Goal: Task Accomplishment & Management: Manage account settings

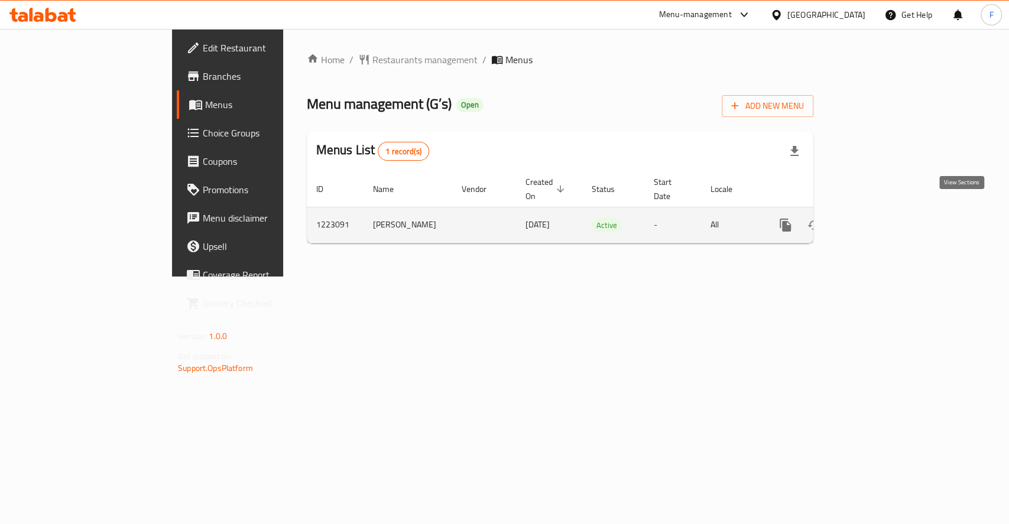
click at [877, 218] on icon "enhanced table" at bounding box center [870, 225] width 14 height 14
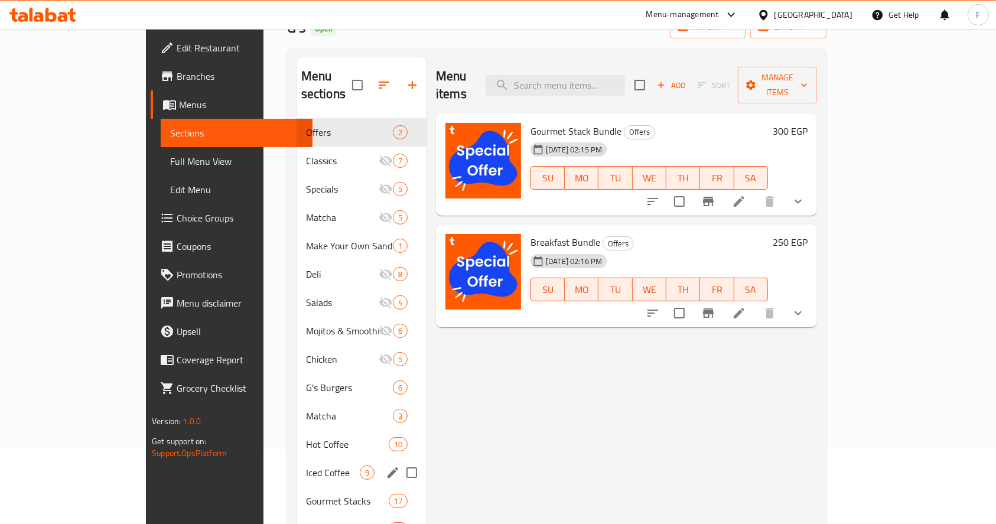
scroll to position [70, 0]
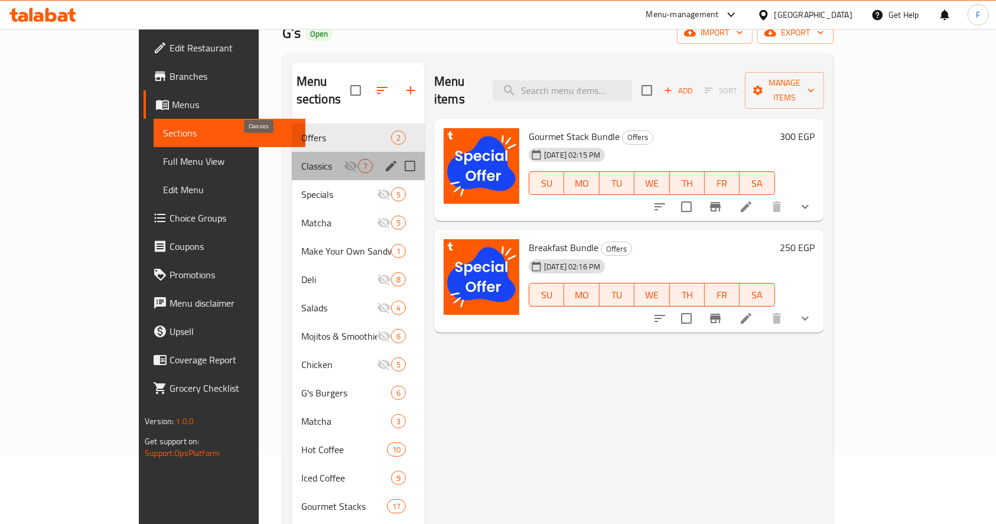
click at [301, 159] on span "Classics" at bounding box center [322, 166] width 43 height 14
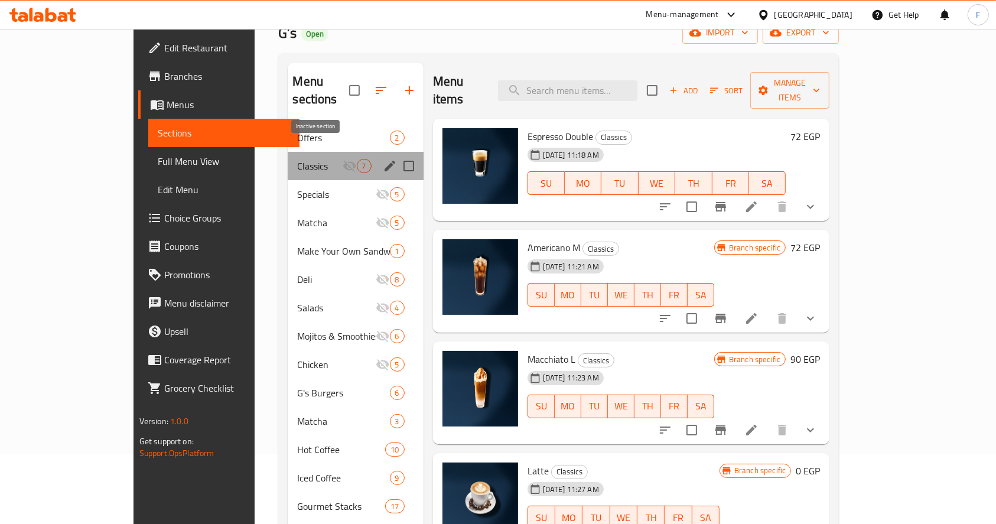
click at [343, 159] on icon "Menu sections" at bounding box center [350, 166] width 14 height 14
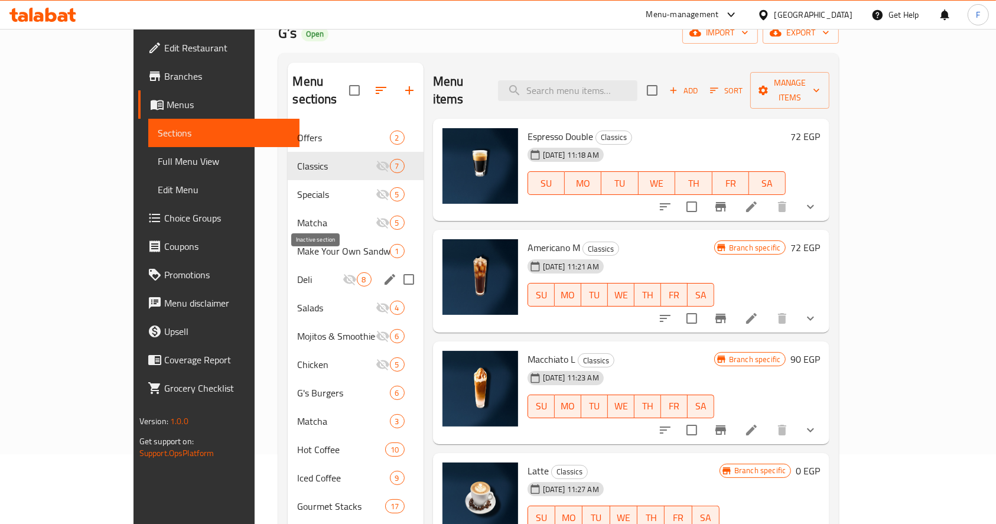
click at [343, 272] on icon "Menu sections" at bounding box center [350, 279] width 14 height 14
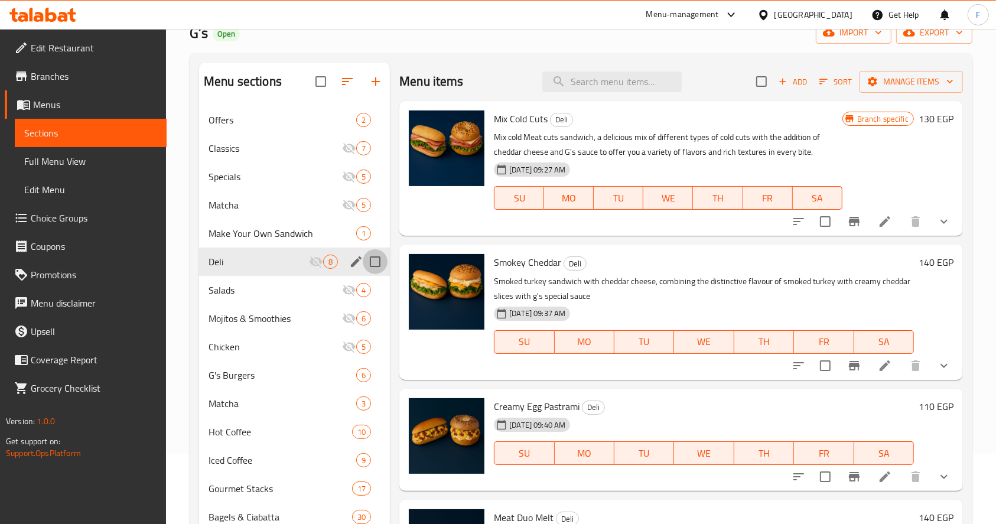
click at [373, 260] on input "Menu sections" at bounding box center [375, 261] width 25 height 25
checkbox input "true"
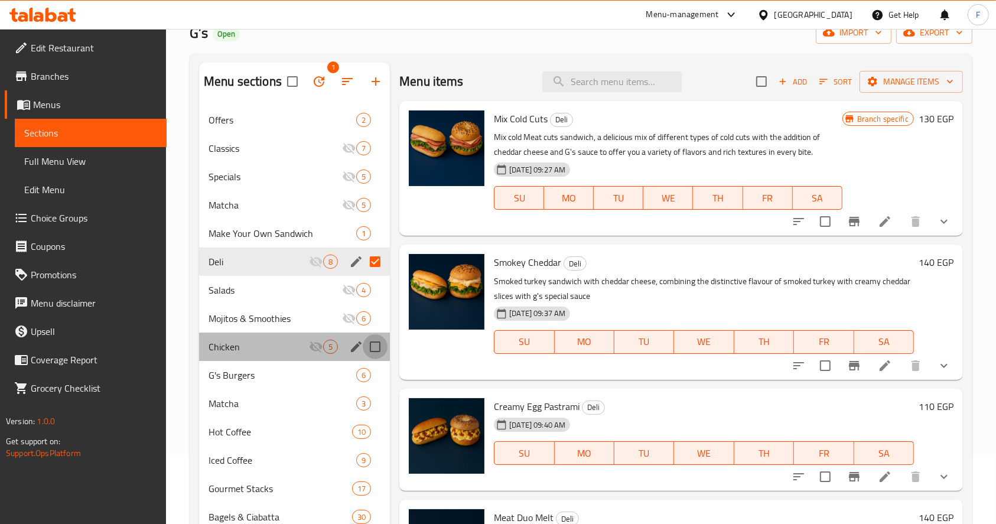
click at [375, 347] on input "Menu sections" at bounding box center [375, 346] width 25 height 25
checkbox input "true"
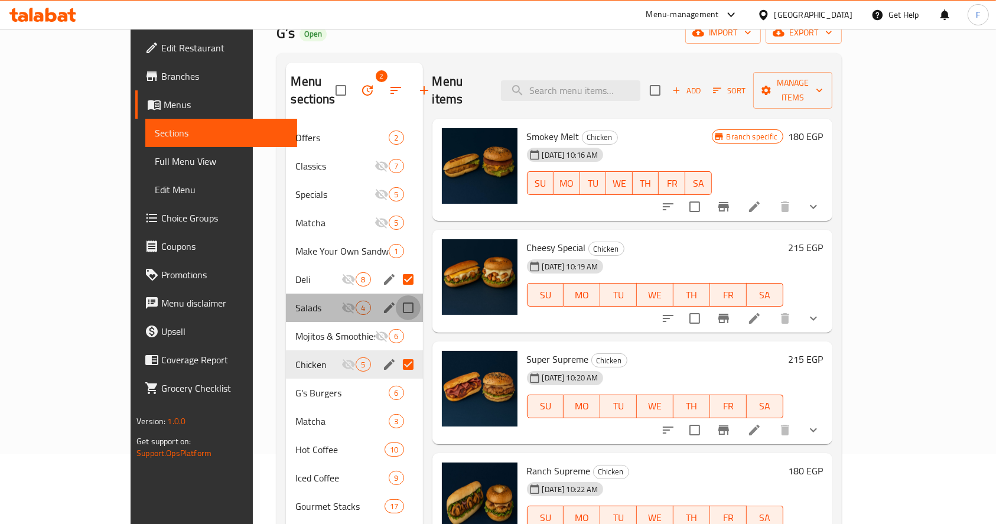
click at [396, 295] on input "Menu sections" at bounding box center [408, 307] width 25 height 25
checkbox input "true"
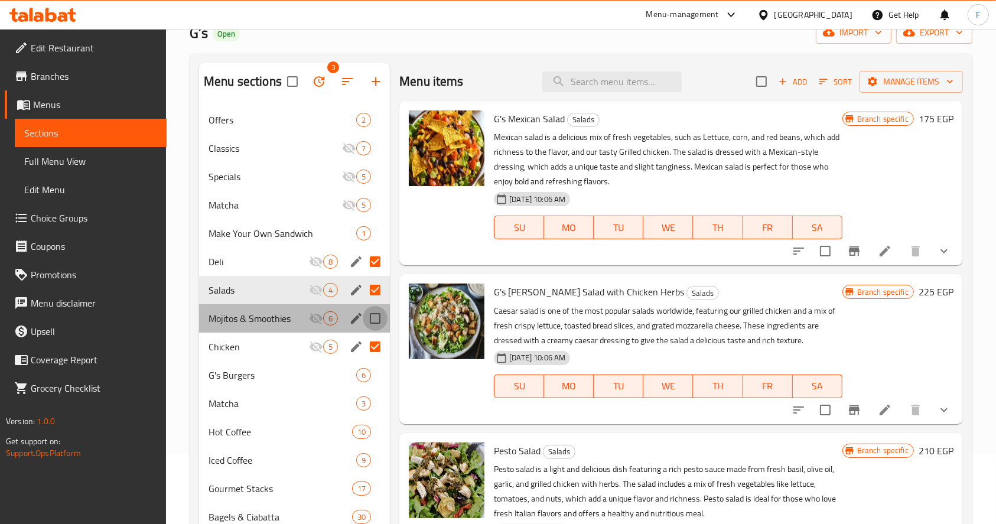
click at [380, 320] on input "Menu sections" at bounding box center [375, 318] width 25 height 25
checkbox input "true"
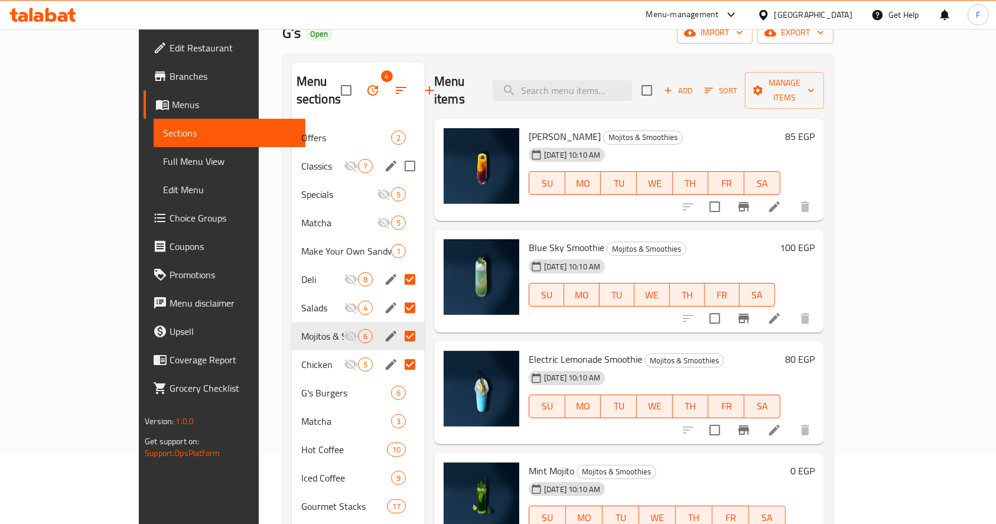
click at [398, 154] on input "Menu sections" at bounding box center [410, 166] width 25 height 25
checkbox input "true"
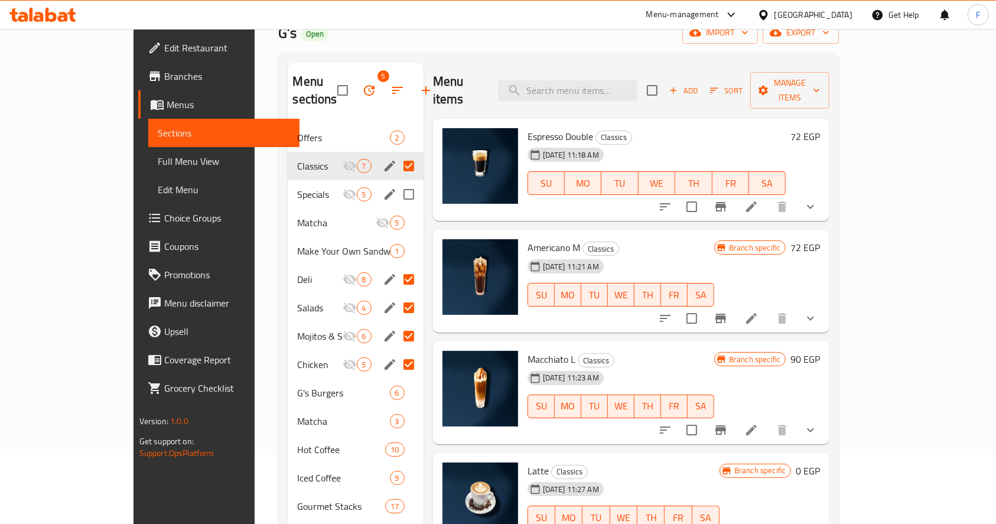
click at [396, 182] on input "Menu sections" at bounding box center [408, 194] width 25 height 25
checkbox input "true"
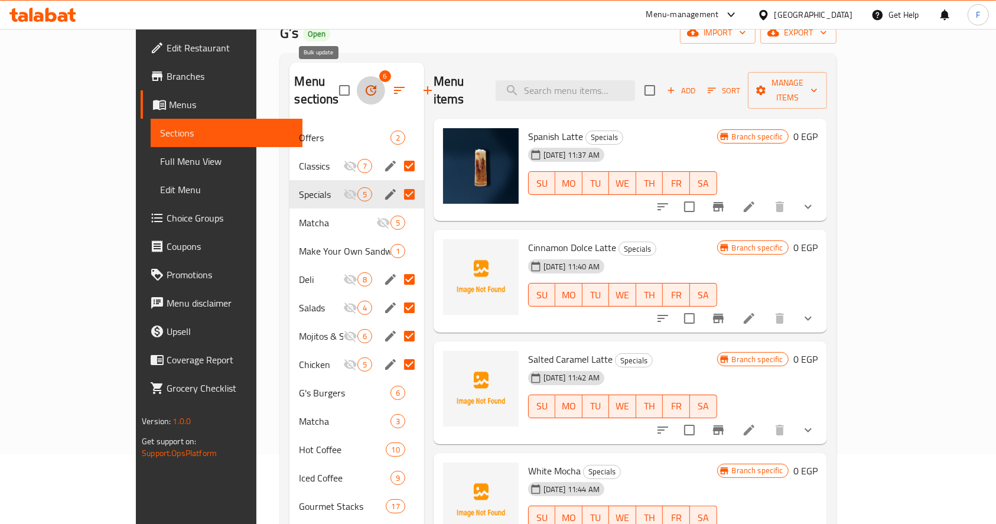
click at [364, 83] on icon "button" at bounding box center [371, 90] width 14 height 14
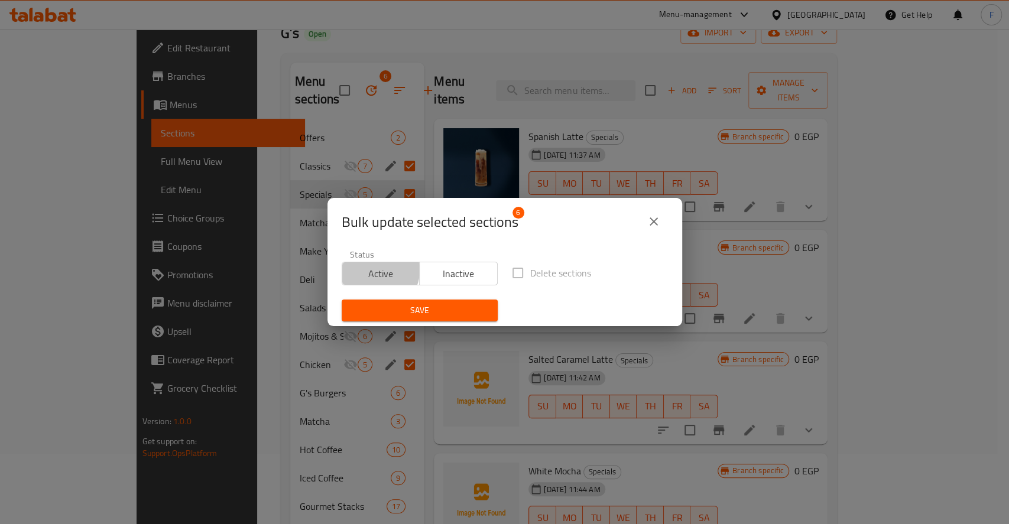
click at [378, 271] on span "Active" at bounding box center [381, 273] width 69 height 17
click at [389, 308] on span "Save" at bounding box center [419, 310] width 137 height 15
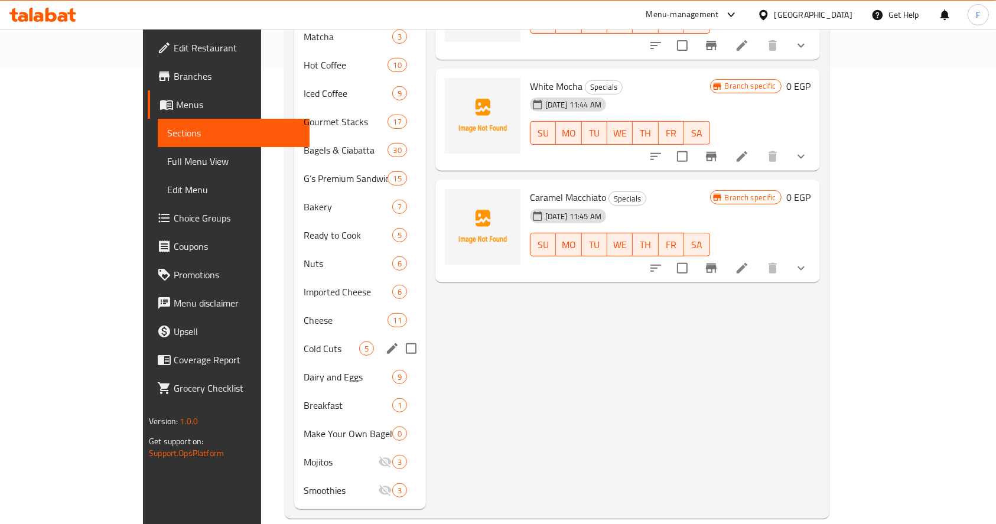
scroll to position [448, 0]
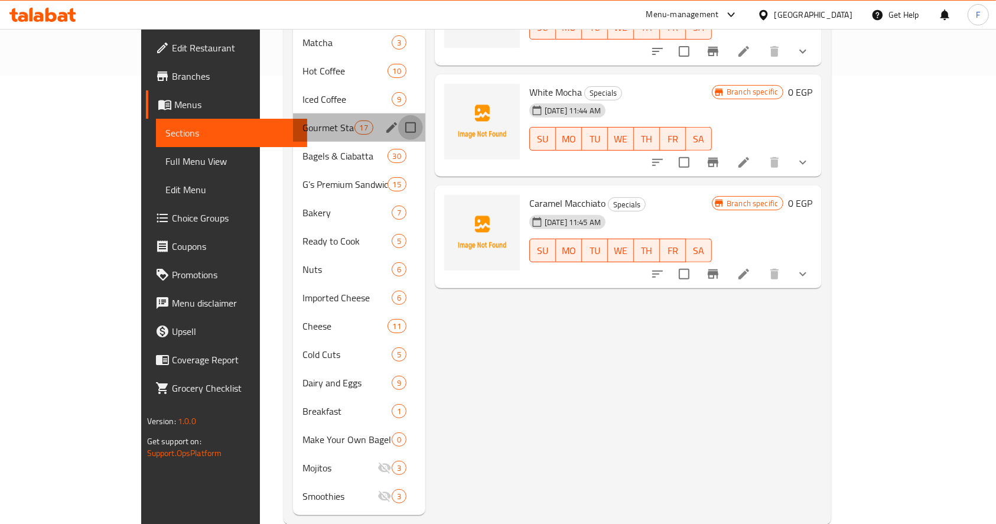
click at [398, 115] on input "Menu sections" at bounding box center [410, 127] width 25 height 25
checkbox input "true"
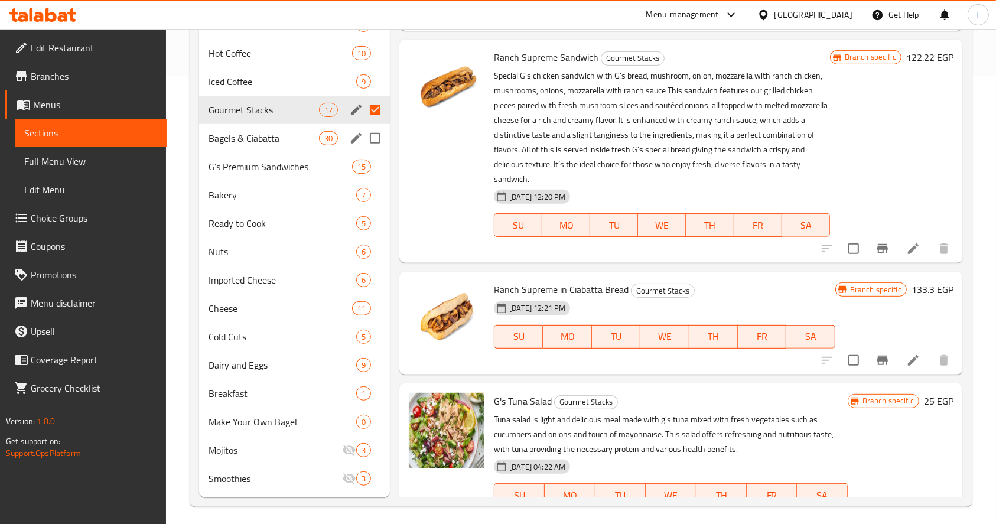
click at [373, 138] on input "Menu sections" at bounding box center [375, 138] width 25 height 25
checkbox input "true"
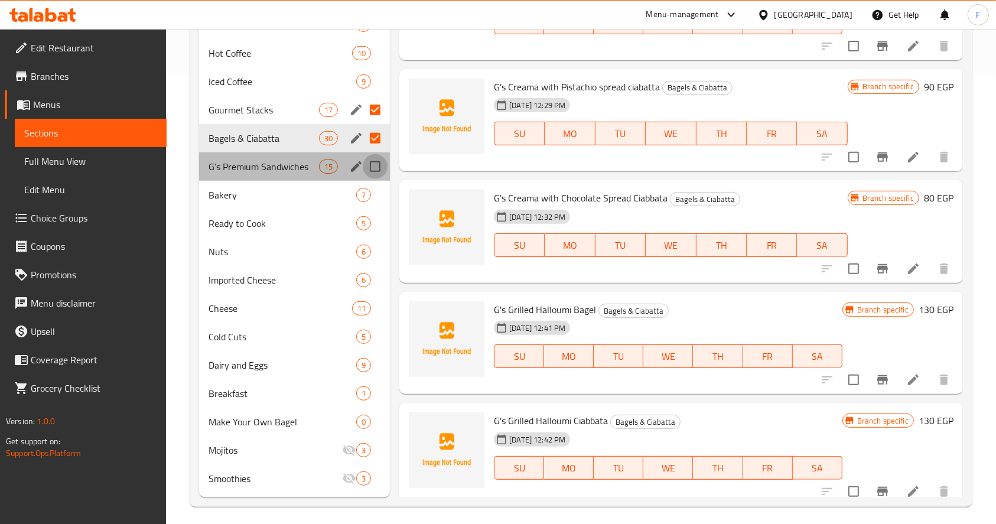
click at [379, 168] on input "Menu sections" at bounding box center [375, 166] width 25 height 25
checkbox input "true"
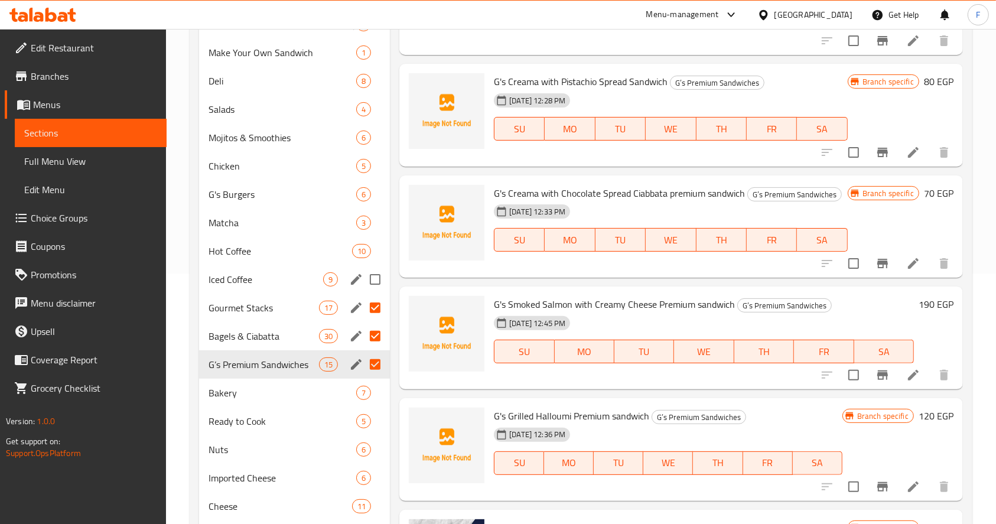
scroll to position [248, 0]
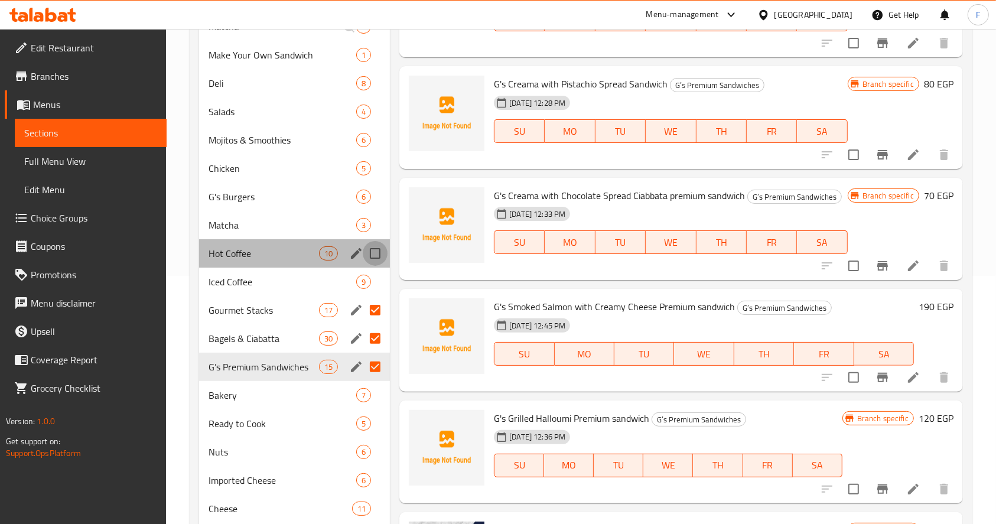
click at [381, 248] on input "Menu sections" at bounding box center [375, 253] width 25 height 25
checkbox input "true"
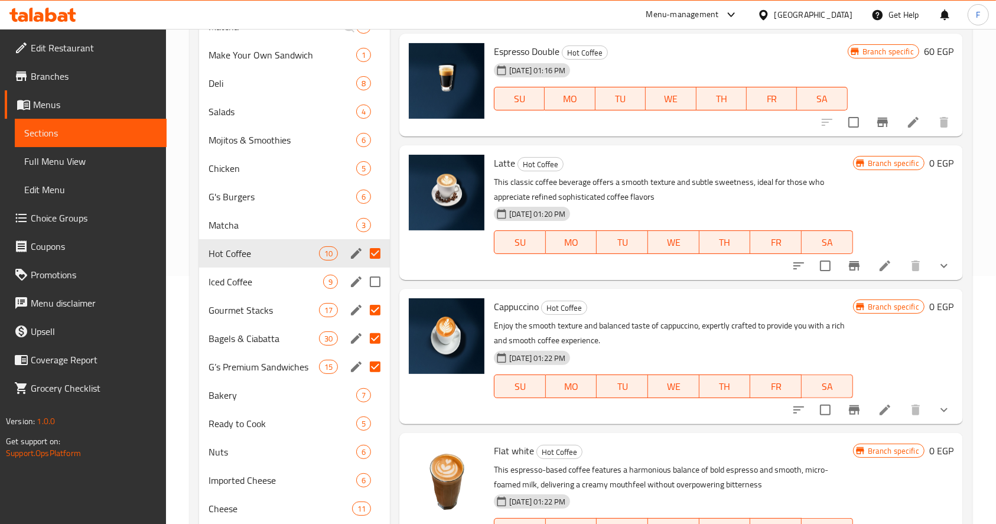
click at [375, 278] on input "Menu sections" at bounding box center [375, 281] width 25 height 25
checkbox input "true"
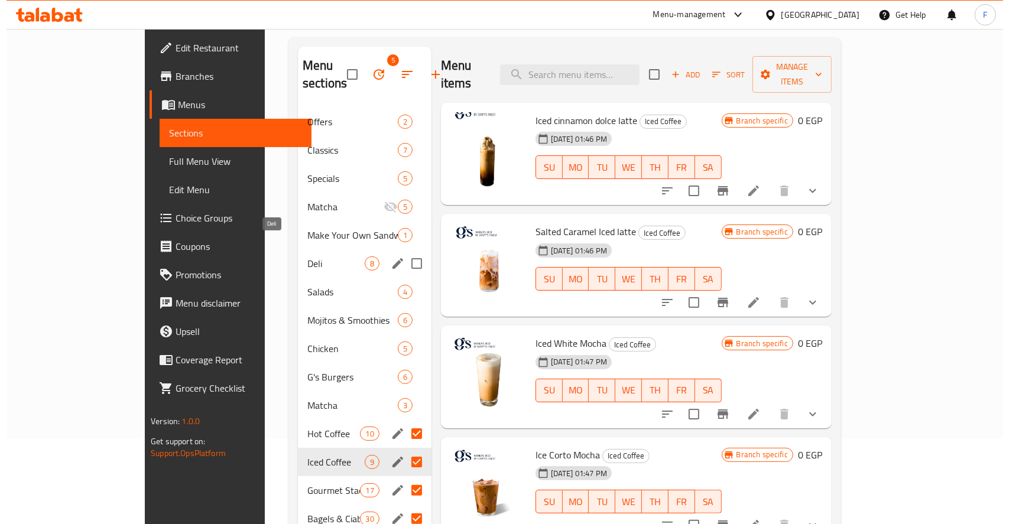
scroll to position [32, 0]
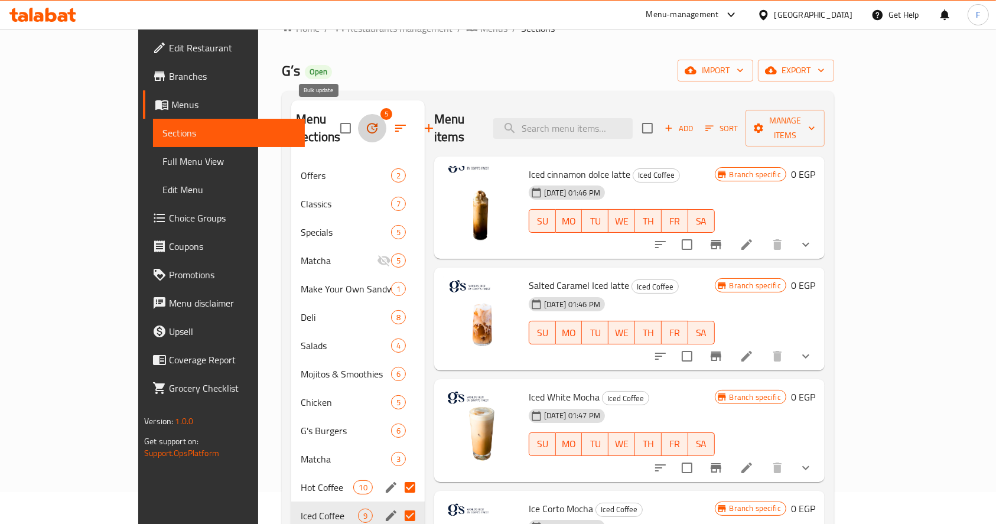
click at [365, 121] on icon "button" at bounding box center [372, 128] width 14 height 14
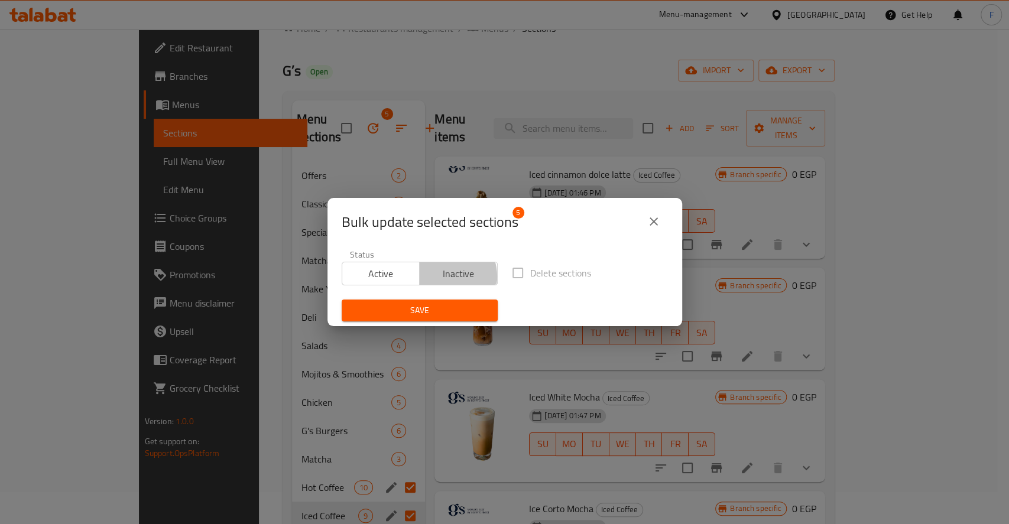
click at [441, 277] on span "Inactive" at bounding box center [458, 273] width 69 height 17
click at [411, 311] on span "Save" at bounding box center [419, 310] width 137 height 15
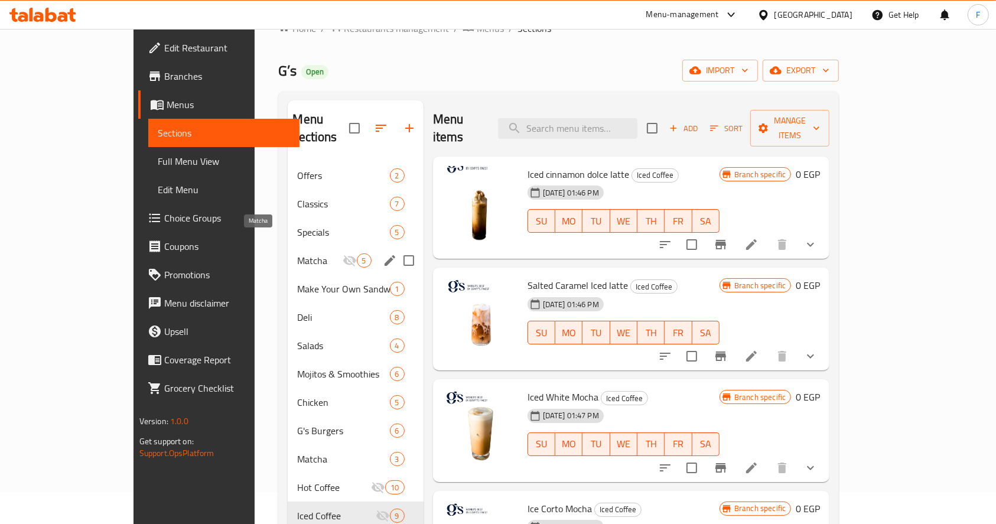
click at [297, 253] on span "Matcha" at bounding box center [319, 260] width 45 height 14
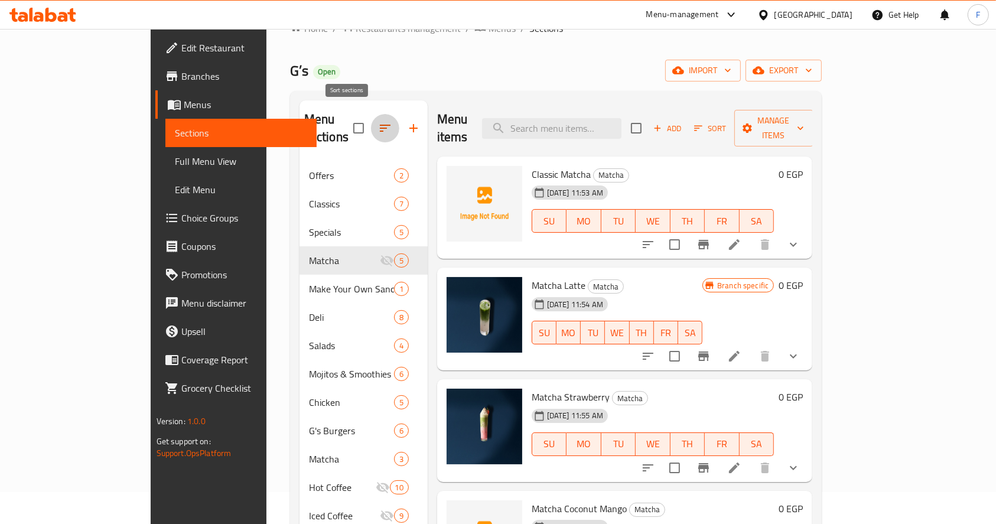
click at [378, 121] on icon "button" at bounding box center [385, 128] width 14 height 14
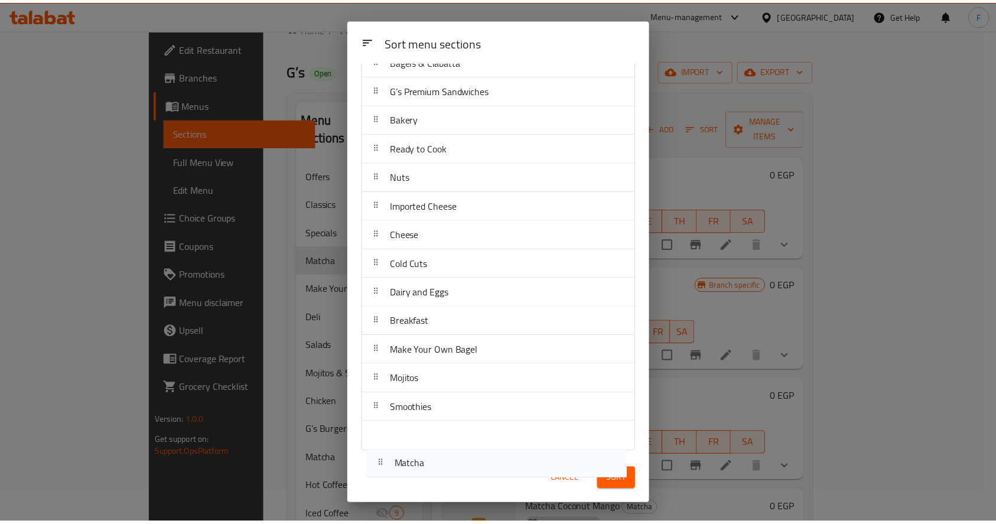
scroll to position [425, 0]
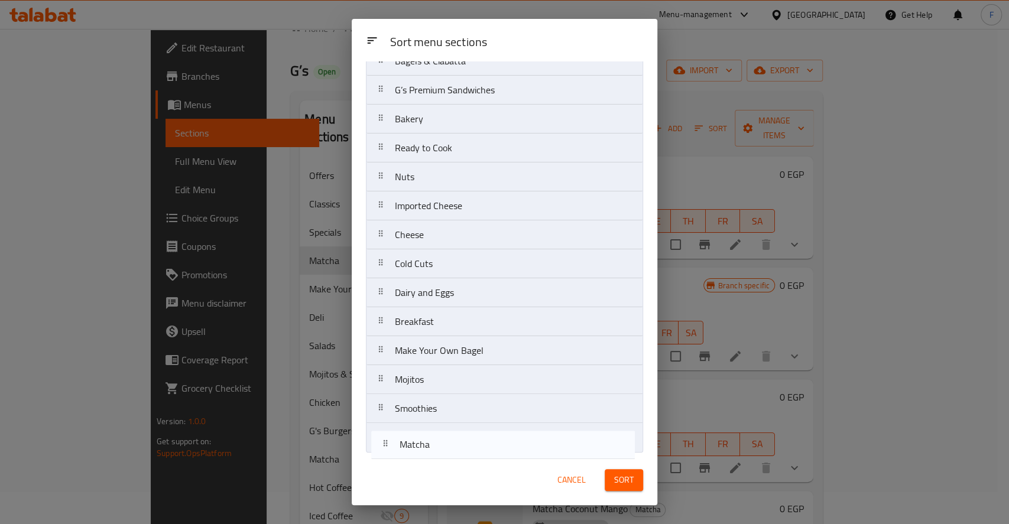
drag, startPoint x: 379, startPoint y: 201, endPoint x: 383, endPoint y: 456, distance: 254.7
click at [383, 456] on div "Sort menu sections Sort menu sections Offers Classics Specials Matcha Make Your…" at bounding box center [504, 262] width 305 height 486
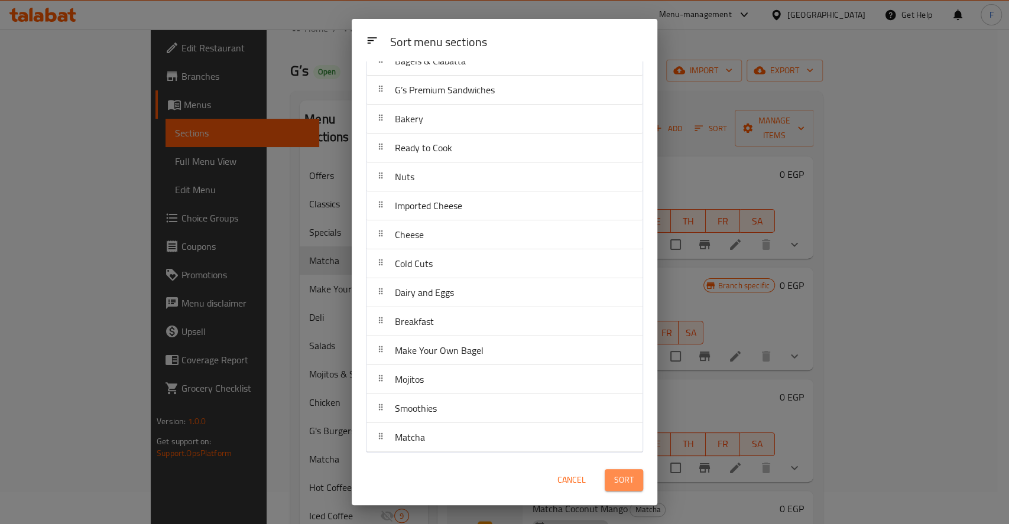
click at [616, 480] on span "Sort" at bounding box center [623, 480] width 19 height 15
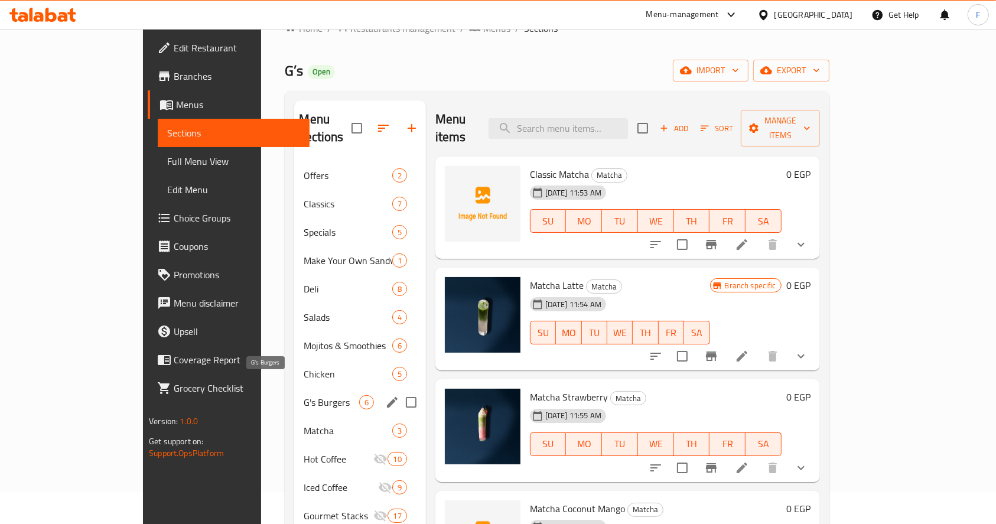
click at [304, 395] on span "G's Burgers" at bounding box center [331, 402] width 55 height 14
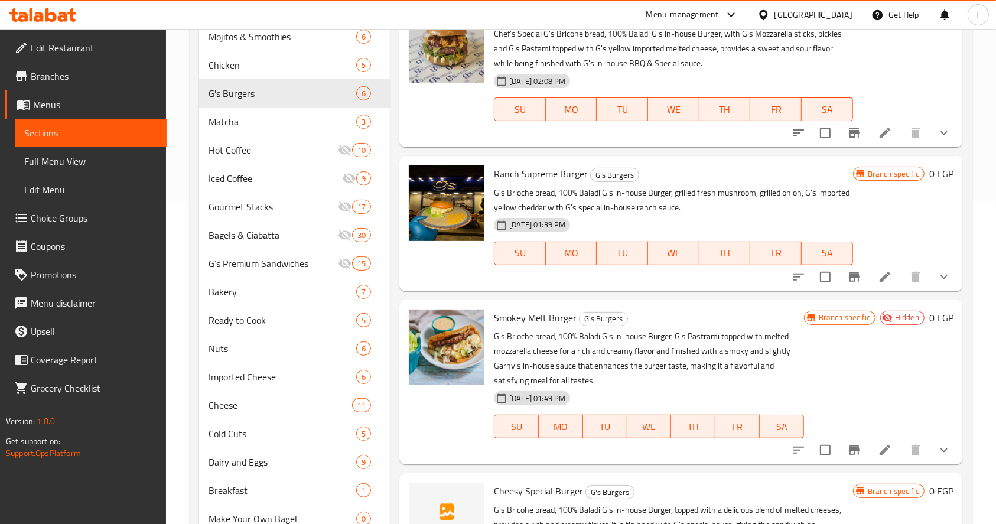
scroll to position [326, 0]
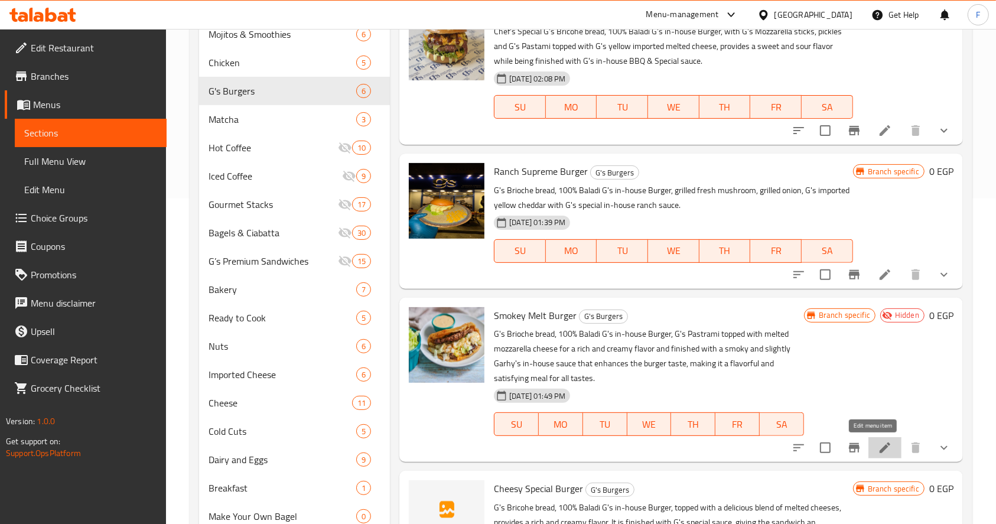
click at [878, 443] on icon at bounding box center [885, 448] width 14 height 14
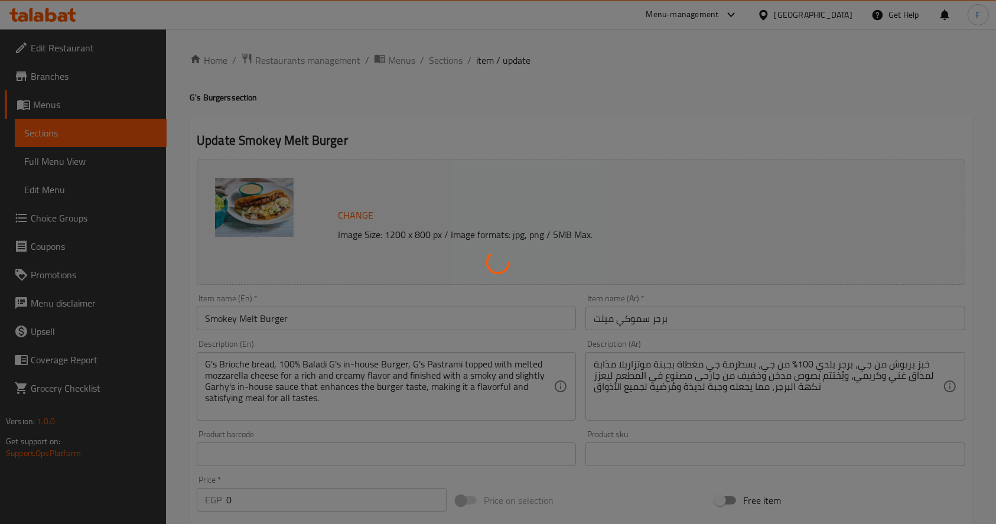
type input "اجعلها كومبو"
type input "0"
type input "1"
type input "إضافات"
type input "0"
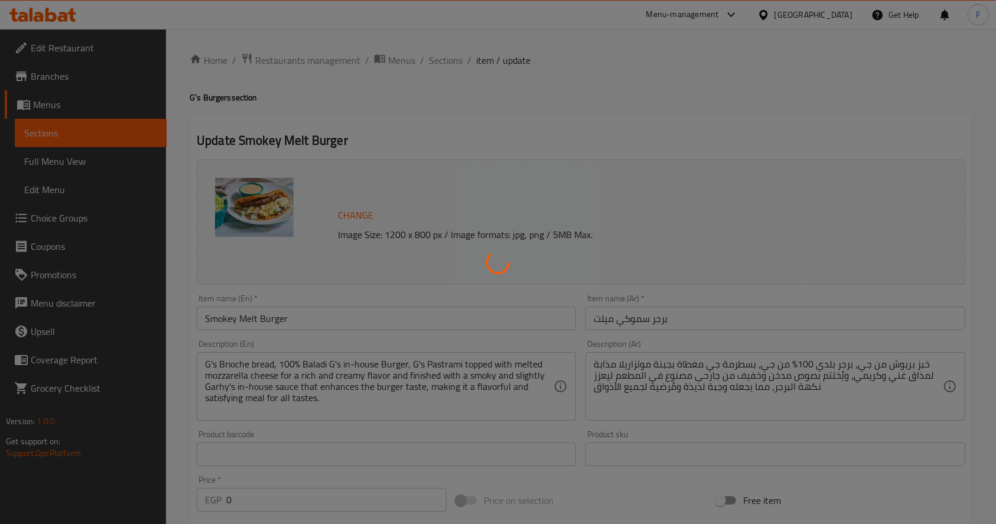
type input "7"
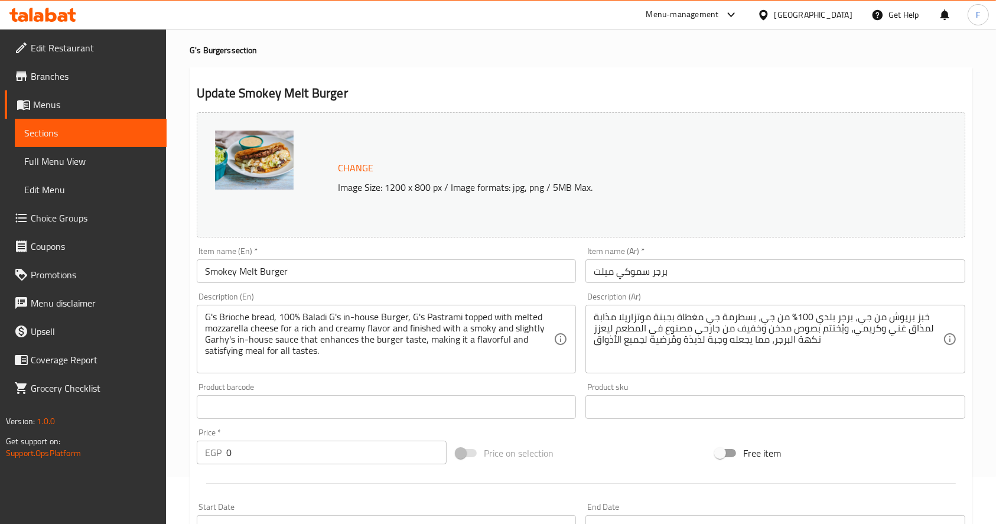
scroll to position [48, 0]
click at [238, 272] on input "Smokey Melt Burger" at bounding box center [386, 270] width 379 height 24
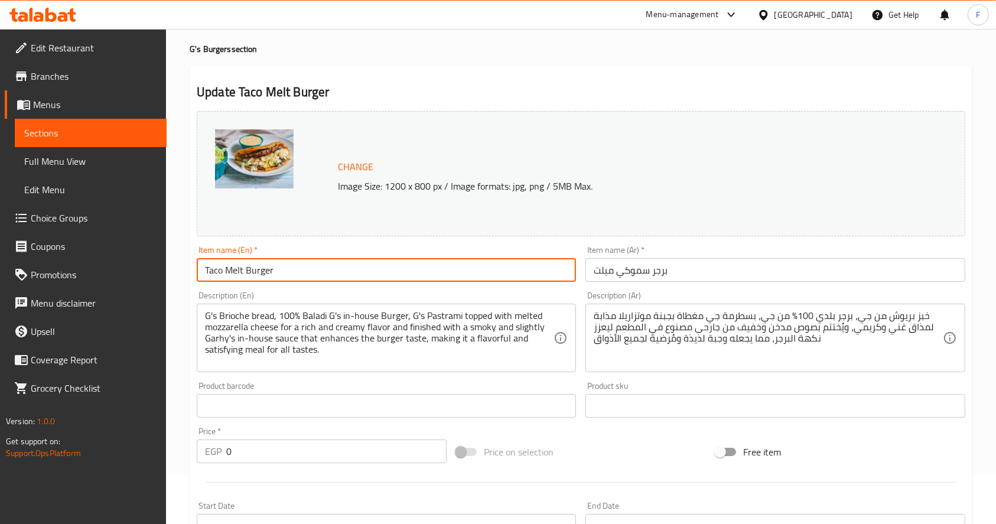
type input "Taco Melt Burger"
click at [691, 280] on input "برجر سموكي ميلت" at bounding box center [775, 270] width 379 height 24
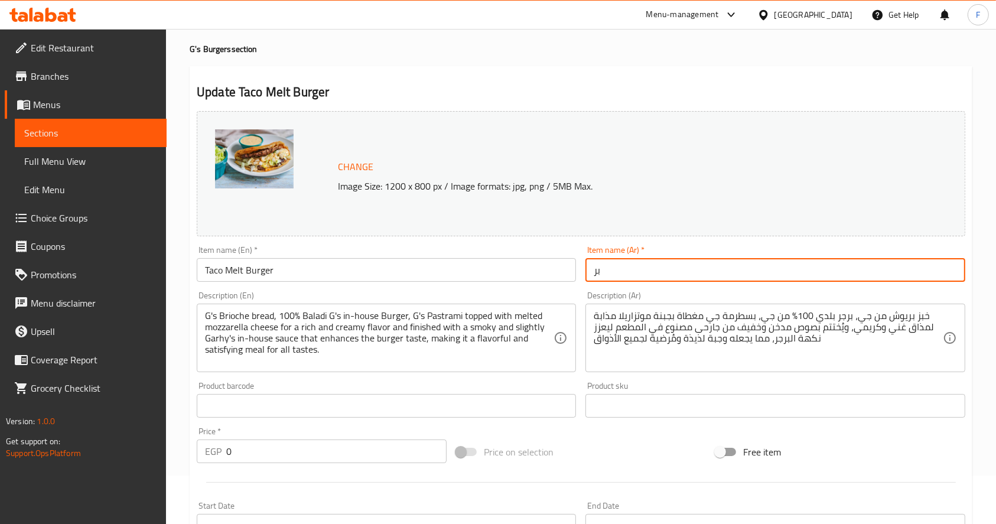
type input "ب"
type input "j"
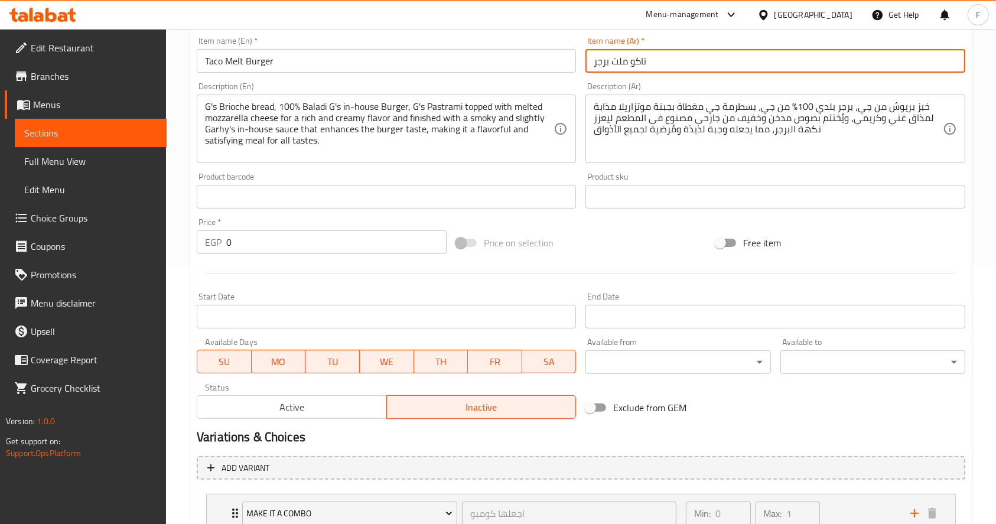
scroll to position [395, 0]
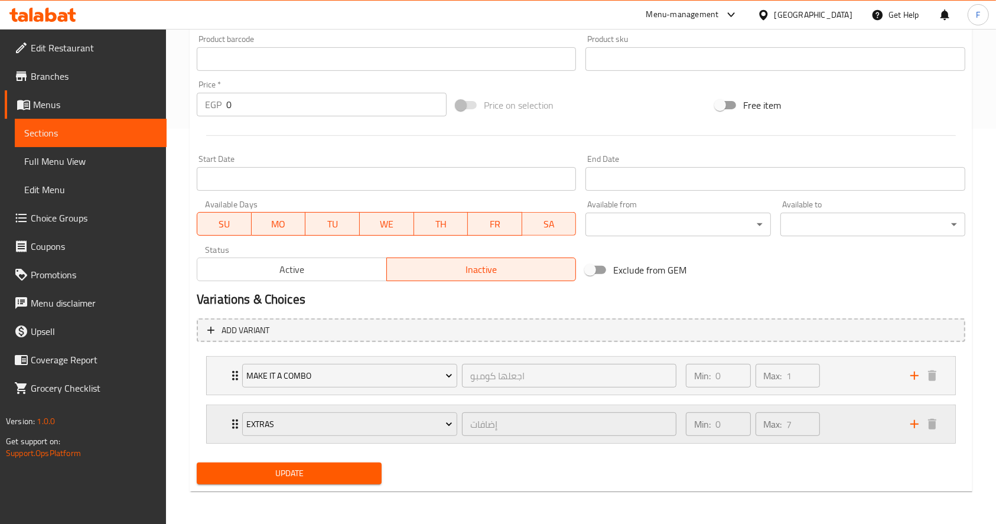
click at [864, 433] on div "Min: 0 ​ Max: 7 ​" at bounding box center [791, 424] width 225 height 38
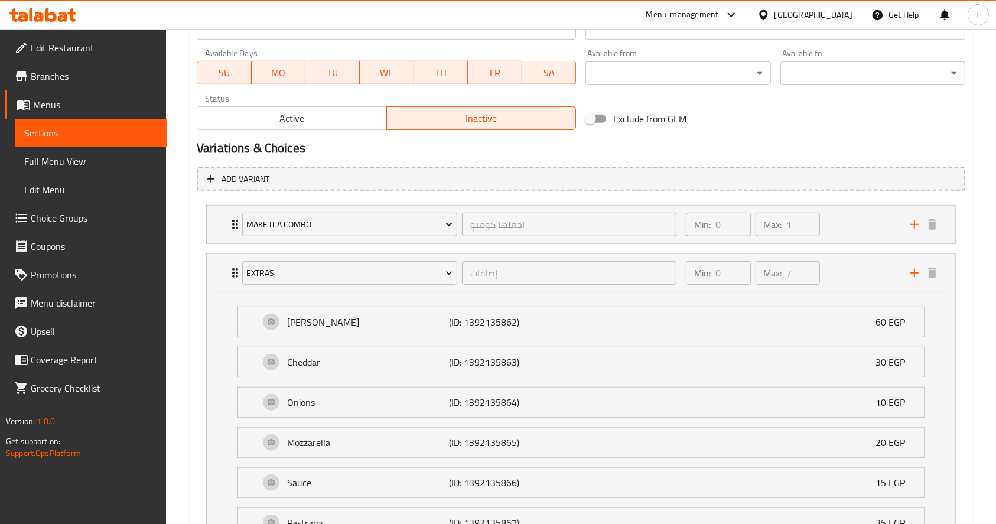
scroll to position [700, 0]
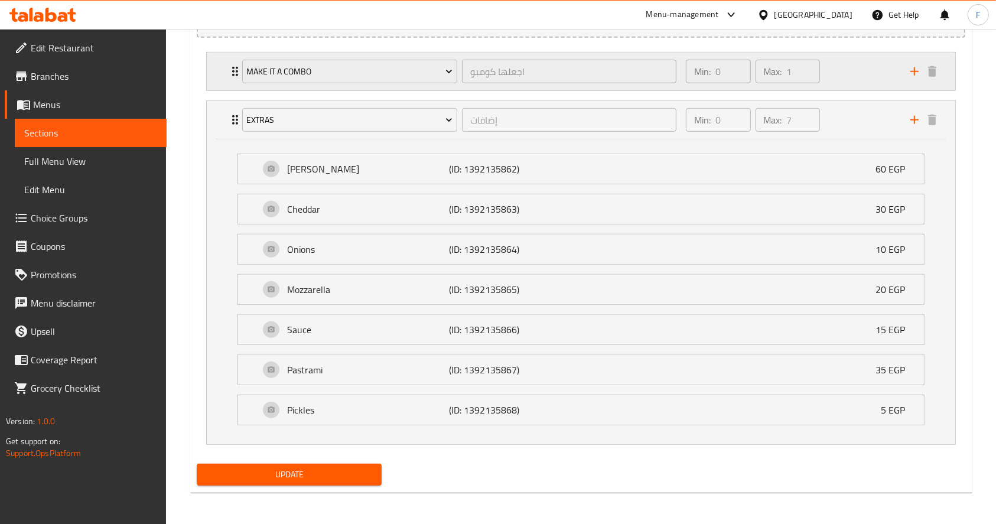
click at [824, 80] on div "Min: 0 ​ Max: 1 ​" at bounding box center [752, 71] width 143 height 33
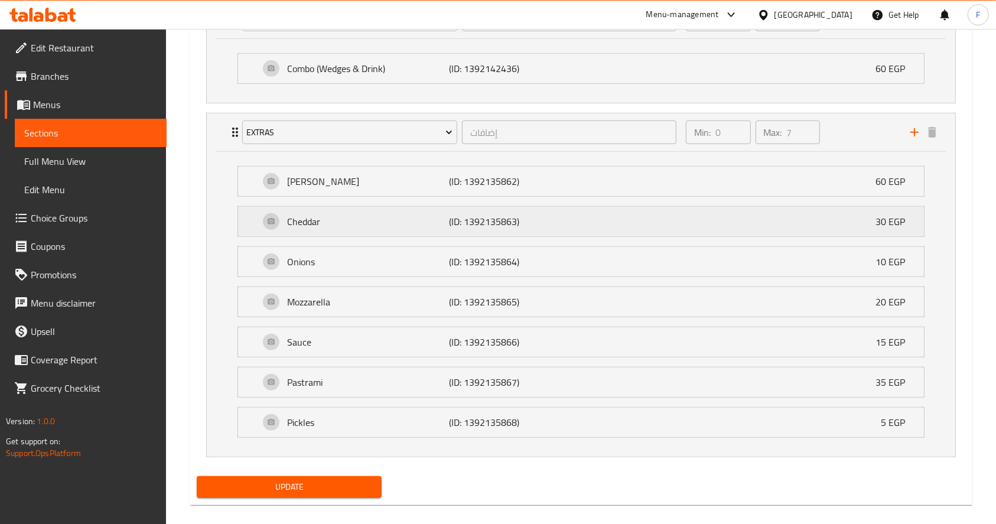
scroll to position [764, 0]
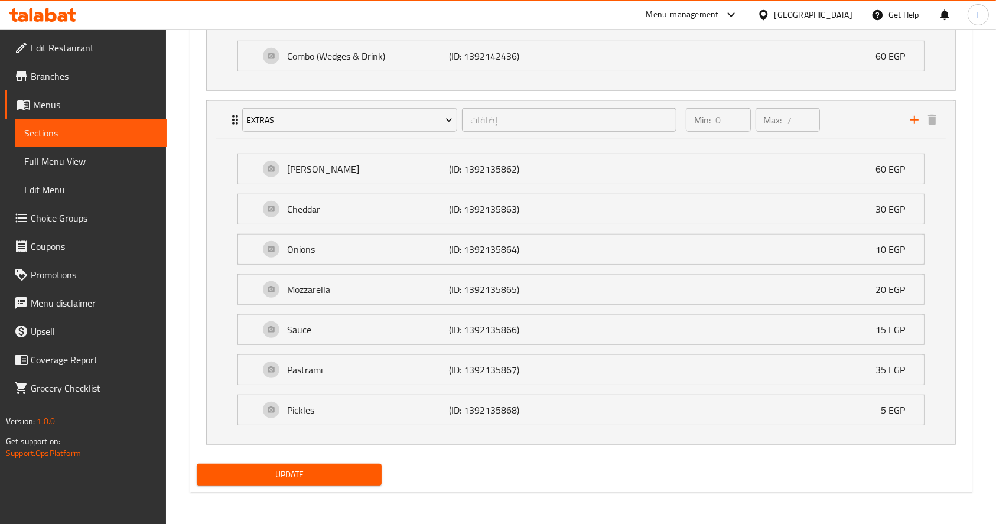
type input "تاكو ملت برجر"
click at [260, 478] on span "Update" at bounding box center [289, 474] width 166 height 15
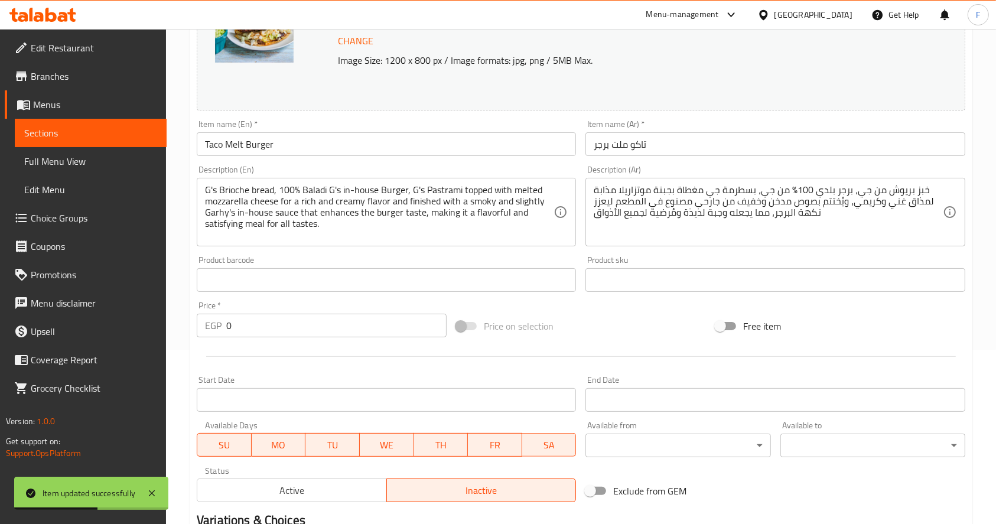
scroll to position [0, 0]
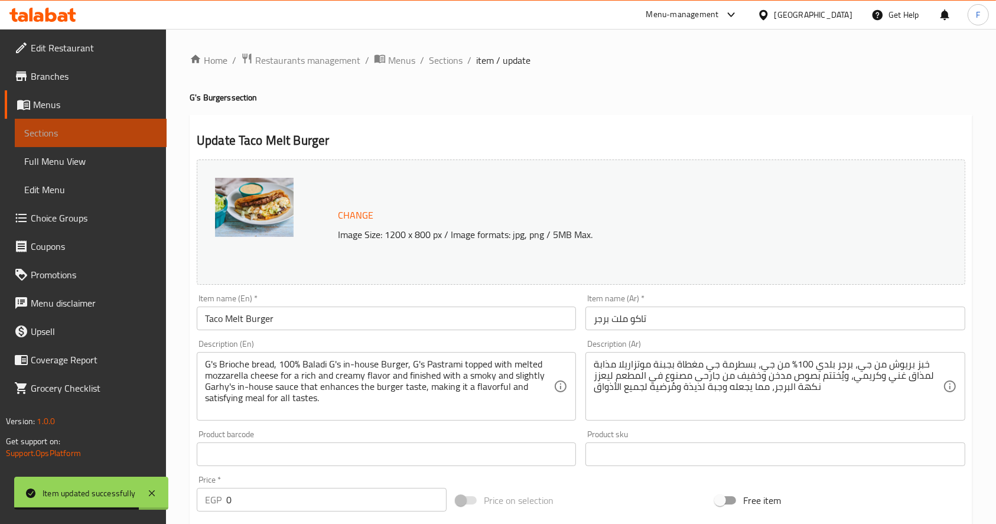
click at [95, 131] on span "Sections" at bounding box center [90, 133] width 133 height 14
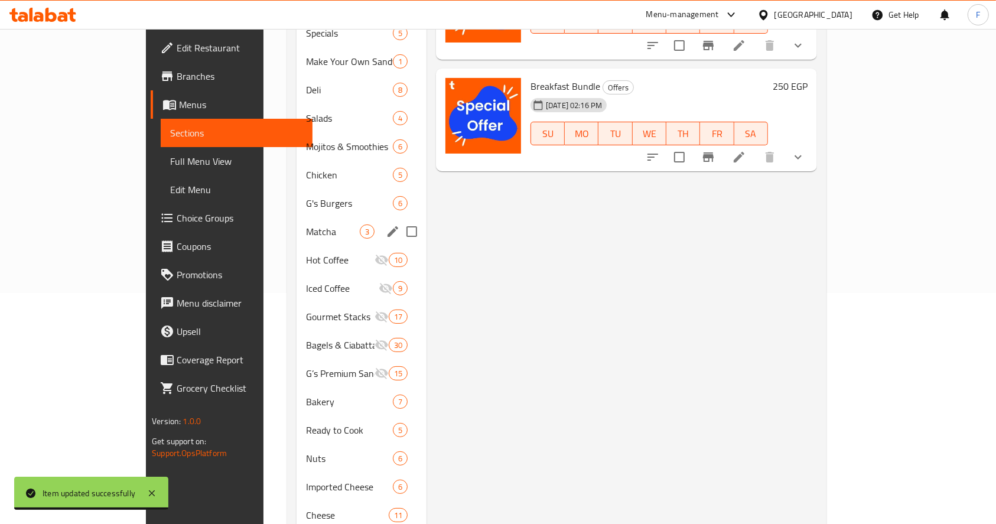
scroll to position [233, 0]
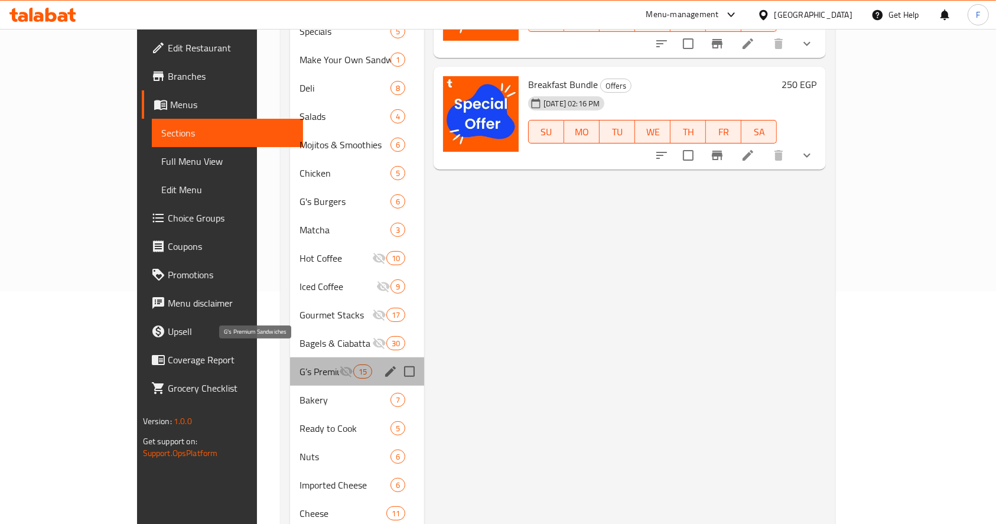
click at [300, 365] on span "G’s Premium Sandwiches" at bounding box center [319, 372] width 39 height 14
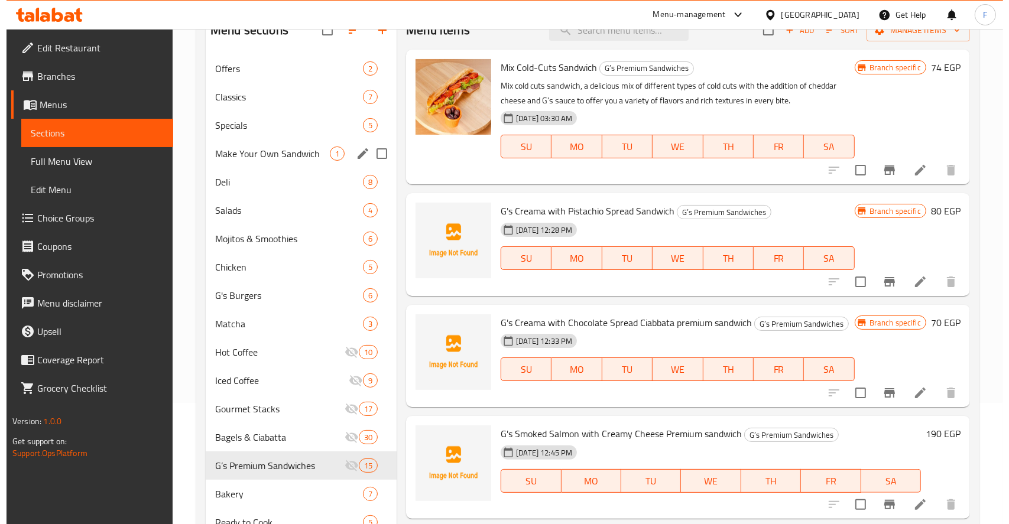
scroll to position [119, 0]
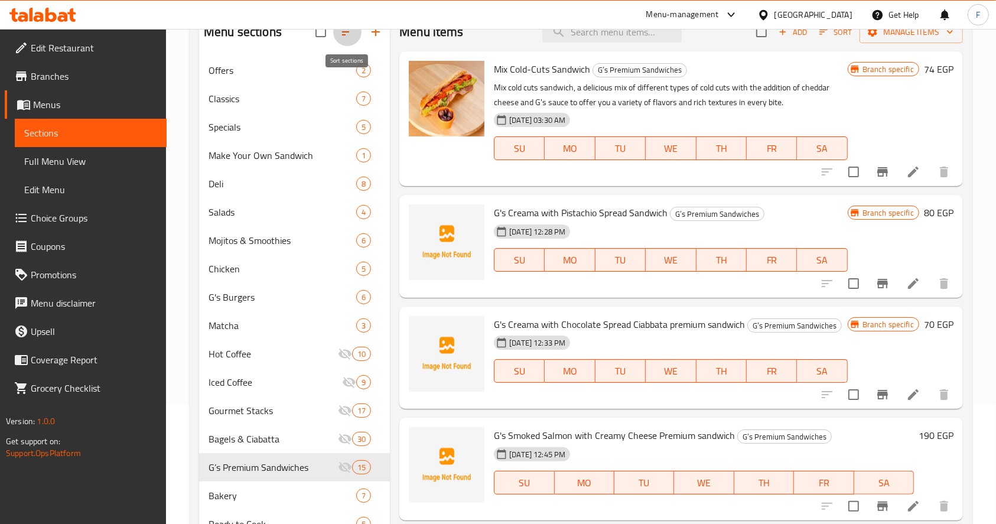
click at [342, 35] on icon "button" at bounding box center [347, 31] width 11 height 7
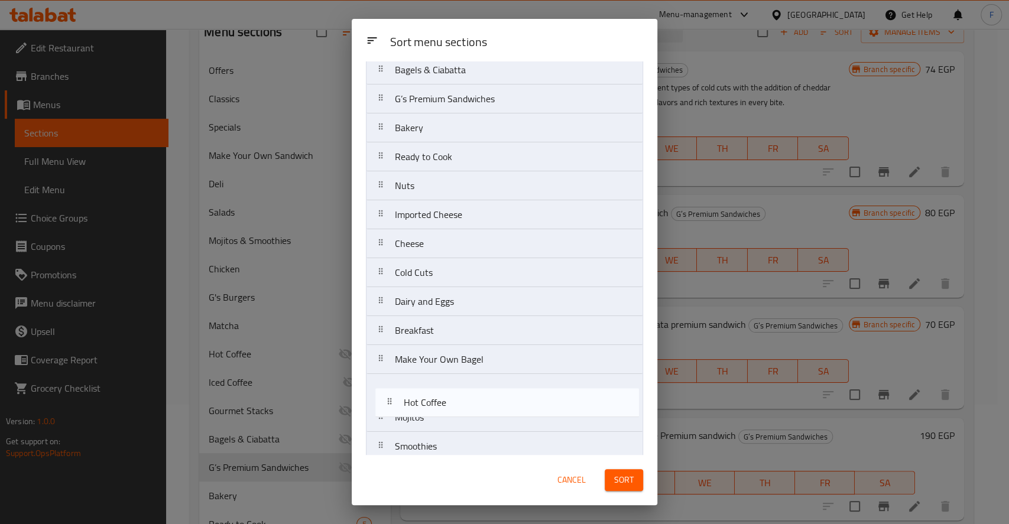
scroll to position [425, 0]
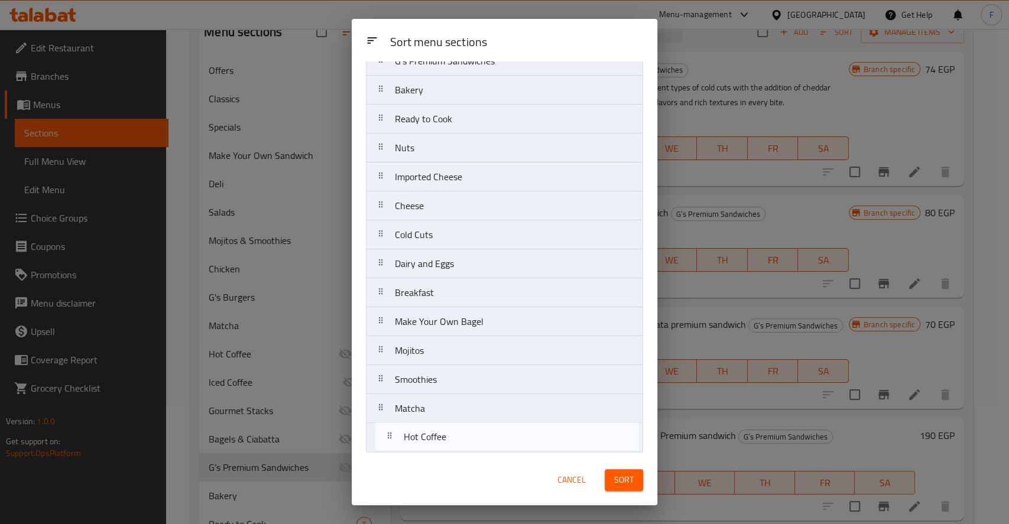
drag, startPoint x: 421, startPoint y: 78, endPoint x: 430, endPoint y: 448, distance: 370.0
click at [430, 448] on nav "Offers Classics Specials Make Your Own Sandwich Deli Salads Mojitos & Smoothies…" at bounding box center [504, 61] width 277 height 783
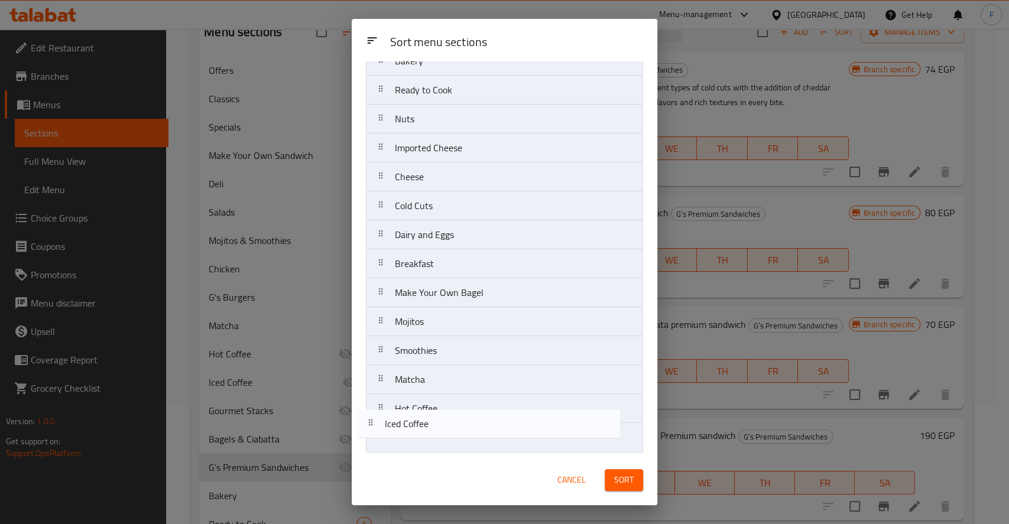
drag, startPoint x: 428, startPoint y: 157, endPoint x: 421, endPoint y: 434, distance: 277.2
click at [421, 434] on nav "Offers Classics Specials Make Your Own Sandwich Deli Salads Mojitos & Smoothies…" at bounding box center [504, 61] width 277 height 783
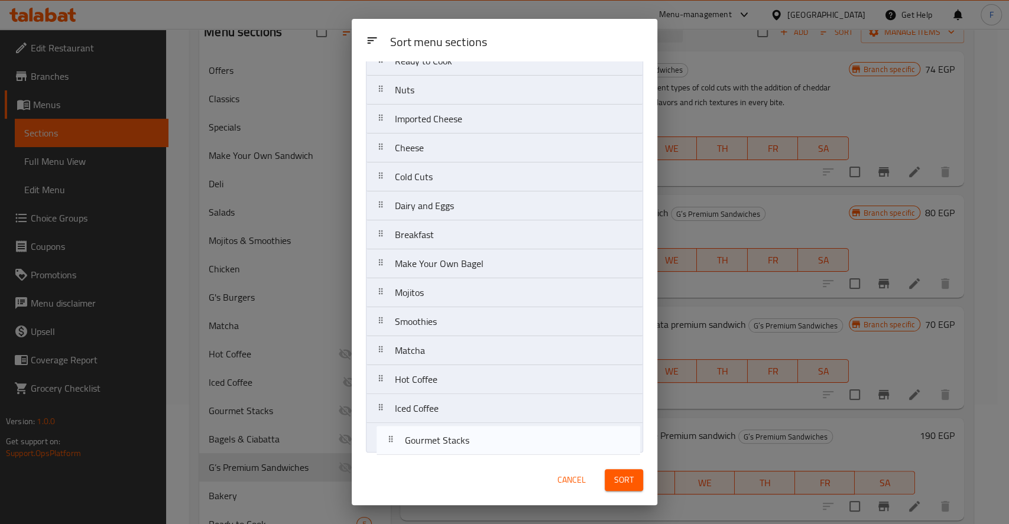
drag, startPoint x: 421, startPoint y: 277, endPoint x: 430, endPoint y: 444, distance: 167.5
click at [430, 444] on nav "Offers Classics Specials Make Your Own Sandwich Deli Salads Mojitos & Smoothies…" at bounding box center [504, 61] width 277 height 783
drag, startPoint x: 440, startPoint y: 238, endPoint x: 444, endPoint y: 456, distance: 217.5
click at [444, 456] on div "Sort menu sections Sort menu sections Offers Classics Specials Make Your Own Sa…" at bounding box center [504, 262] width 305 height 486
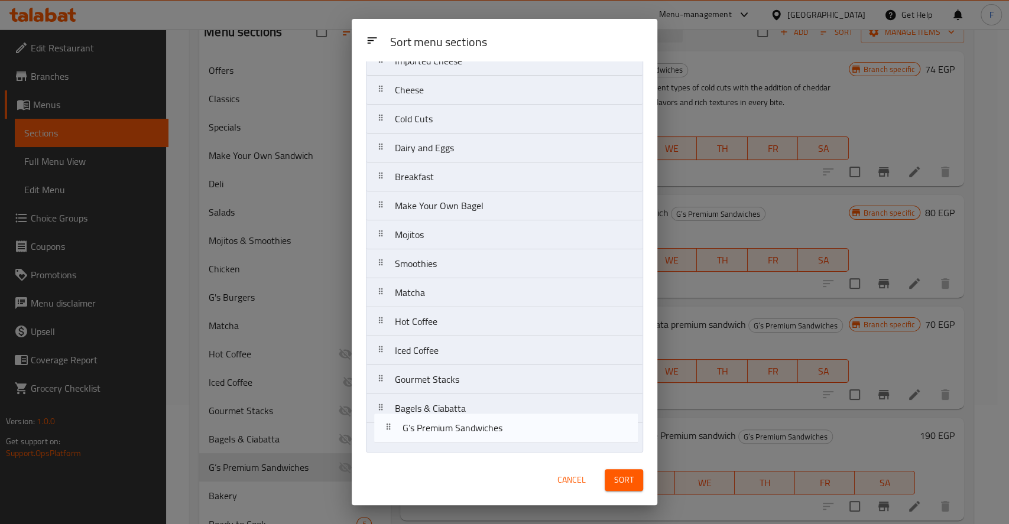
drag, startPoint x: 445, startPoint y: 158, endPoint x: 453, endPoint y: 442, distance: 283.8
click at [453, 442] on nav "Offers Classics Specials Make Your Own Sandwich Deli Salads Mojitos & Smoothies…" at bounding box center [504, 61] width 277 height 783
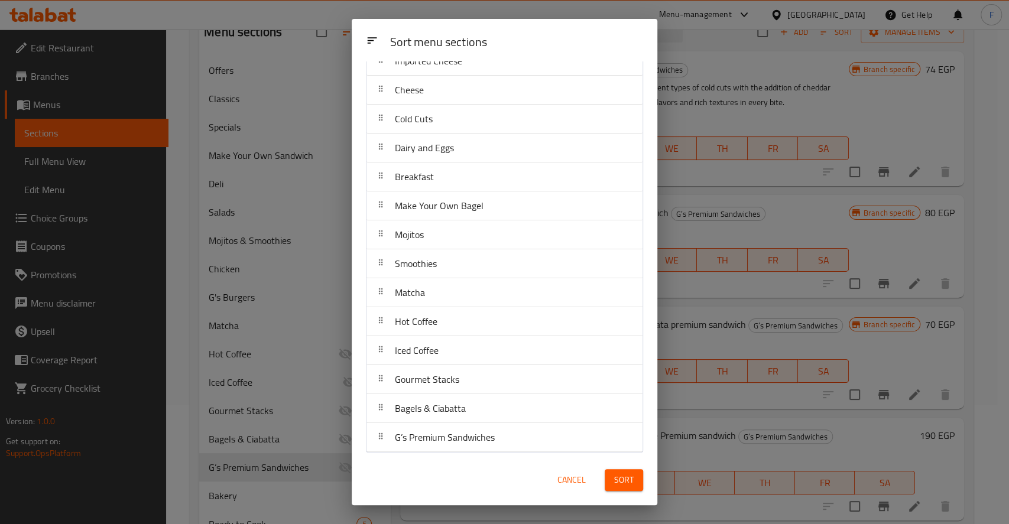
click at [607, 479] on button "Sort" at bounding box center [623, 480] width 38 height 22
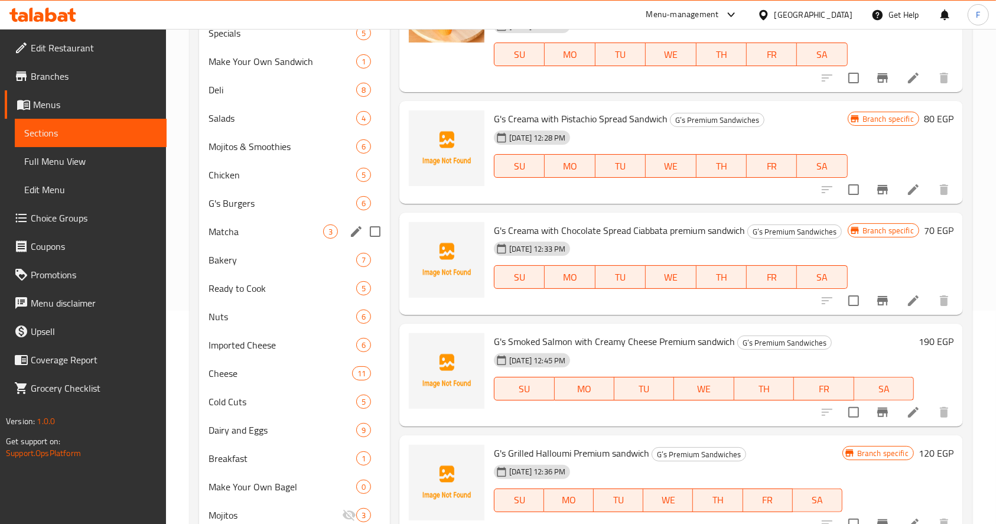
scroll to position [209, 0]
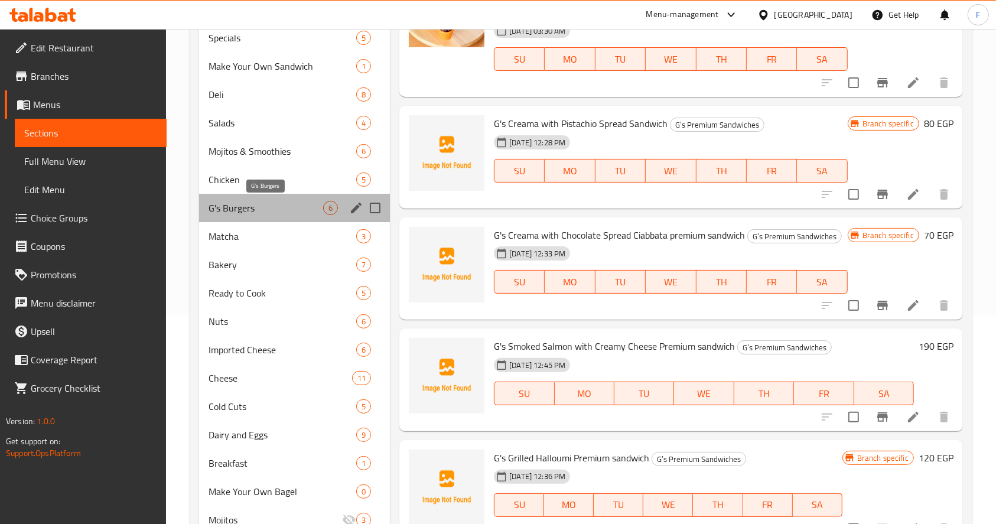
click at [251, 210] on span "G's Burgers" at bounding box center [266, 208] width 115 height 14
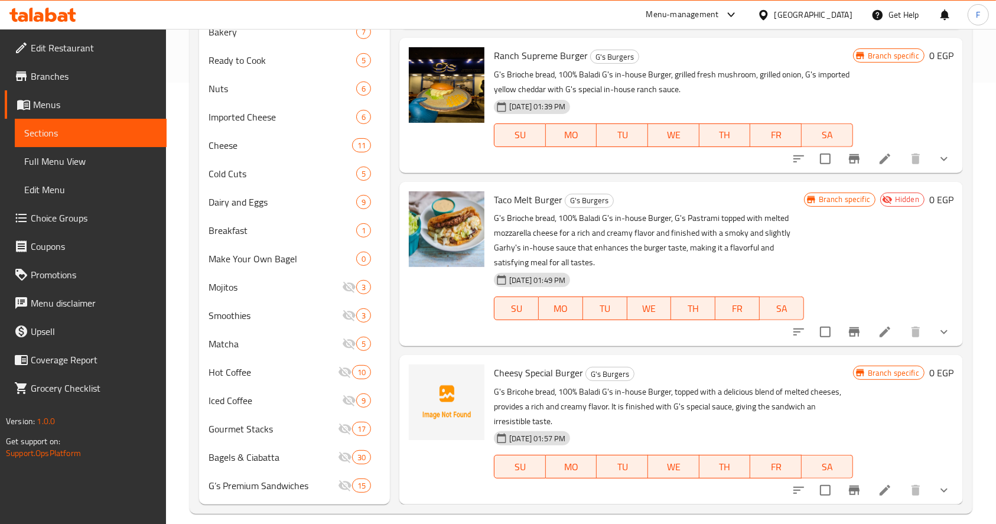
scroll to position [454, 0]
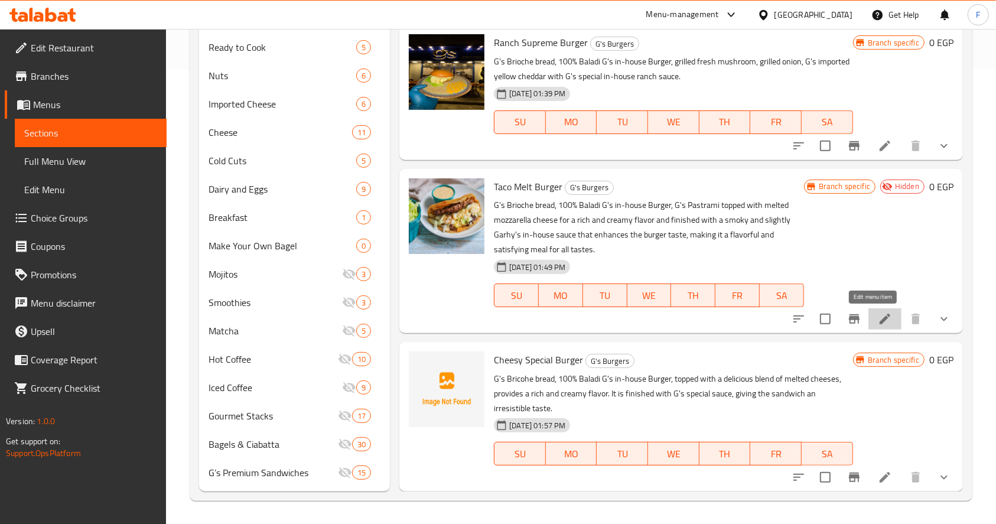
click at [878, 320] on icon at bounding box center [885, 319] width 14 height 14
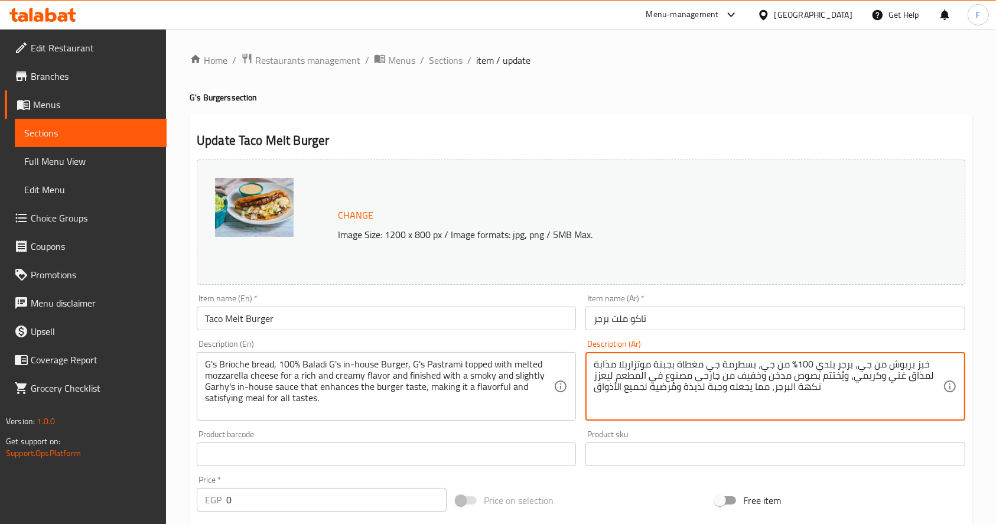
click at [663, 411] on textarea "خبز بريوش من جي، برجر بلدي 100% من جي، بسطرمة جي مغطاة بجبنة موتزاريلا مذابة لم…" at bounding box center [768, 387] width 349 height 56
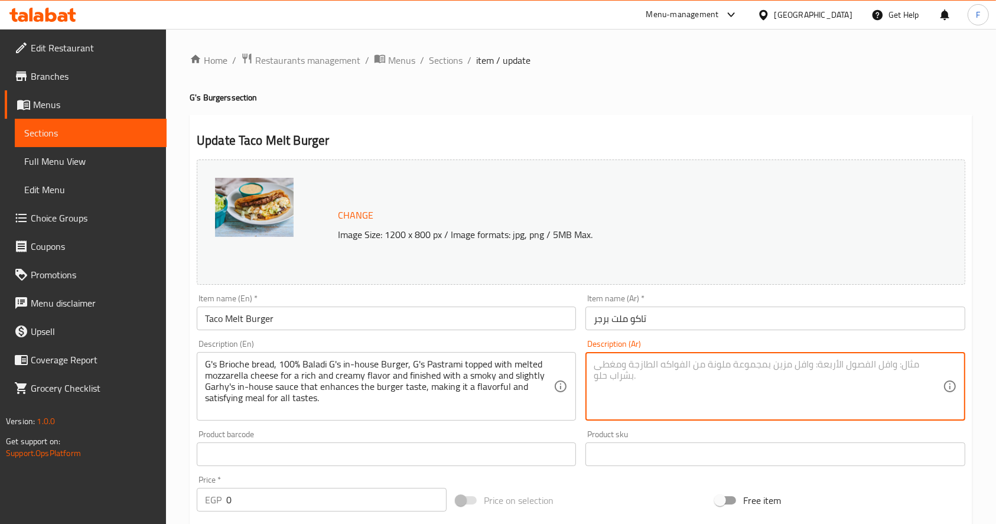
paste textarea "عيش تورتيلا من G’s، مع برجر بلدي 100% معمول في المصنع، ومتغطي بموتزاريلا سايحة …"
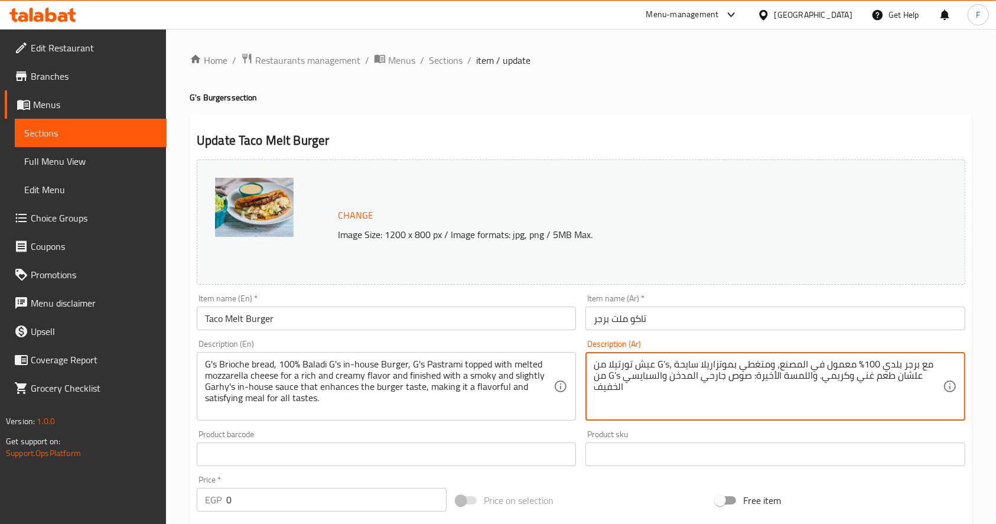
type textarea "عيش تورتيلا من G’s، مع برجر بلدي 100% معمول في المصنع، ومتغطي بموتزاريلا سايحة …"
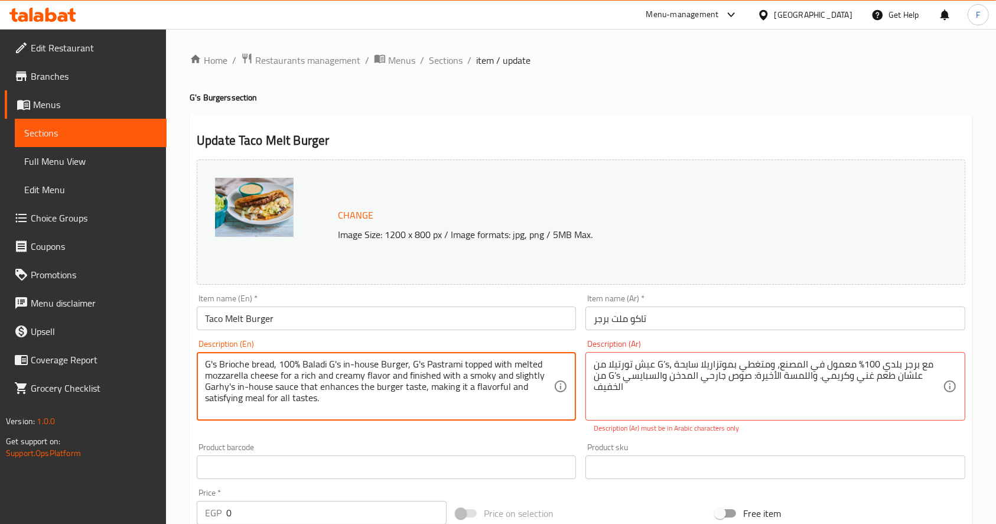
click at [487, 409] on textarea "G's Brioche bread, 100% Baladi G's in-house Burger, G's Pastrami topped with me…" at bounding box center [379, 387] width 349 height 56
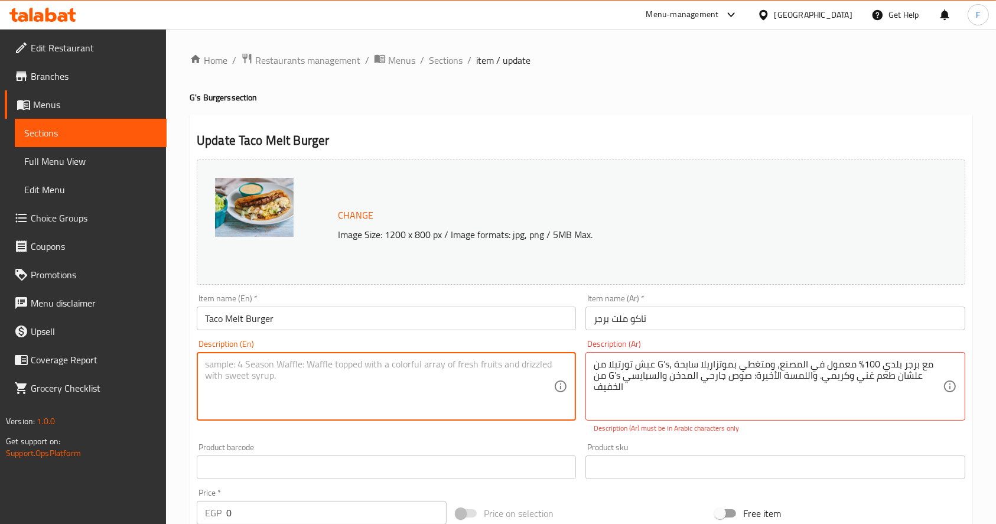
paste textarea "G's Tortilla bread, 100% Baladi G's in-house Burger, topped with G's melted moz…"
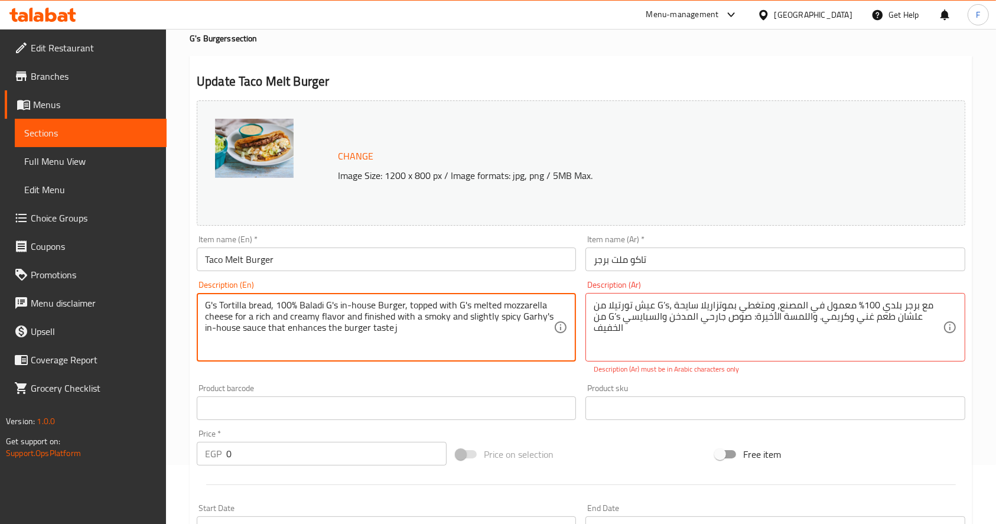
scroll to position [60, 0]
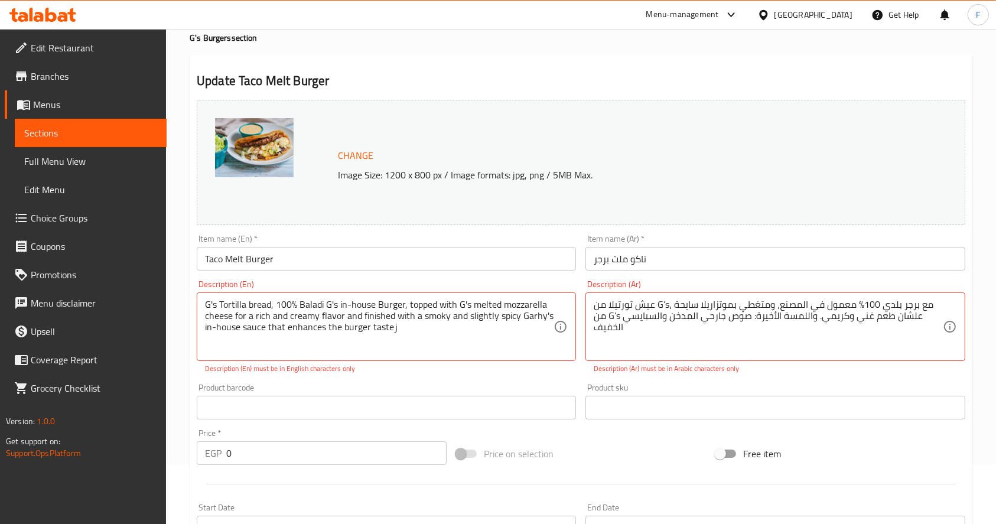
click at [765, 149] on div "Change Image Size: 1200 x 800 px / Image formats: jpg, png / 5MB Max." at bounding box center [607, 163] width 549 height 38
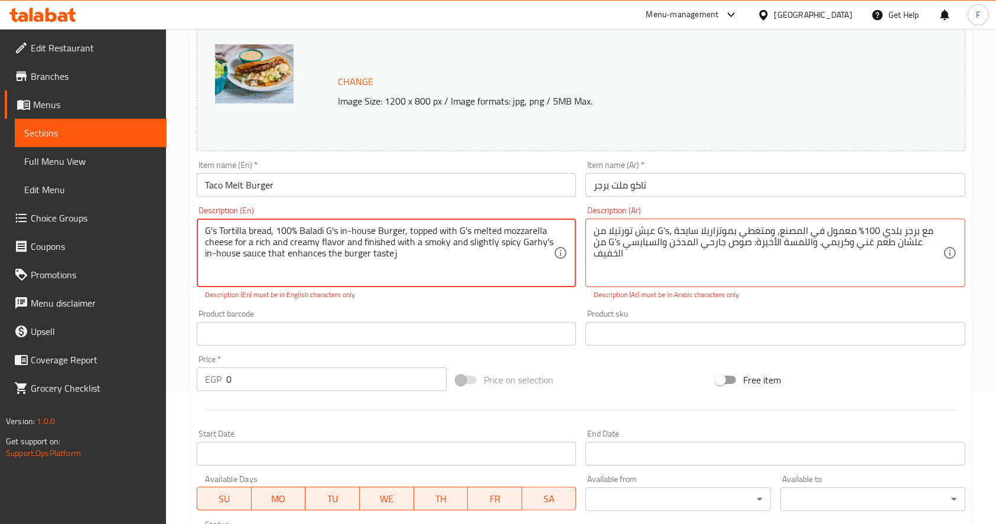
scroll to position [408, 0]
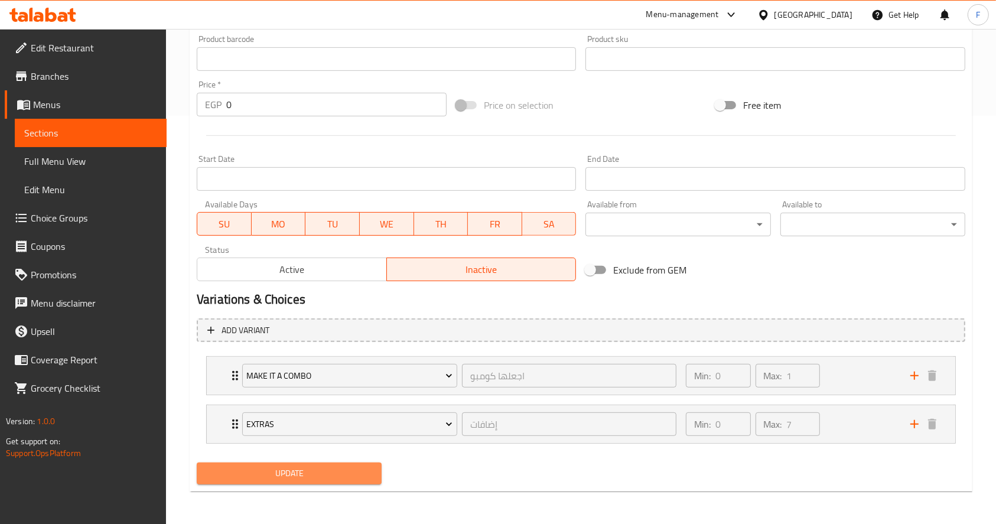
click at [300, 474] on span "Update" at bounding box center [289, 473] width 166 height 15
type textarea "G's Tortilla bread, 100% Baladi G's in-house Burger, topped with G's melted moz…"
click at [295, 480] on span "Update" at bounding box center [289, 473] width 166 height 15
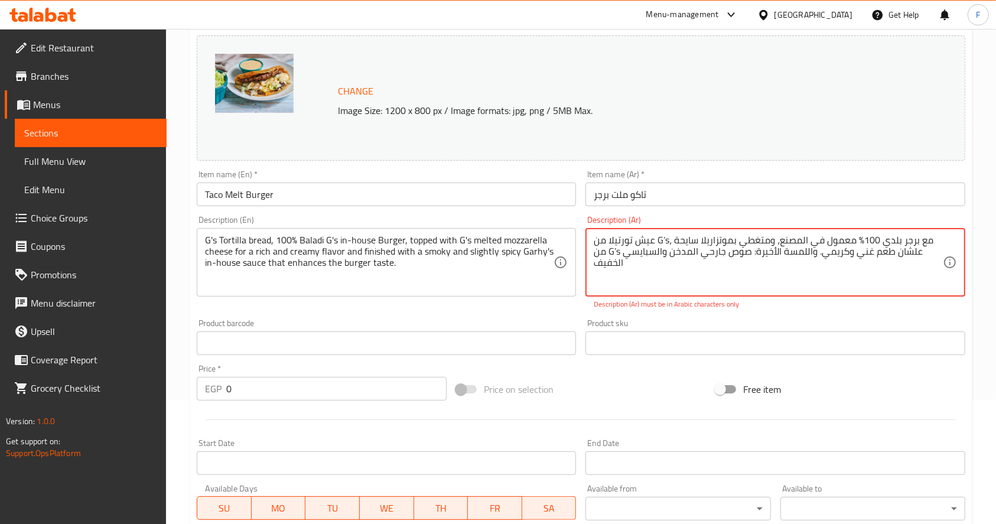
click at [603, 279] on textarea "عيش تورتيلا من G’s، مع برجر بلدي 100% معمول في المصنع، ومتغطي بموتزاريلا سايحة …" at bounding box center [768, 263] width 349 height 56
click at [594, 266] on textarea "عيش تورتيلا من G’s، مع برجر بلدي 100% معمول في المصنع، ومتغطي بموتزاريلا سايحة …" at bounding box center [768, 263] width 349 height 56
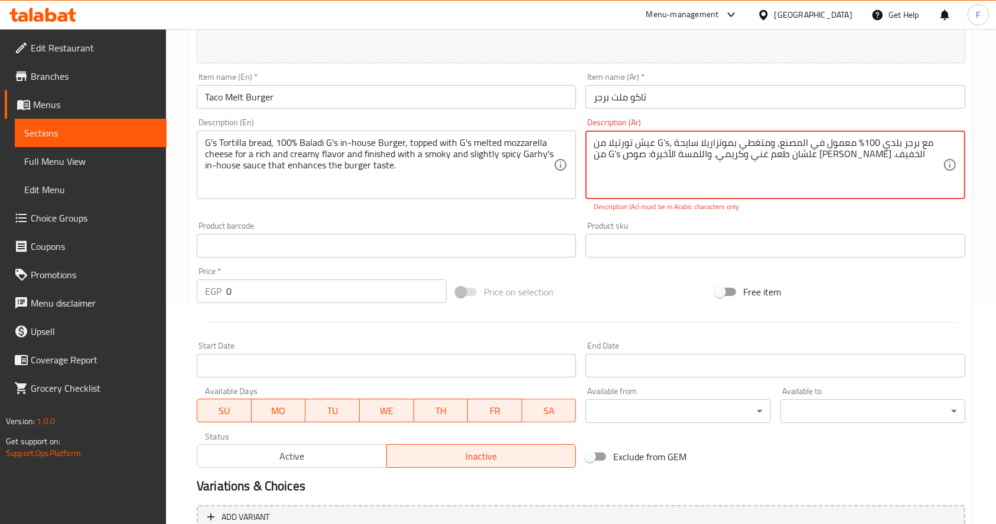
scroll to position [408, 0]
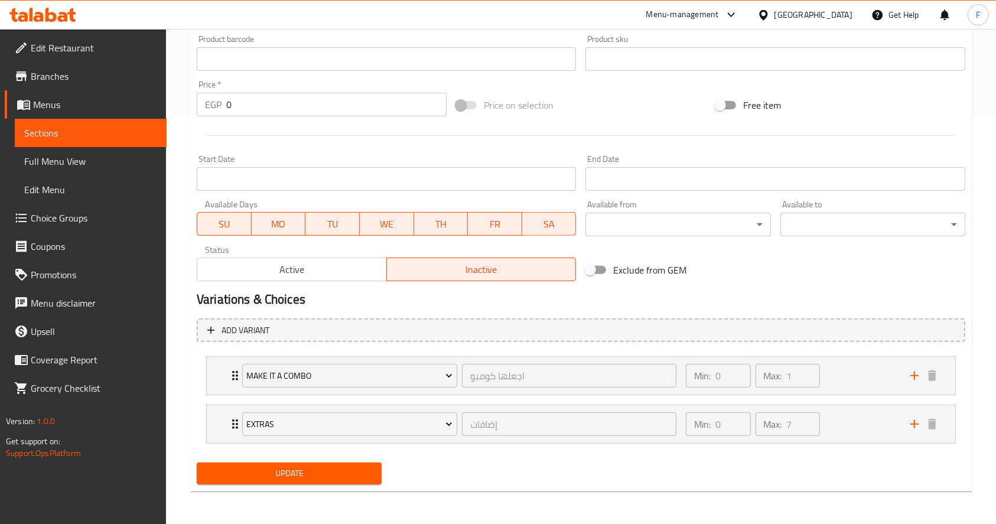
click at [275, 479] on span "Update" at bounding box center [289, 473] width 166 height 15
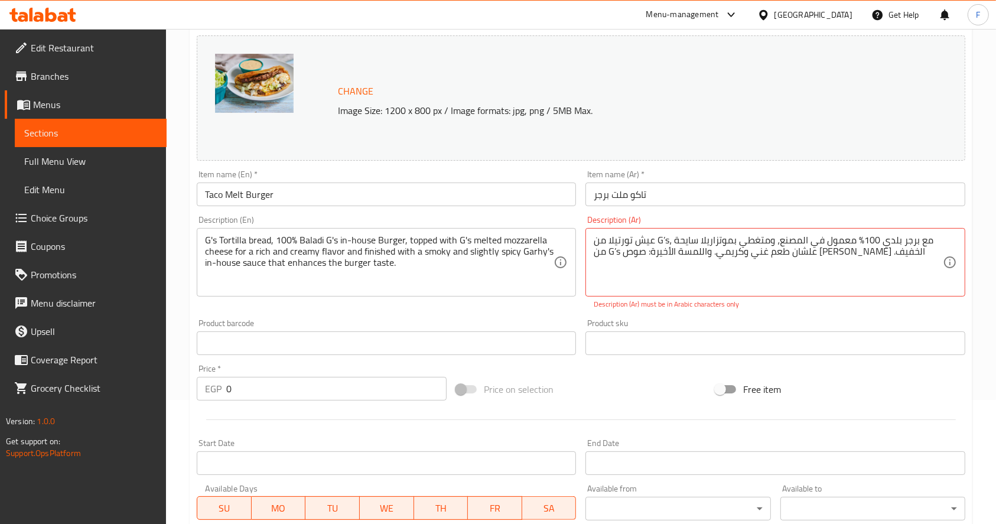
click at [593, 265] on div "عيش تورتيلا من G’s، مع برجر بلدي 100% معمول في المصنع، ومتغطي بموتزاريلا سايحة …" at bounding box center [775, 262] width 379 height 69
click at [597, 269] on textarea "عيش تورتيلا من G’s، مع برجر بلدي 100% معمول في المصنع، ومتغطي بموتزاريلا سايحة …" at bounding box center [768, 263] width 349 height 56
drag, startPoint x: 635, startPoint y: 266, endPoint x: 626, endPoint y: 264, distance: 9.2
click at [626, 264] on textarea "عيش تورتيلا من G’s، مع برجر بلدي 100% معمول في المصنع، ومتغطي بموتزاريلا سايحة …" at bounding box center [768, 263] width 349 height 56
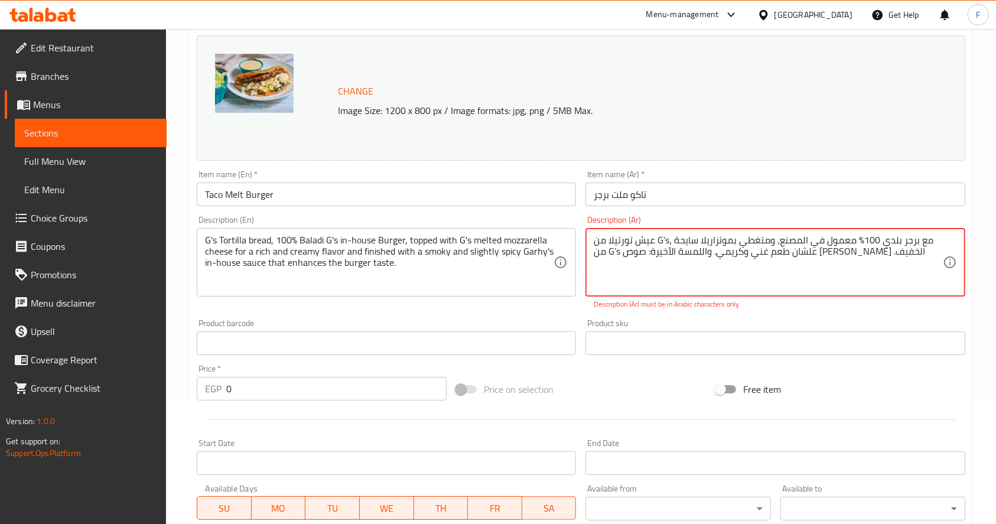
click at [626, 264] on textarea "عيش تورتيلا من G’s، مع برجر بلدي 100% معمول في المصنع، ومتغطي بموتزاريلا سايحة …" at bounding box center [768, 263] width 349 height 56
click at [621, 261] on textarea "عيش تورتيلا من G’s، مع برجر بلدي 100% معمول في المصنع، ومتغطي بموتزاريلا سايحة …" at bounding box center [768, 263] width 349 height 56
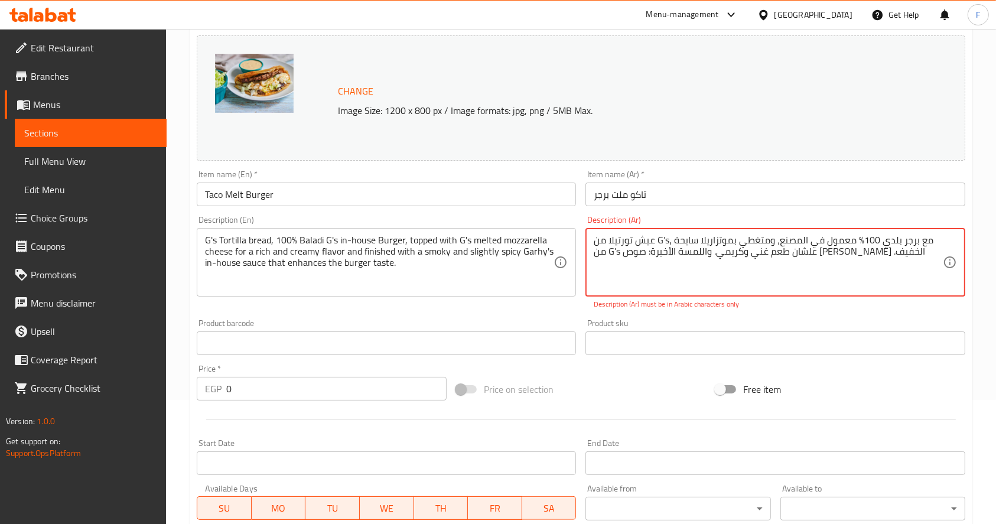
click at [625, 267] on textarea "عيش تورتيلا من G’s، مع برجر بلدي 100% معمول في المصنع، ومتغطي بموتزاريلا سايحة …" at bounding box center [768, 263] width 349 height 56
click at [625, 266] on textarea "عيش تورتيلا من G’s، مع برجر بلدي 100% معمول في المصنع، ومتغطي بموتزاريلا سايحة …" at bounding box center [768, 263] width 349 height 56
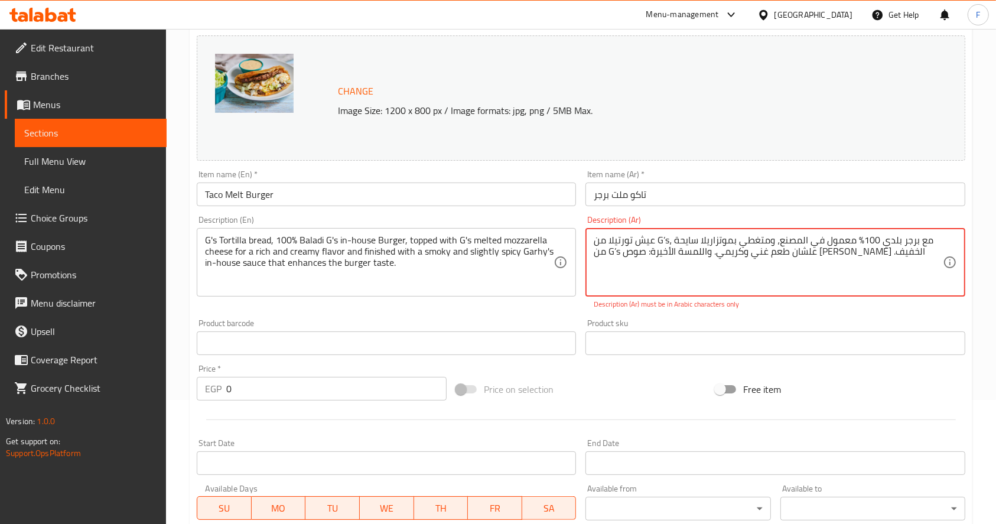
click at [625, 266] on textarea "عيش تورتيلا من G’s، مع برجر بلدي 100% معمول في المصنع، ومتغطي بموتزاريلا سايحة …" at bounding box center [768, 263] width 349 height 56
click at [631, 268] on textarea "عيش تورتيلا من G’s، مع برجر بلدي 100% معمول في المصنع، ومتغطي بموتزاريلا سايحة …" at bounding box center [768, 263] width 349 height 56
click at [624, 261] on textarea "عيش تورتيلا من G’s، مع برجر بلدي 100% معمول في المصنع، ومتغطي بموتزاريلا سايحة …" at bounding box center [768, 263] width 349 height 56
drag, startPoint x: 624, startPoint y: 261, endPoint x: 615, endPoint y: 271, distance: 13.4
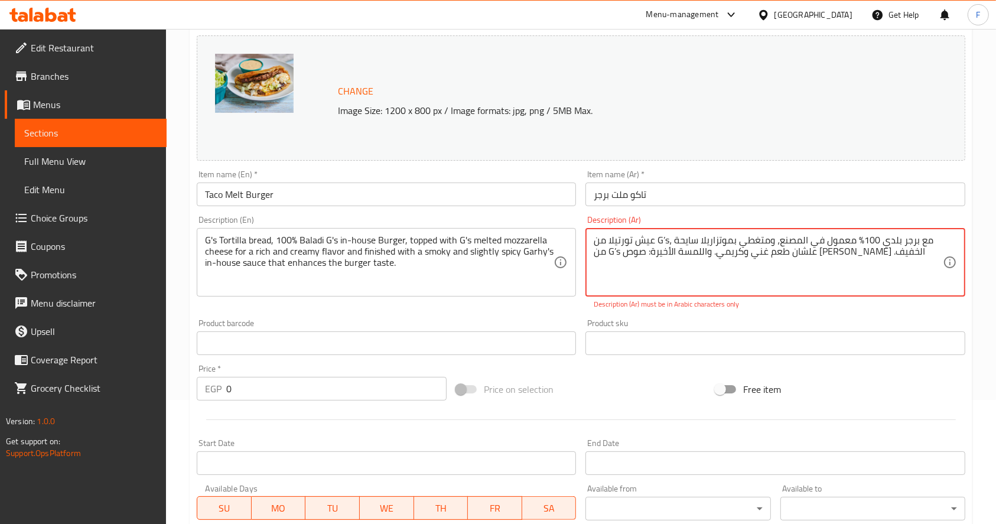
click at [615, 271] on textarea "عيش تورتيلا من G’s، مع برجر بلدي 100% معمول في المصنع، ومتغطي بموتزاريلا سايحة …" at bounding box center [768, 263] width 349 height 56
click at [625, 262] on textarea "عيش تورتيلا من G’s، مع برجر بلدي 100% معمول في المصنع، ومتغطي بموتزاريلا سايحة …" at bounding box center [768, 263] width 349 height 56
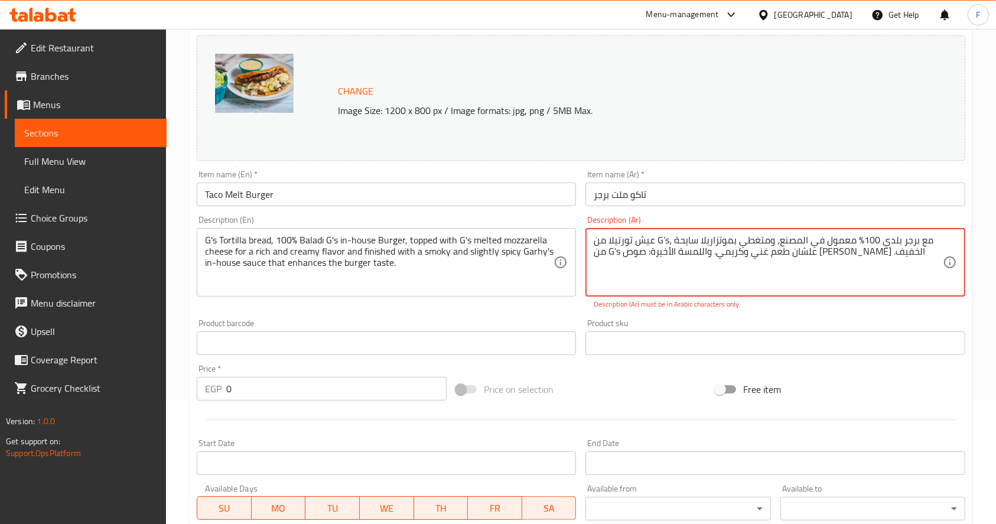
click at [625, 262] on textarea "عيش تورتيلا من G’s، مع برجر بلدي 100% معمول في المصنع، ومتغطي بموتزاريلا سايحة …" at bounding box center [768, 263] width 349 height 56
click at [614, 282] on textarea "عيش تورتيلا من G’s، مع برجر بلدي 100% معمول في المصنع، ومتغطي بموتزاريلا سايحة …" at bounding box center [768, 263] width 349 height 56
click at [624, 264] on textarea "عيش تورتيلا من G’s، مع برجر بلدي 100% معمول في المصنع، ومتغطي بموتزاريلا سايحة …" at bounding box center [768, 263] width 349 height 56
click at [629, 264] on textarea "عيش تورتيلا من G’s، مع برجر بلدي 100% معمول في المصنع، ومتغطي بموتزاريلا سايحة …" at bounding box center [768, 263] width 349 height 56
click at [595, 266] on textarea "عيش تورتيلا من G’s، مع برجر بلدي 100% معمول في المصنع، ومتغطي بموتزاريلا سايحة …" at bounding box center [768, 263] width 349 height 56
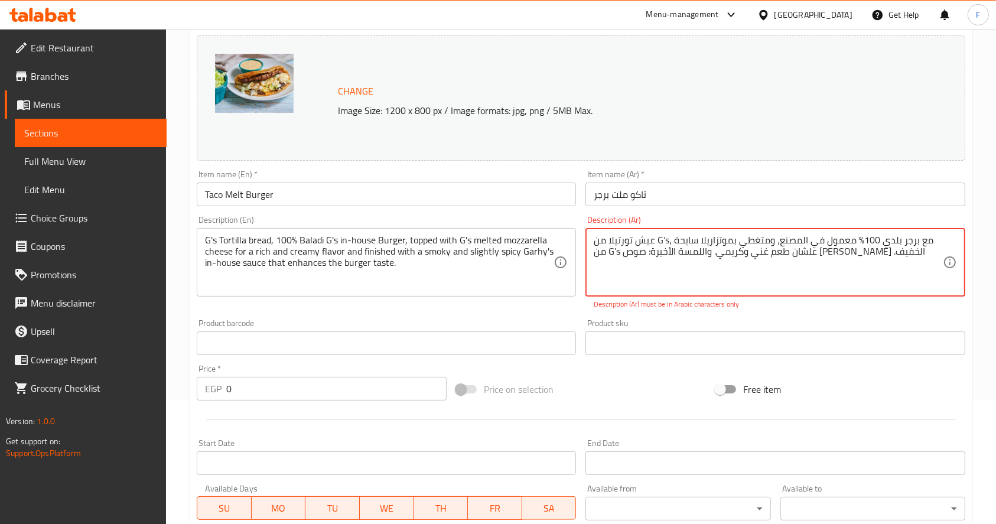
drag, startPoint x: 595, startPoint y: 266, endPoint x: 586, endPoint y: 258, distance: 12.5
click at [586, 258] on div "عيش تورتيلا من G’s، مع برجر بلدي 100% معمول في المصنع، ومتغطي بموتزاريلا سايحة …" at bounding box center [775, 262] width 379 height 69
click at [594, 264] on textarea "عيش تورتيلا من G’s، مع برجر بلدي 100% معمول في المصنع، ومتغطي بموتزاريلا سايحة …" at bounding box center [768, 263] width 349 height 56
paste textarea "."
click at [624, 392] on div "Price on selection" at bounding box center [580, 389] width 259 height 32
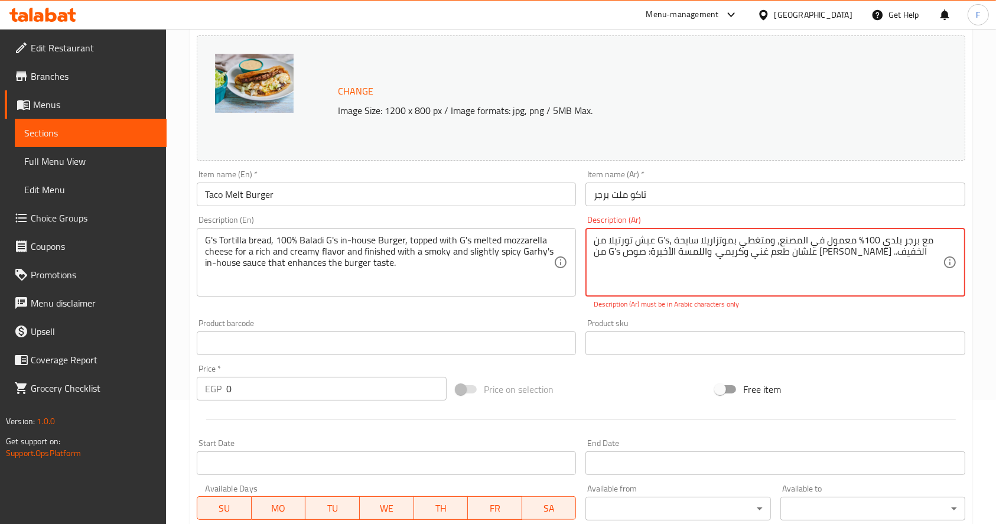
drag, startPoint x: 609, startPoint y: 252, endPoint x: 617, endPoint y: 256, distance: 8.7
click at [623, 262] on textarea "عيش تورتيلا من G’s، مع برجر بلدي 100% معمول في المصنع، ومتغطي بموتزاريلا سايحة …" at bounding box center [768, 263] width 349 height 56
drag, startPoint x: 657, startPoint y: 239, endPoint x: 667, endPoint y: 243, distance: 10.7
click at [667, 243] on textarea "عيش تورتيلا من G’s، مع برجر بلدي 100% معمول في المصنع، ومتغطي بموتزاريلا سايحة …" at bounding box center [768, 263] width 349 height 56
click at [875, 241] on textarea "عيش تورتيلا من ، مع برجر بلدي 100% معمول في المصنع، ومتغطي بموتزاريلا سايحة من …" at bounding box center [768, 263] width 349 height 56
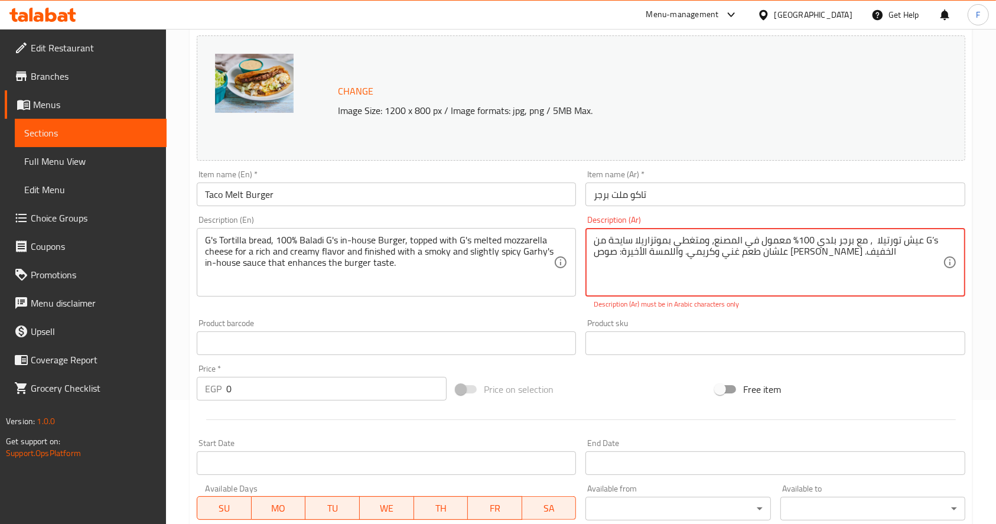
click at [921, 240] on textarea "عيش تورتيلا ، مع برجر بلدي 100% معمول في المصنع، ومتغطي بموتزاريلا سايحة من G’s…" at bounding box center [768, 263] width 349 height 56
click at [926, 240] on textarea "عيش تورتيلا ، مع برجر بلدي 100% معمول في المصنع، ومتغطي بموتزاريلا سايحة من G’s…" at bounding box center [768, 263] width 349 height 56
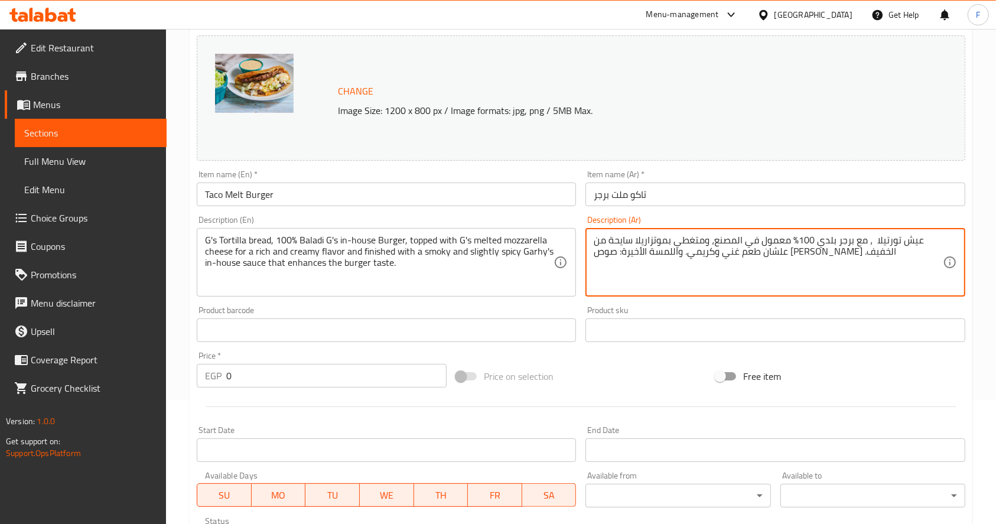
scroll to position [395, 0]
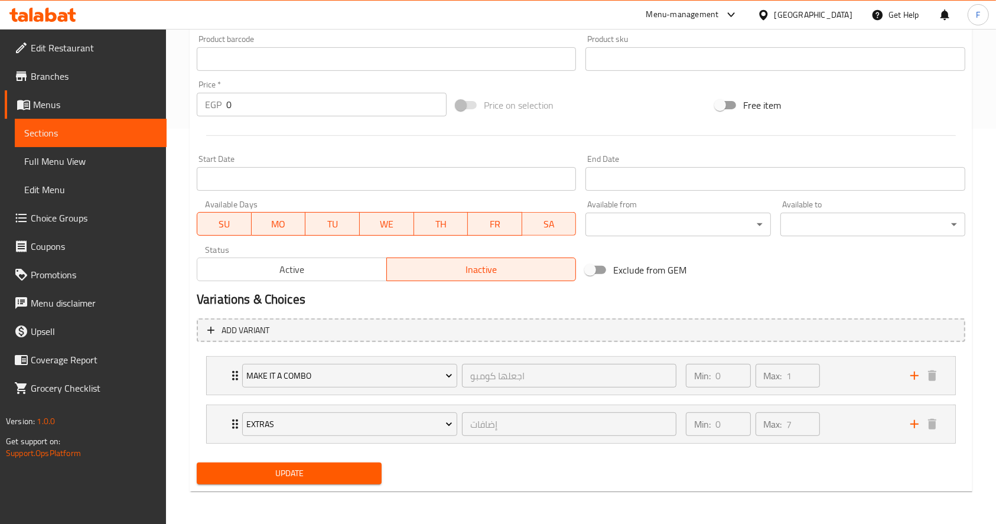
type textarea "عيش تورتيلا ، مع برجر بلدي 100% معمول في المصنع، ومتغطي بموتزاريلا سايحة من علش…"
click at [336, 474] on span "Update" at bounding box center [289, 473] width 166 height 15
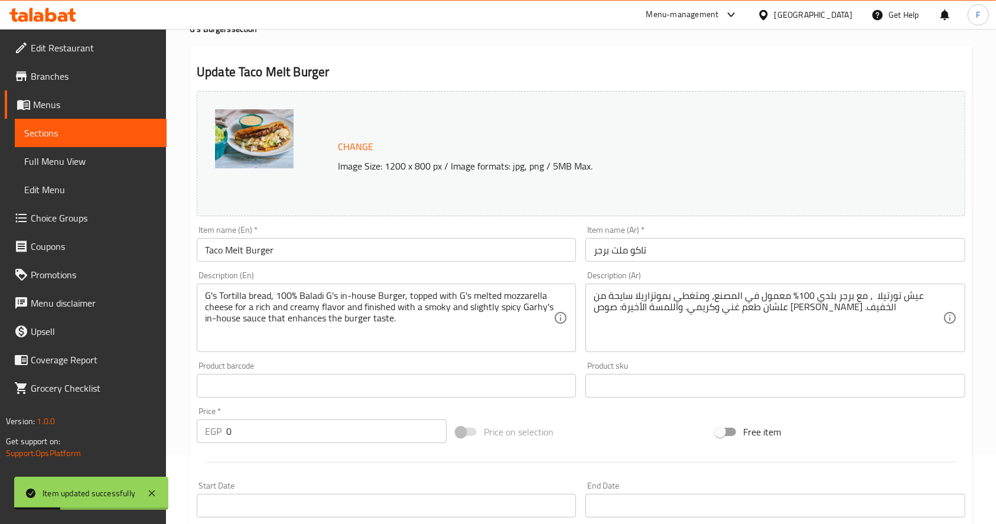
scroll to position [67, 0]
click at [55, 134] on span "Sections" at bounding box center [90, 133] width 133 height 14
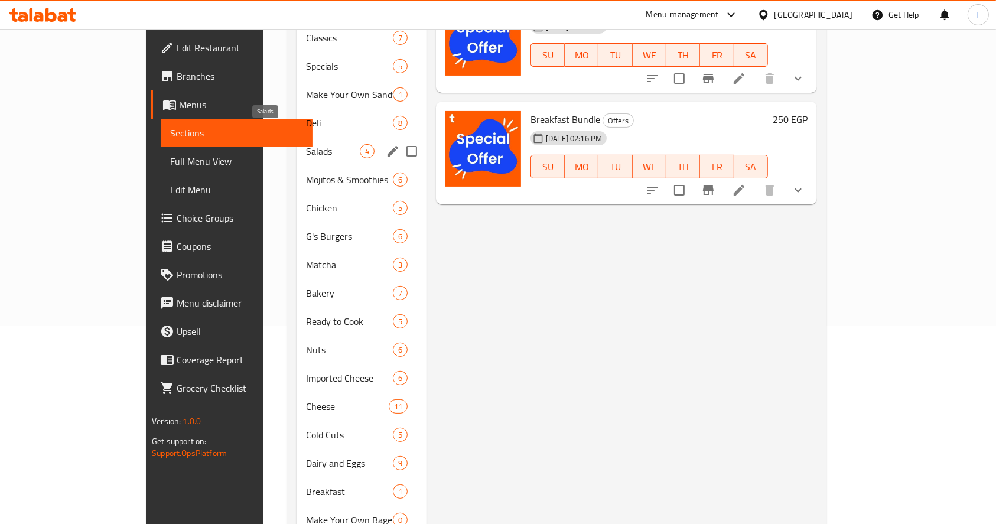
scroll to position [112, 0]
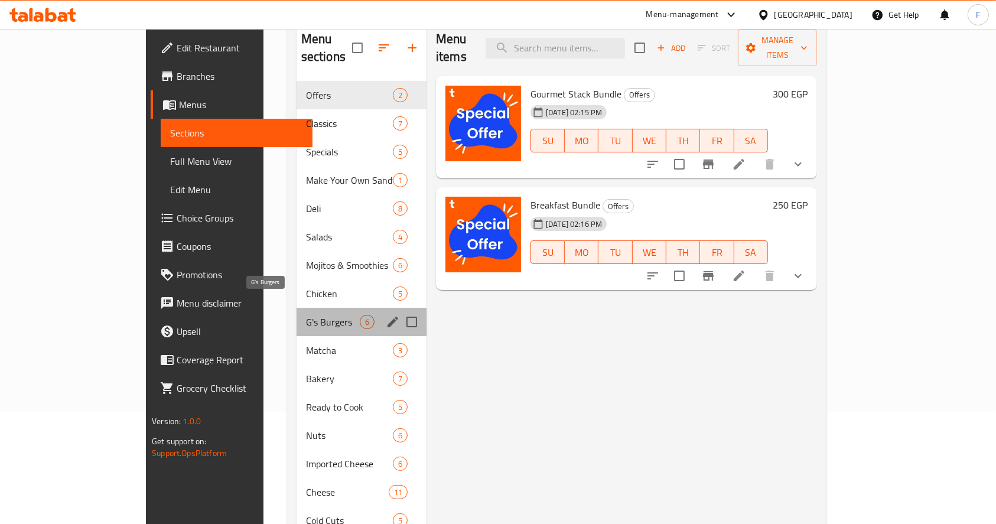
click at [306, 315] on span "G's Burgers" at bounding box center [333, 322] width 54 height 14
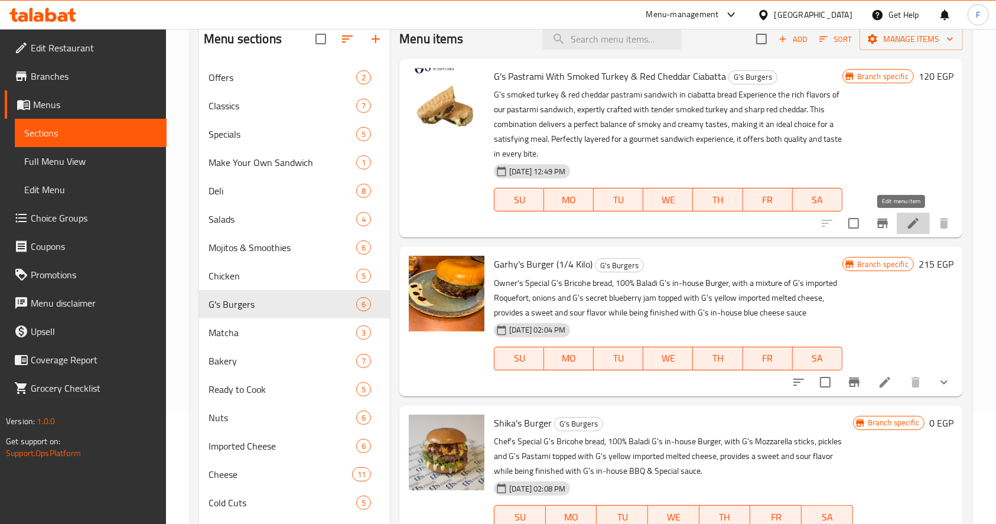
click at [906, 221] on icon at bounding box center [913, 223] width 14 height 14
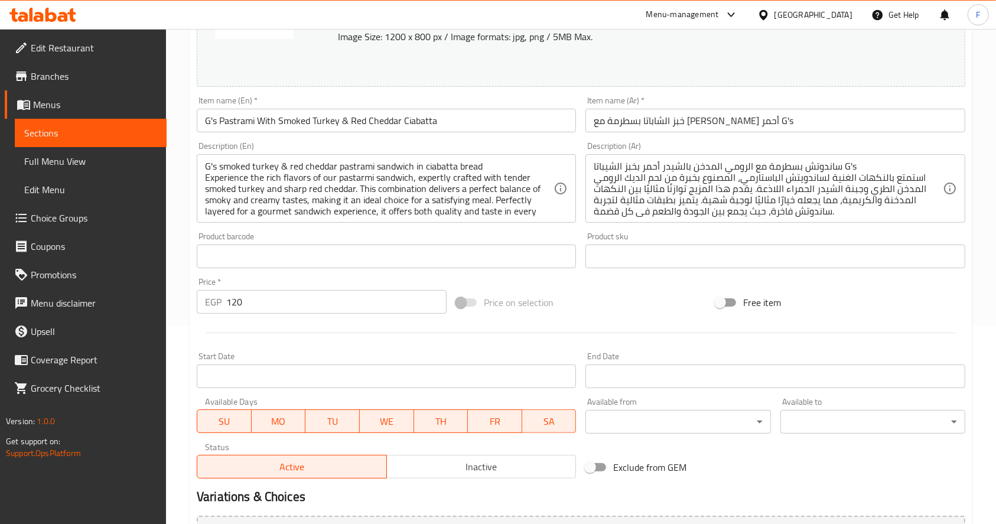
scroll to position [199, 0]
click at [367, 295] on input "120" at bounding box center [336, 301] width 220 height 24
type input "1"
type input "250"
click at [629, 286] on div "Price on selection" at bounding box center [580, 301] width 259 height 32
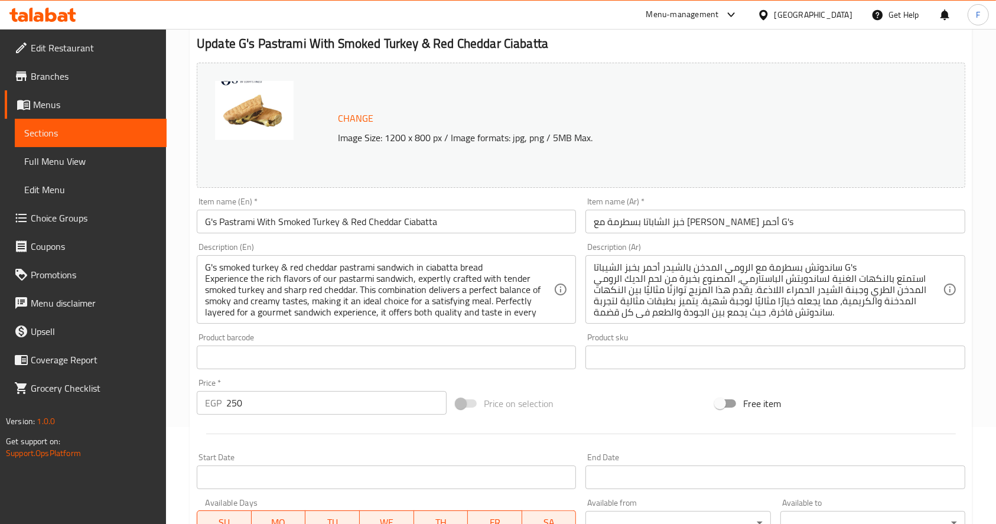
scroll to position [96, 0]
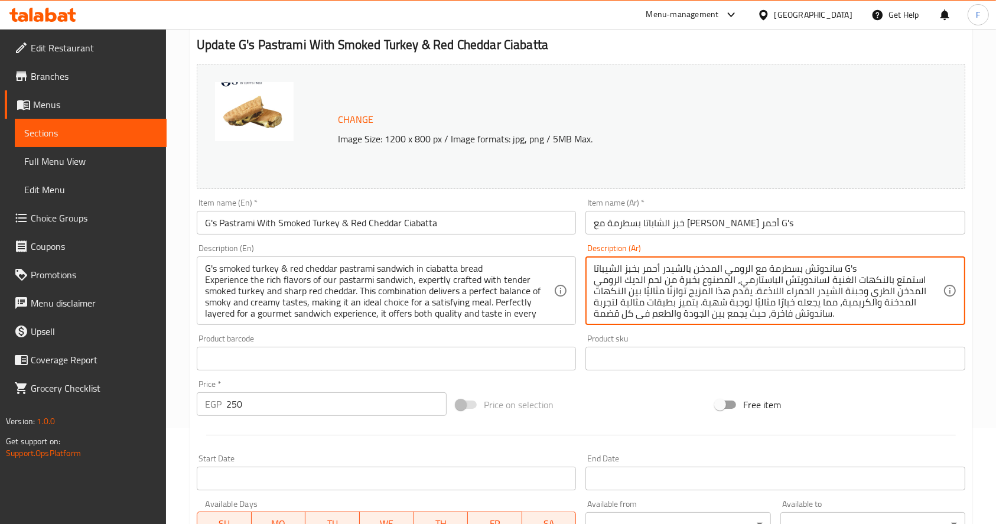
click at [790, 316] on textarea "ساندوتش بسطرمة مع الرومي المدخن بالشيدر أحمر بخبز الشيباتا G's استمتع بالنكهات …" at bounding box center [768, 291] width 349 height 56
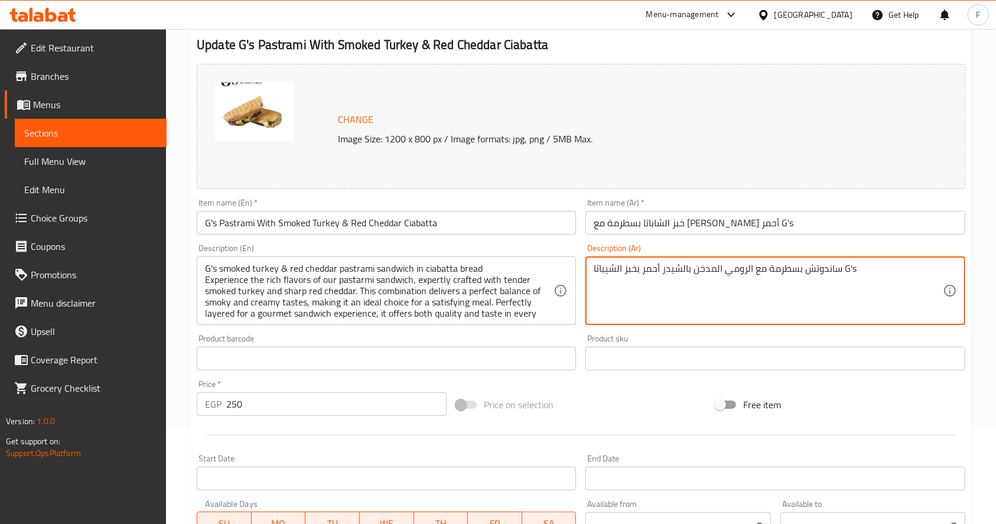
type textarea "ساندوتش بسطرمة مع الرومي المدخن بالشيدر أحمر بخبز الشيباتا G's"
click at [769, 277] on textarea "ساندوتش بسطرمة مع الرومي المدخن بالشيدر أحمر بخبز الشيباتا G's" at bounding box center [768, 291] width 349 height 56
drag, startPoint x: 769, startPoint y: 277, endPoint x: 788, endPoint y: 295, distance: 25.9
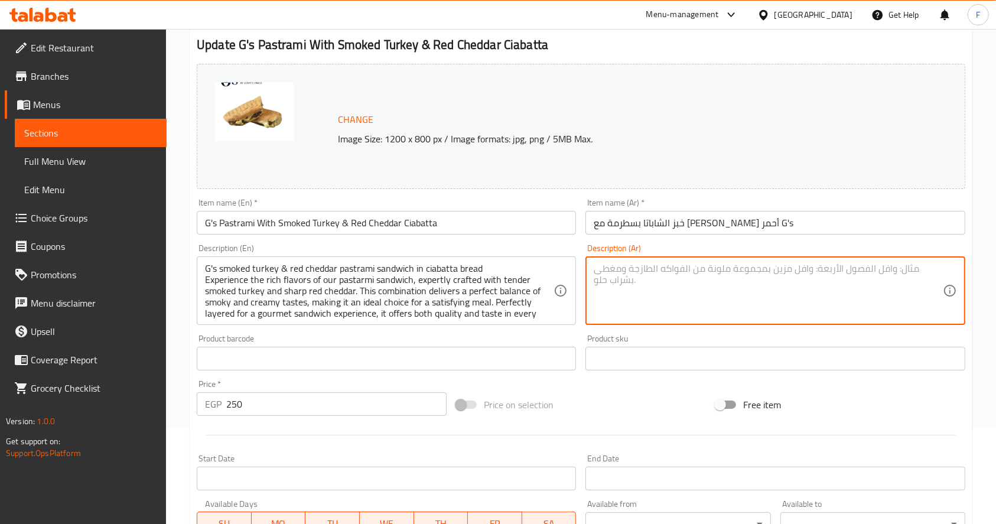
click at [788, 295] on textarea at bounding box center [768, 291] width 349 height 56
paste textarea "مزيج فاخر من لحمة التندرلوين البلدي من G’s، مع جبنة الموتزاريلا، جبنة كريمي، شي…"
type textarea "مزيج فاخر من لحمة التندرلوين البلدي من G’s، مع جبنة الموتزاريلا، جبنة كريمي، شي…"
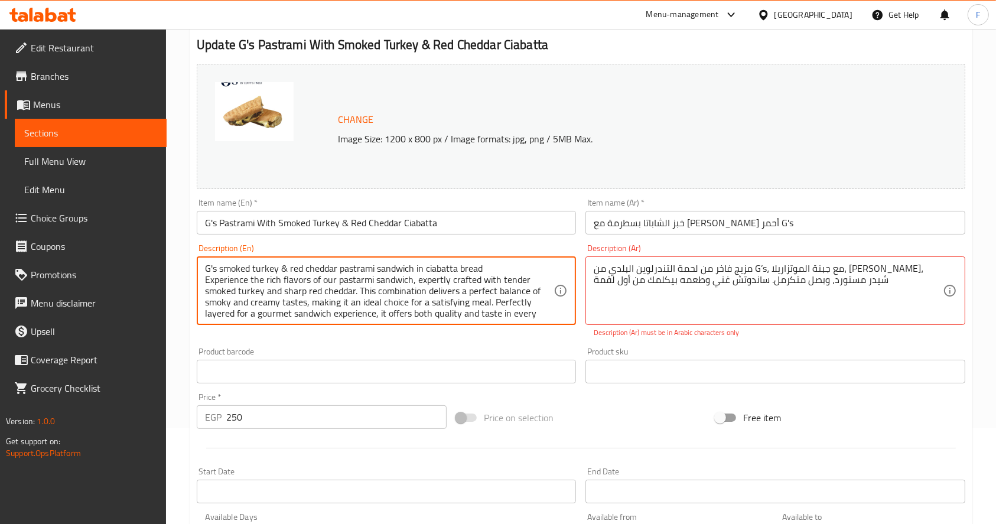
click at [474, 311] on textarea "G's smoked turkey & red cheddar pastrami sandwich in ciabatta bread Experience …" at bounding box center [379, 291] width 349 height 56
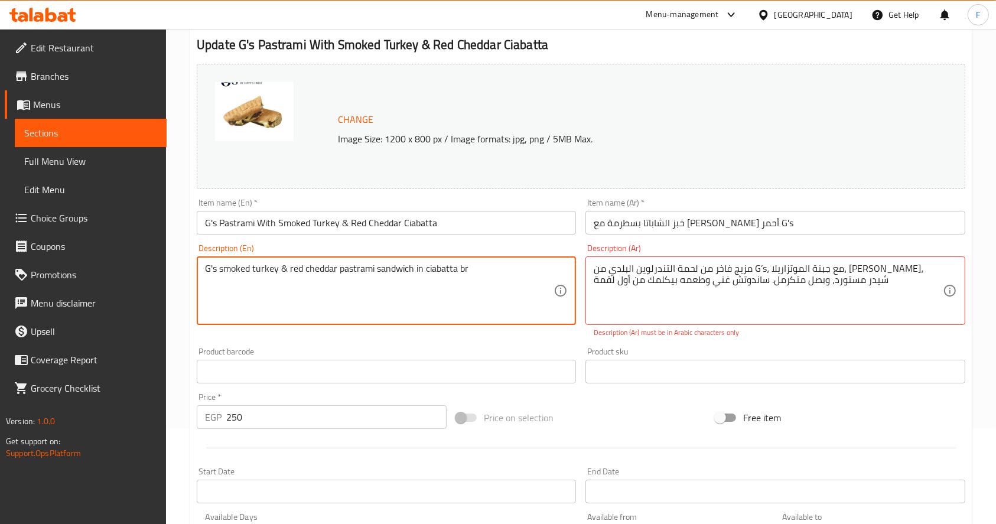
type textarea "G's smoked turkey & red cheddar pastrami sandwich in ciabatta b"
click at [440, 267] on textarea "G's smoked turkey & red cheddar pastrami sandwich in ciabatta b" at bounding box center [379, 291] width 349 height 56
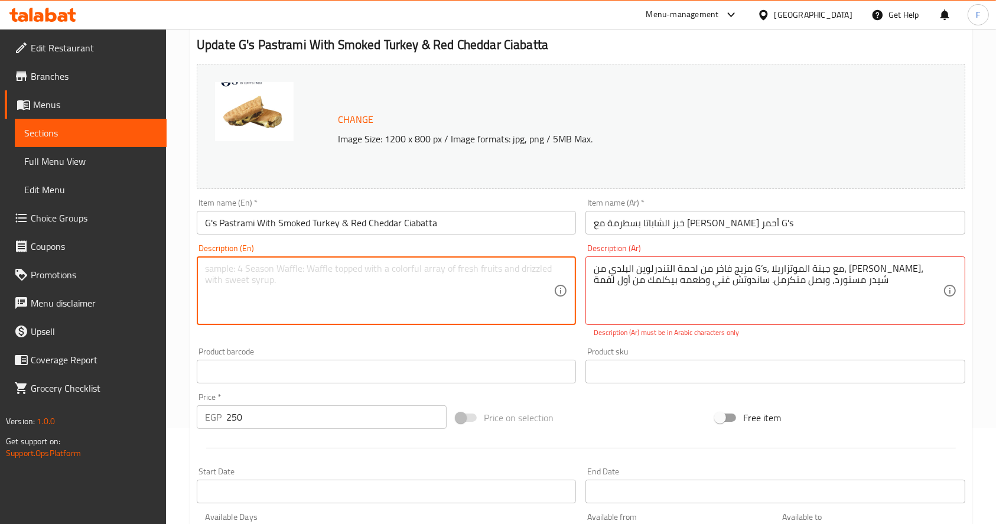
paste textarea "G’s Tenderloin Baladi Meat, G's Mozzarella, G's Cream Cheese, G's Imported Ched…"
type textarea "G’s Tenderloin Baladi Meat, G's Mozzarella, G's Cream Cheese, G's Imported Ched…"
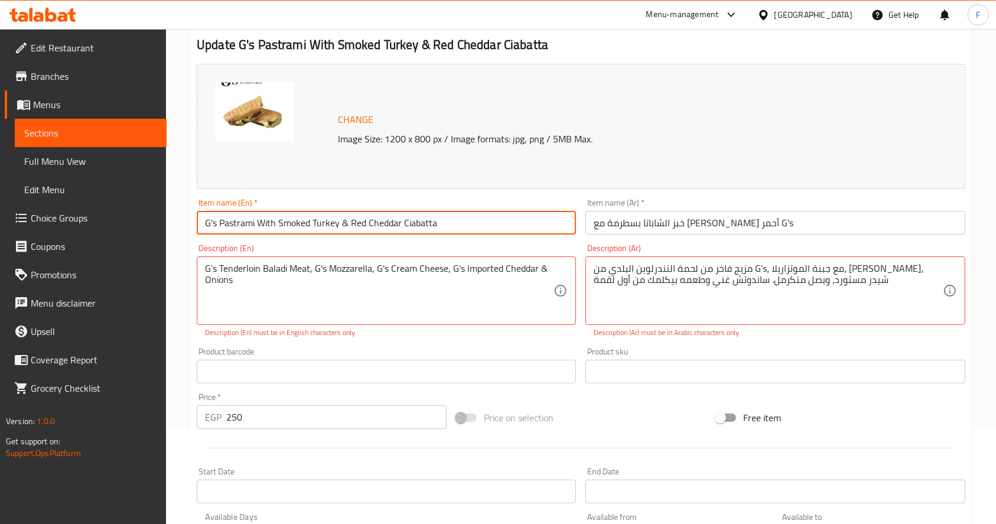
drag, startPoint x: 437, startPoint y: 217, endPoint x: 236, endPoint y: 232, distance: 202.0
click at [236, 232] on input "G's Pastrami With Smoked Turkey & Red Cheddar Ciabatta" at bounding box center [386, 223] width 379 height 24
type input "G's Tenderloin Special"
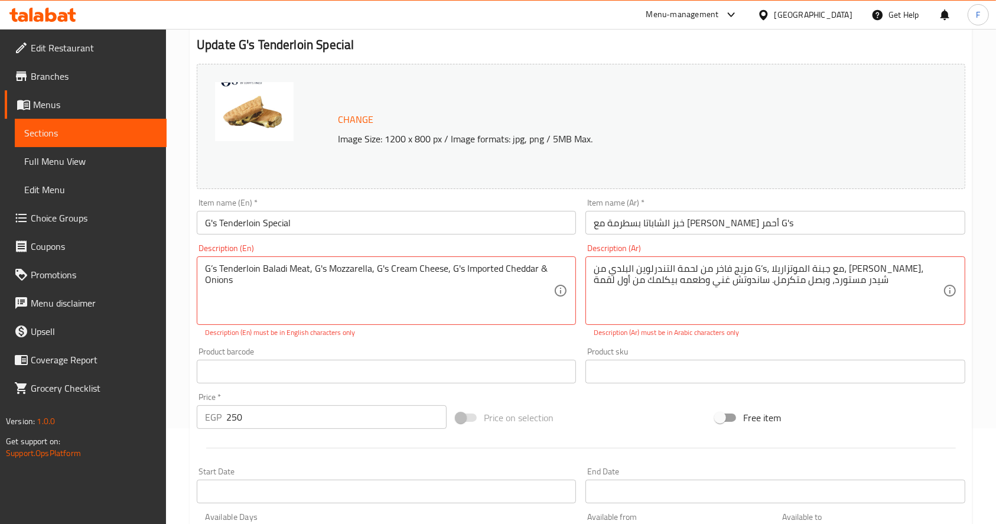
click at [422, 336] on p "Description (En) must be in English characters only" at bounding box center [386, 332] width 363 height 11
click at [446, 350] on div "Product barcode Product barcode" at bounding box center [386, 365] width 379 height 36
type textarea "G’s Tenderloin Baladi Meat, G's Mozzarella, G's Cream Cheese, G's Imported Ched…"
click at [454, 352] on div "Product barcode Product barcode" at bounding box center [386, 365] width 379 height 36
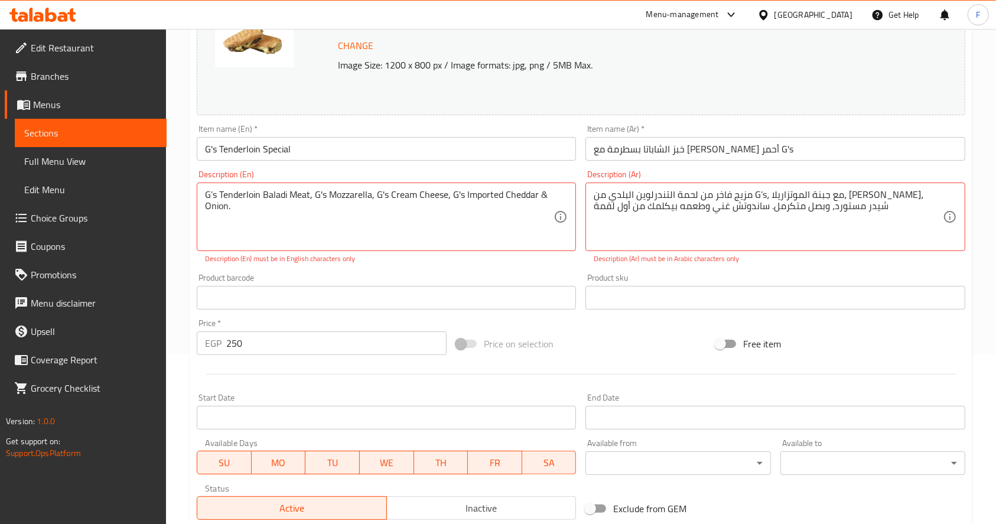
scroll to position [164, 0]
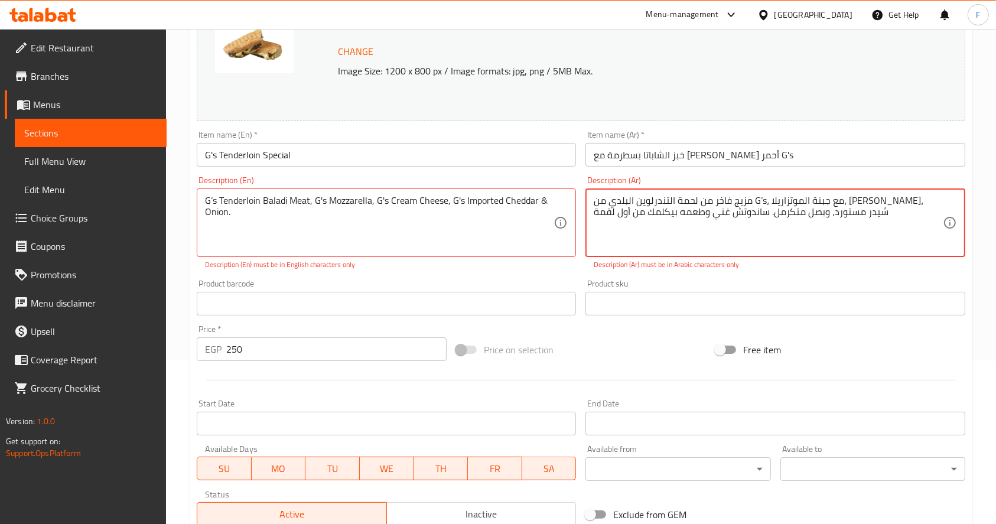
click at [757, 201] on textarea "مزيج فاخر من لحمة التندرلوين البلدي من G’s، مع جبنة الموتزاريلا، جبنة كريمي، شي…" at bounding box center [768, 223] width 349 height 56
click at [825, 245] on textarea "مزيج فاخر من لحمة التندرلوين البلدي من ، مع جبنة الموتزاريلا، جبنة كريمي، شيدر …" at bounding box center [768, 223] width 349 height 56
type textarea "مزيج فاخر من لحمة التندرلوين البلدي من ، مع جبنة الموتزاريلا، جبنة كريمي، شيدر …"
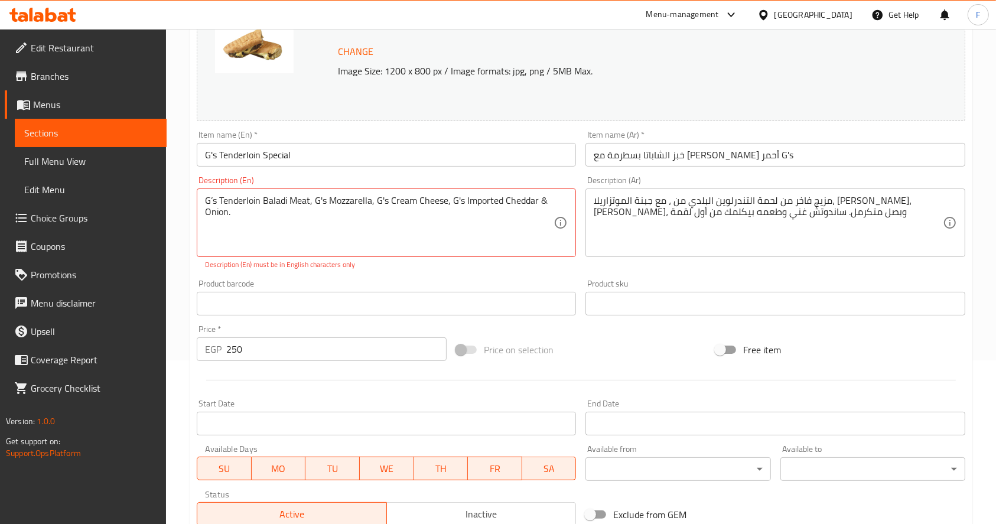
click at [595, 340] on div "Price on selection" at bounding box center [580, 350] width 259 height 32
click at [287, 206] on textarea "G’s Tenderloin Baladi Meat, G's Mozzarella, G's Cream Cheese, G's Imported Ched…" at bounding box center [379, 223] width 349 height 56
click at [304, 238] on textarea "G’s Tenderloin Baladi Meat, G's Mozzarella, G's Cream Cheese, G's Imported Ched…" at bounding box center [379, 223] width 349 height 56
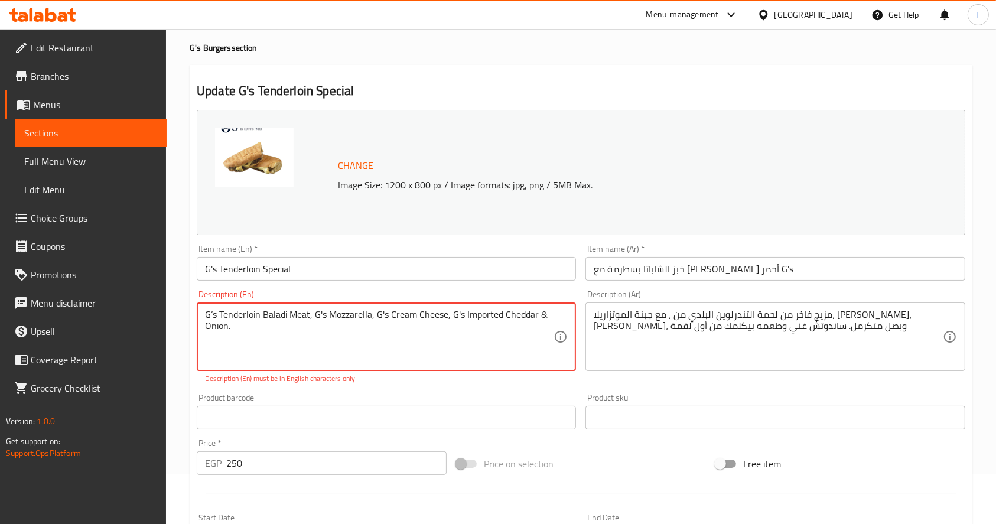
scroll to position [48, 0]
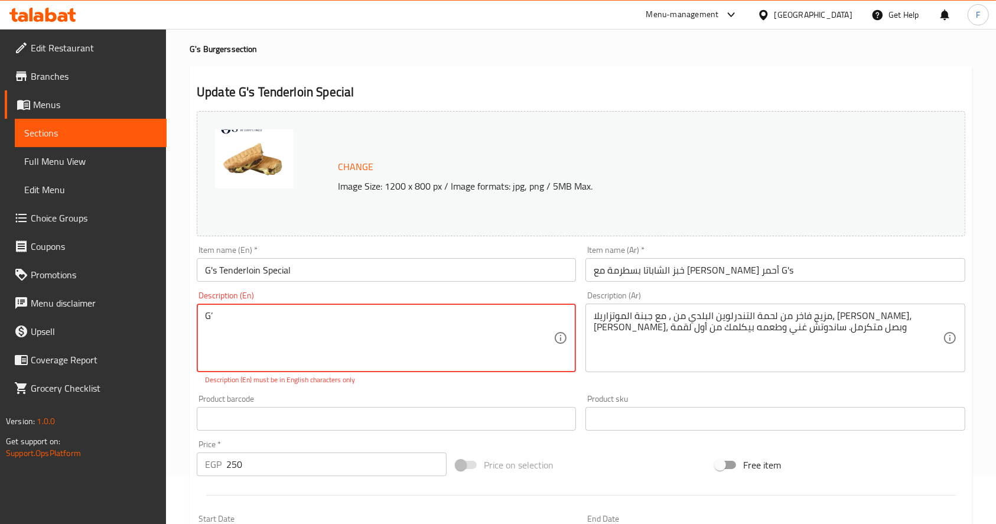
type textarea "G"
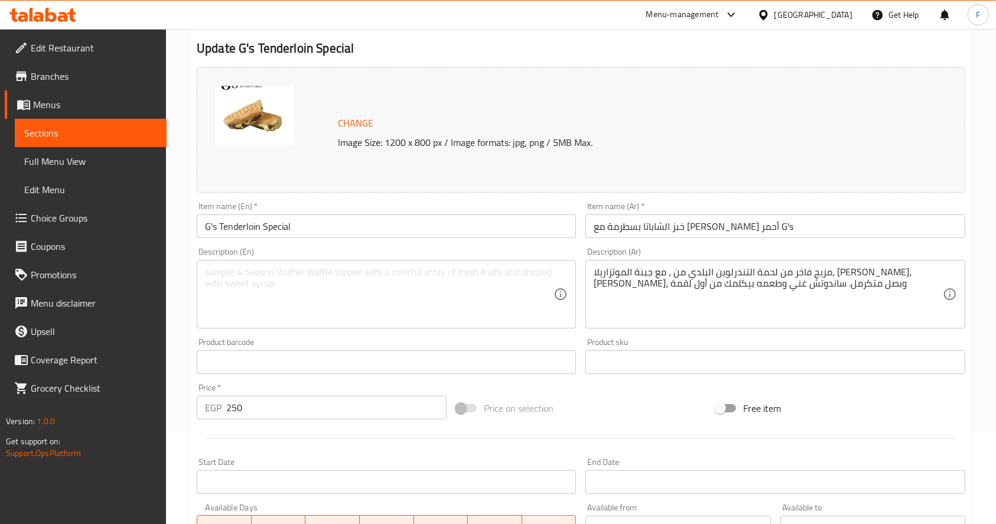
scroll to position [95, 0]
click at [308, 305] on textarea at bounding box center [379, 292] width 349 height 56
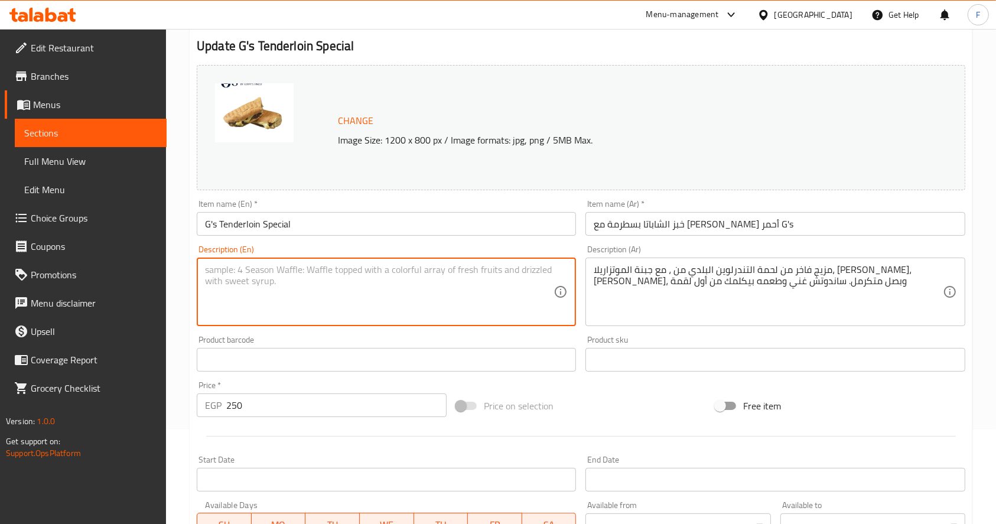
paste textarea "G’s Tenderloin Baladi Meat, G's Mozzarella, G's Cream Cheese, G's Imported Ched…"
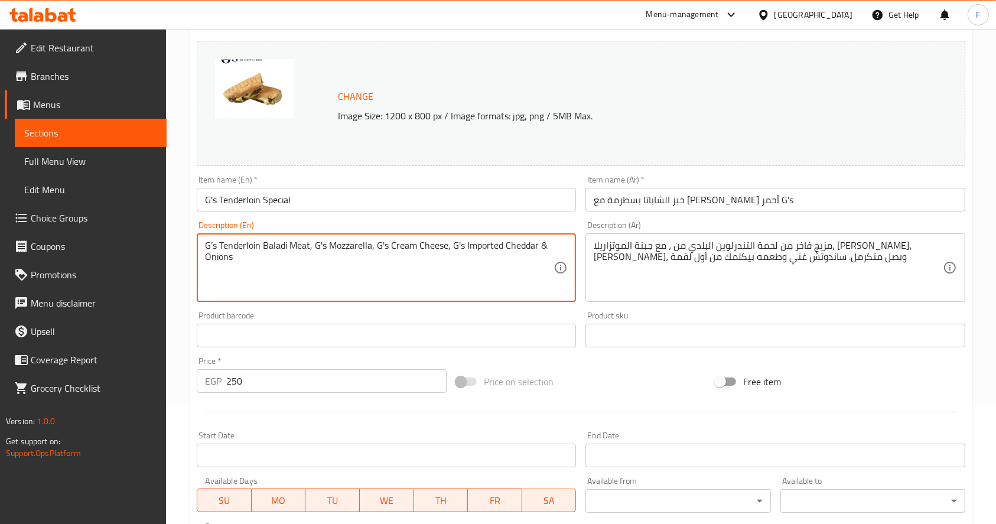
scroll to position [118, 0]
click at [355, 97] on span "Change" at bounding box center [355, 97] width 35 height 17
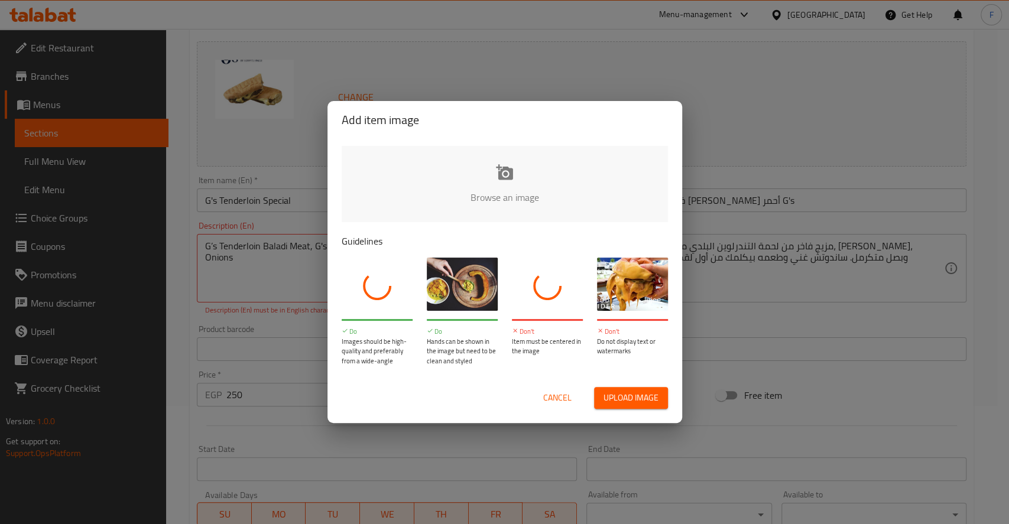
click at [565, 391] on span "Cancel" at bounding box center [557, 398] width 28 height 15
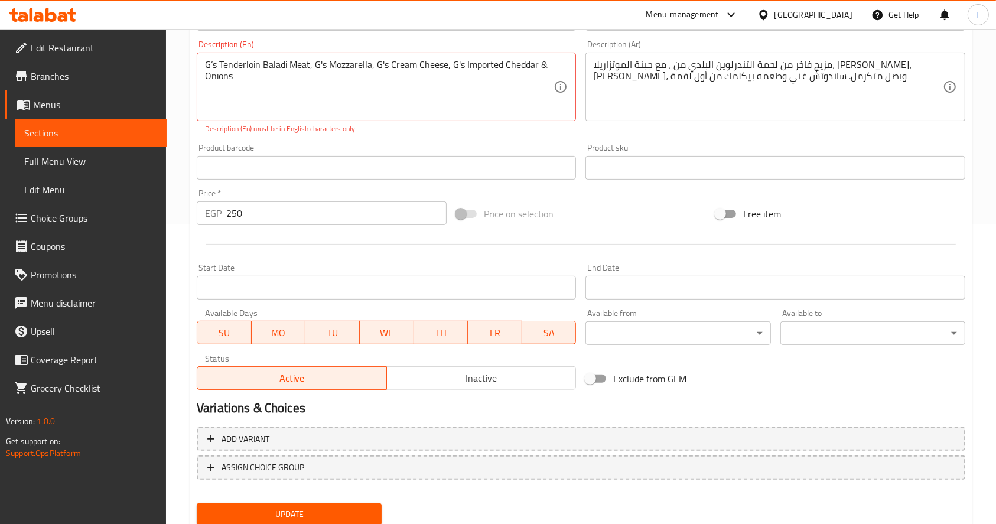
scroll to position [299, 0]
type textarea "G’s Tenderloin Baladi Meat, G's Mozzarella, G's Cream Cheese, G's Imported Ched…"
click at [330, 512] on span "Update" at bounding box center [289, 515] width 166 height 15
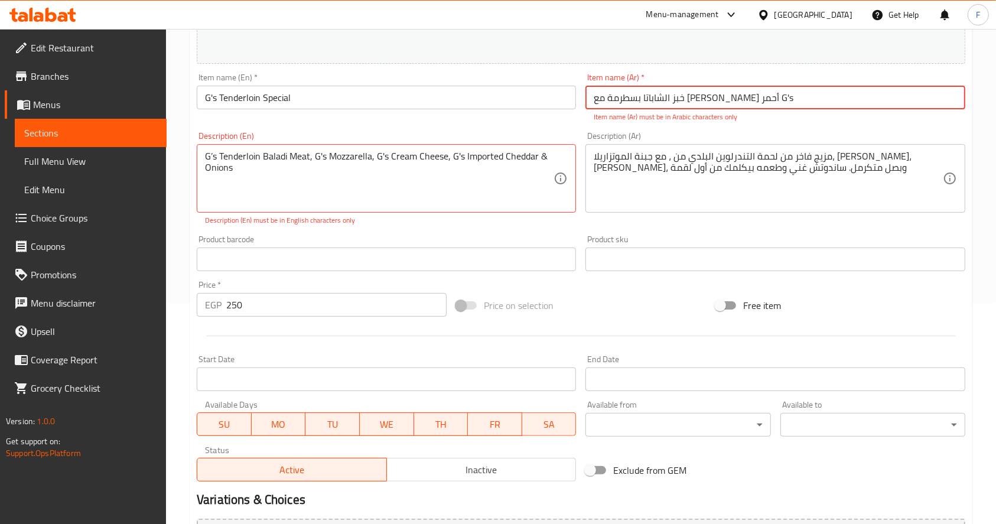
scroll to position [220, 0]
click at [804, 97] on input "خبز الشاباتا بسطرمة مع الرومي المدخن بالشيدر أحمر G's" at bounding box center [775, 98] width 379 height 24
click at [804, 96] on input "خبز الشاباتا بسطرمة مع الرومي المدخن بالشيدر أحمر G's" at bounding box center [775, 98] width 379 height 24
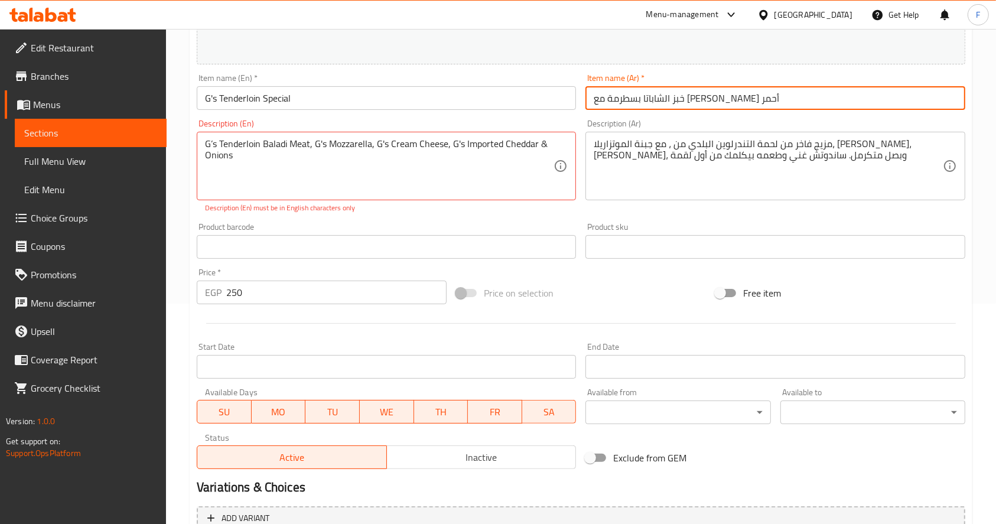
type input "خبز الشاباتا بسطرمة مع الرومي المدخن بالشيدر أحمر"
click at [808, 97] on input "خبز الشاباتا بسطرمة مع الرومي المدخن بالشيدر أحمر" at bounding box center [775, 98] width 379 height 24
type input "جيز تندرلوين سبشيال"
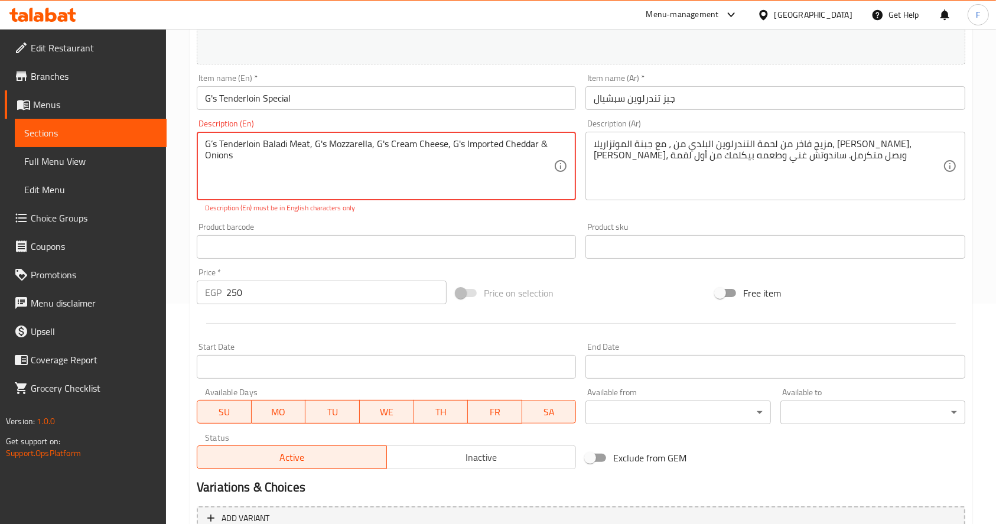
click at [217, 142] on textarea "G’s Tenderloin Baladi Meat, G's Mozzarella, G's Cream Cheese, G's Imported Ched…" at bounding box center [379, 166] width 349 height 56
click at [319, 170] on textarea "G’s Fresh Tenderloin Baladi Meat, G's Mozzarella, G's Cream Cheese, G's Importe…" at bounding box center [379, 166] width 349 height 56
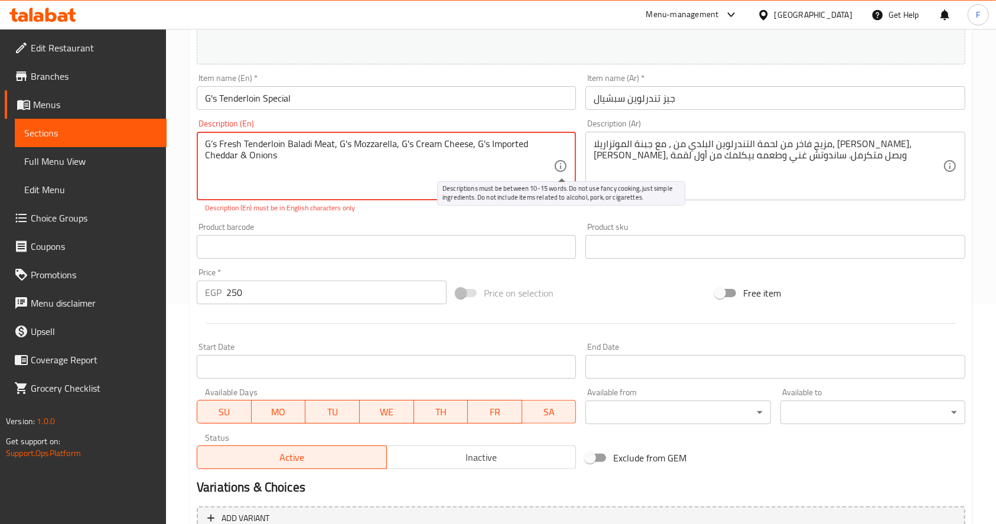
click at [561, 168] on icon at bounding box center [561, 166] width 12 height 12
click at [238, 143] on textarea "G’s Fresh Tenderloin Baladi Meat, G's Mozzarella, G's Cream Cheese, G's Importe…" at bounding box center [379, 166] width 349 height 56
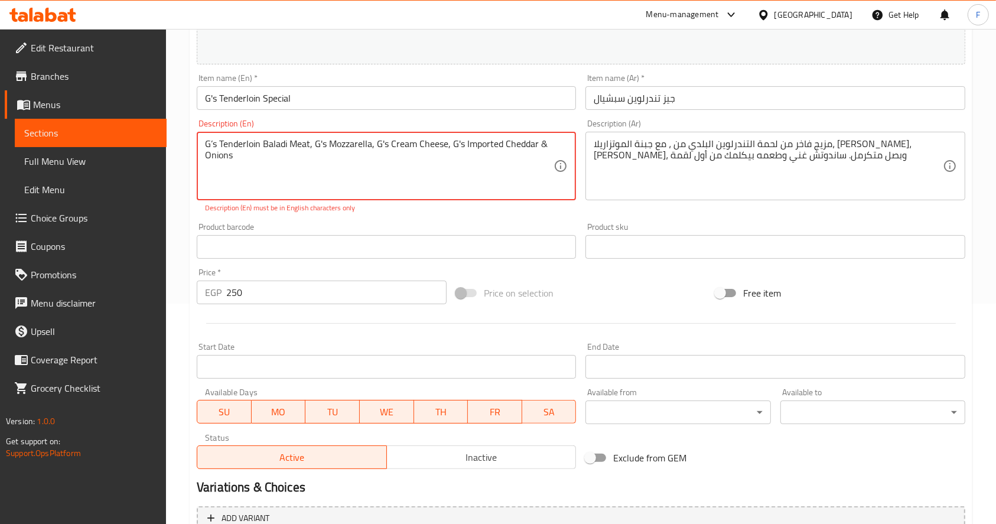
click at [239, 154] on textarea "G’s Tenderloin Baladi Meat, G's Mozzarella, G's Cream Cheese, G's Imported Ched…" at bounding box center [379, 166] width 349 height 56
click at [217, 144] on textarea "G’s Tenderloin Baladi Meat, G's Mozzarella, G's Cream Cheese, G's Imported Ched…" at bounding box center [379, 166] width 349 height 56
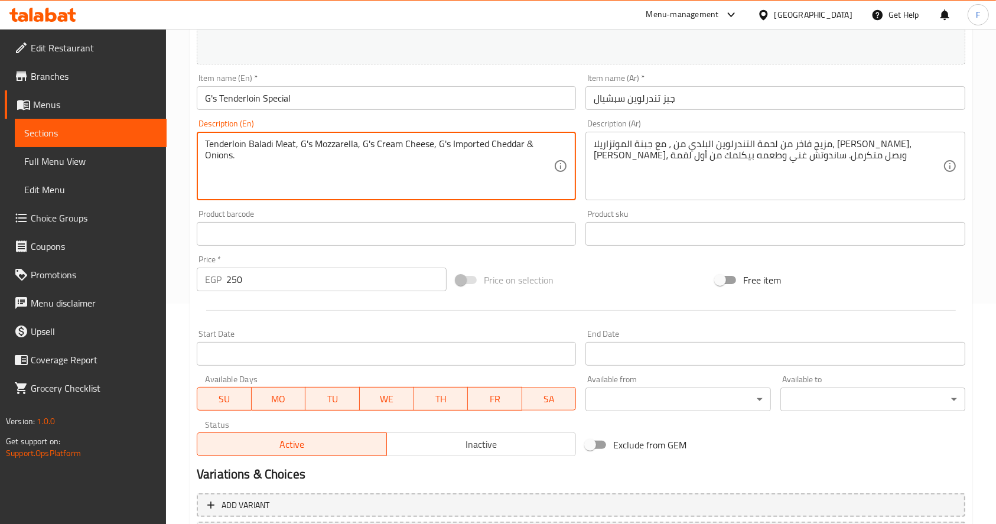
click at [208, 146] on textarea "Tenderloin Baladi Meat, G's Mozzarella, G's Cream Cheese, G's Imported Cheddar …" at bounding box center [379, 166] width 349 height 56
type textarea "Tenderloin Baladi Meat, G's Mozzarella, G's Cream Cheese, G's Imported Cheddar …"
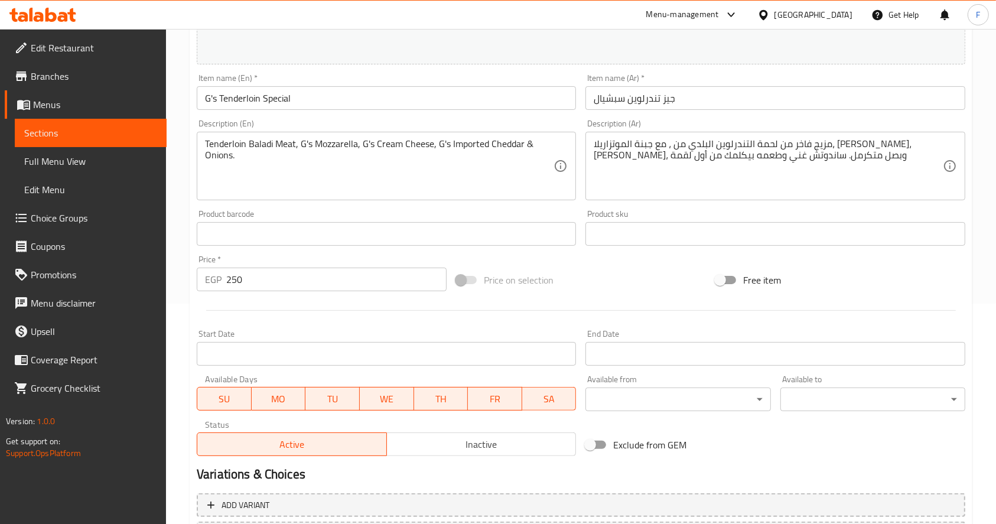
click at [589, 277] on div "Price on selection" at bounding box center [580, 280] width 259 height 32
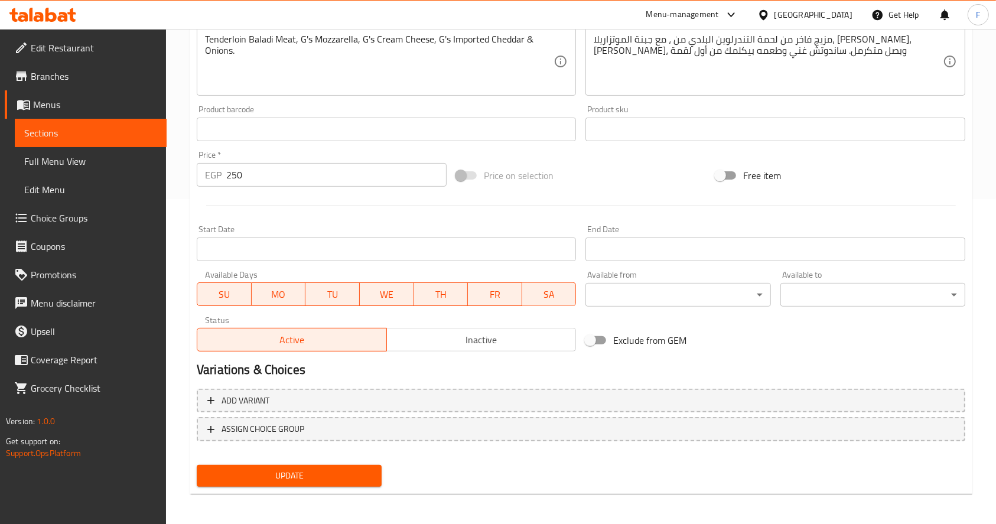
scroll to position [327, 0]
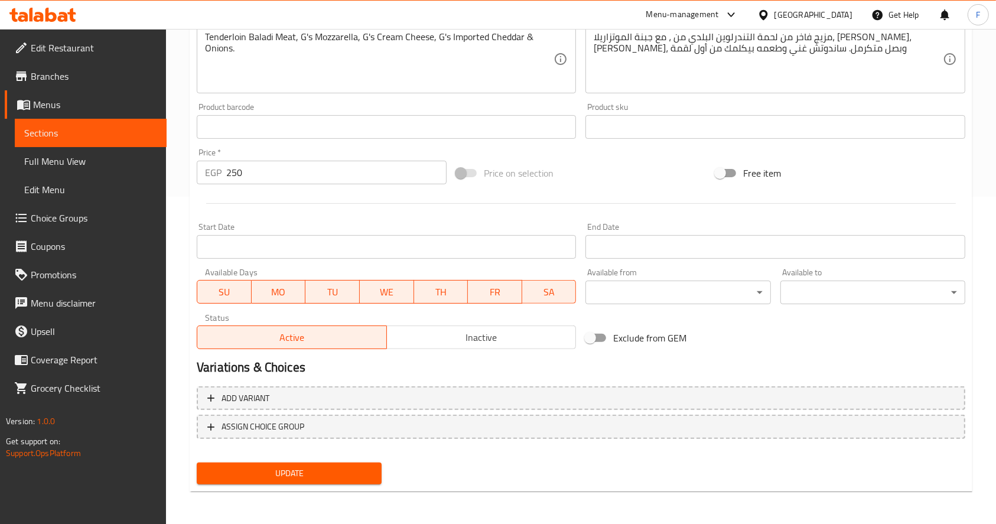
click at [297, 480] on span "Update" at bounding box center [289, 473] width 166 height 15
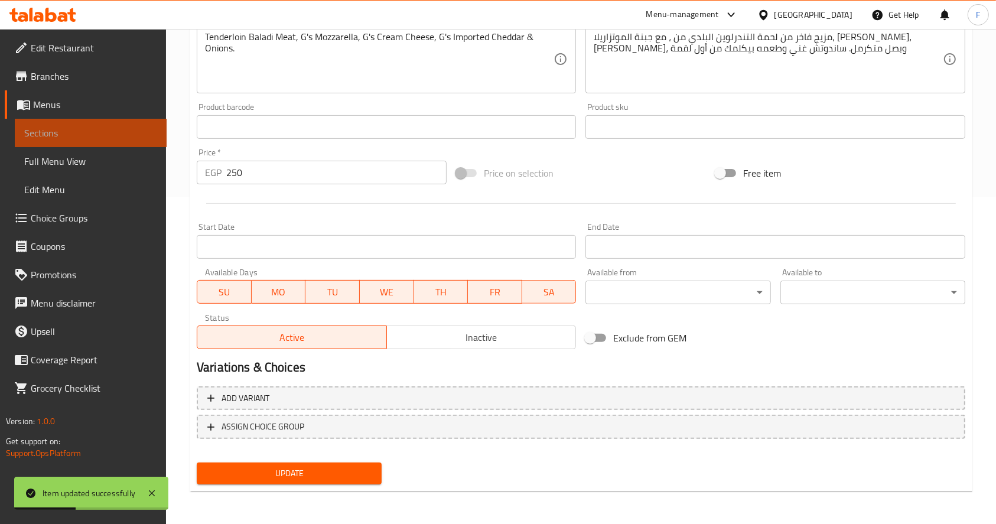
click at [118, 121] on link "Sections" at bounding box center [91, 133] width 152 height 28
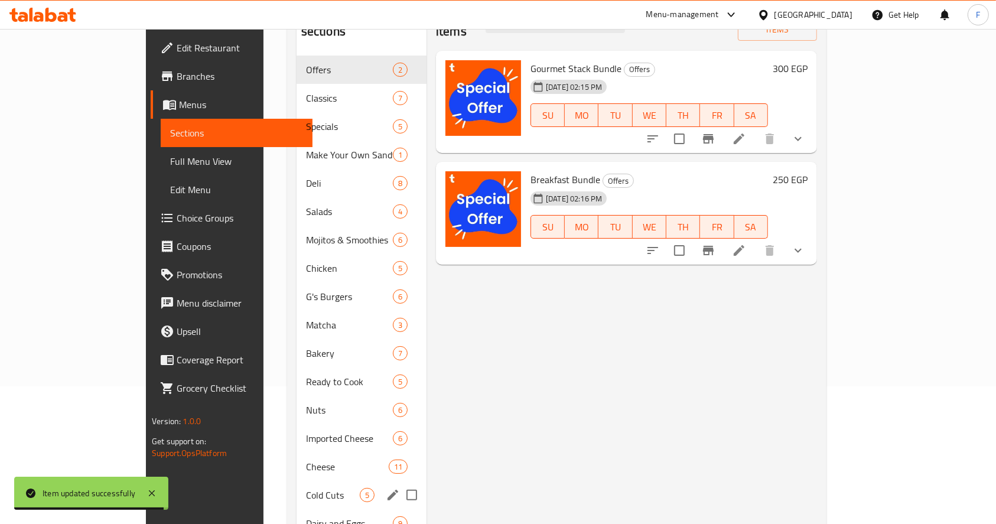
scroll to position [119, 0]
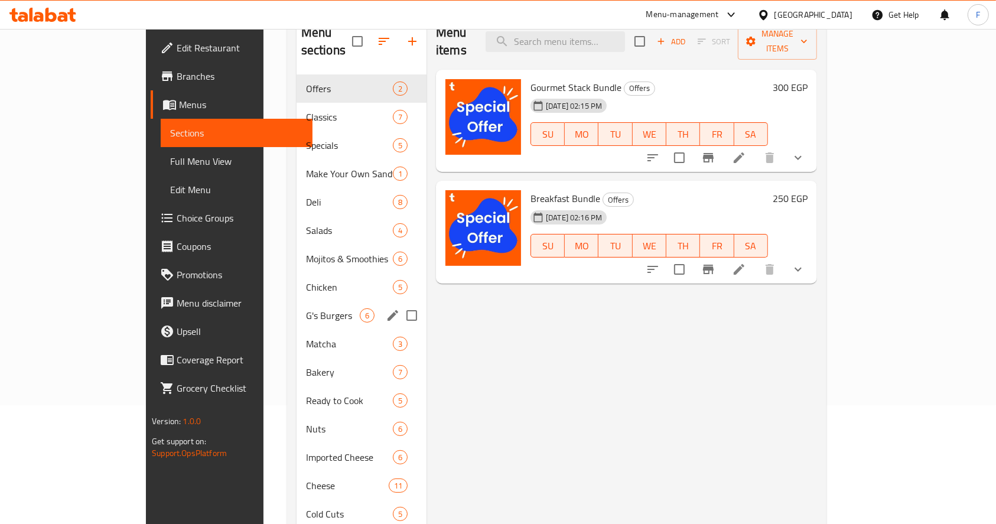
click at [297, 301] on div "G's Burgers 6" at bounding box center [362, 315] width 130 height 28
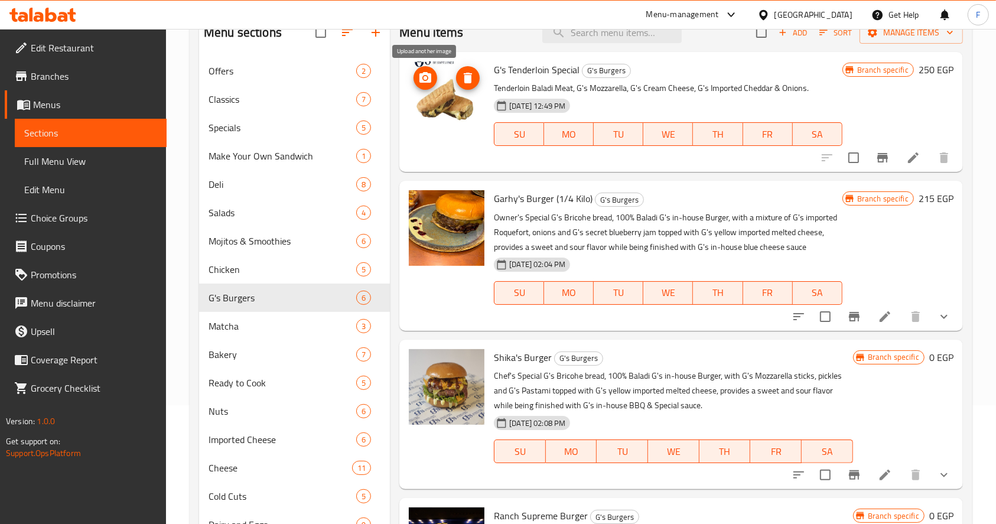
click at [431, 79] on icon "upload picture" at bounding box center [425, 78] width 14 height 14
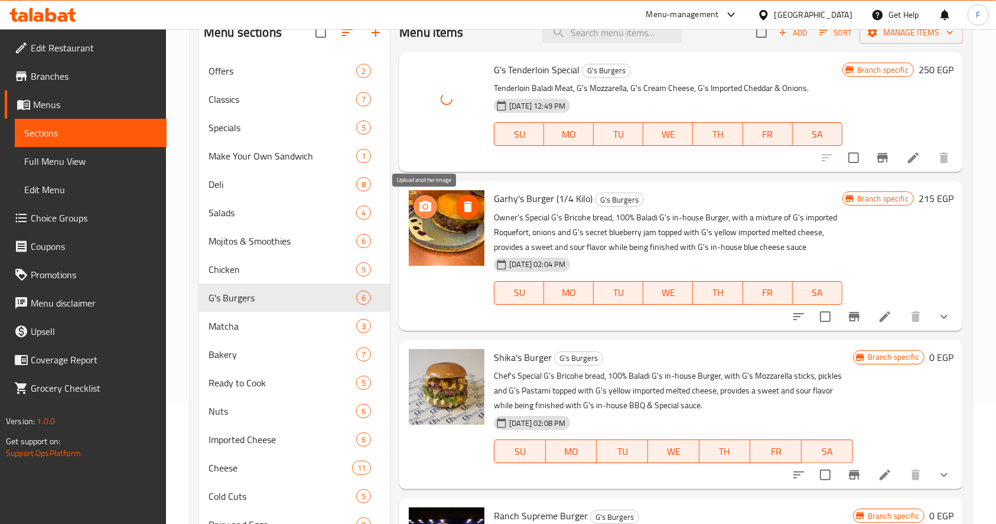
click at [430, 208] on icon "upload picture" at bounding box center [426, 206] width 12 height 11
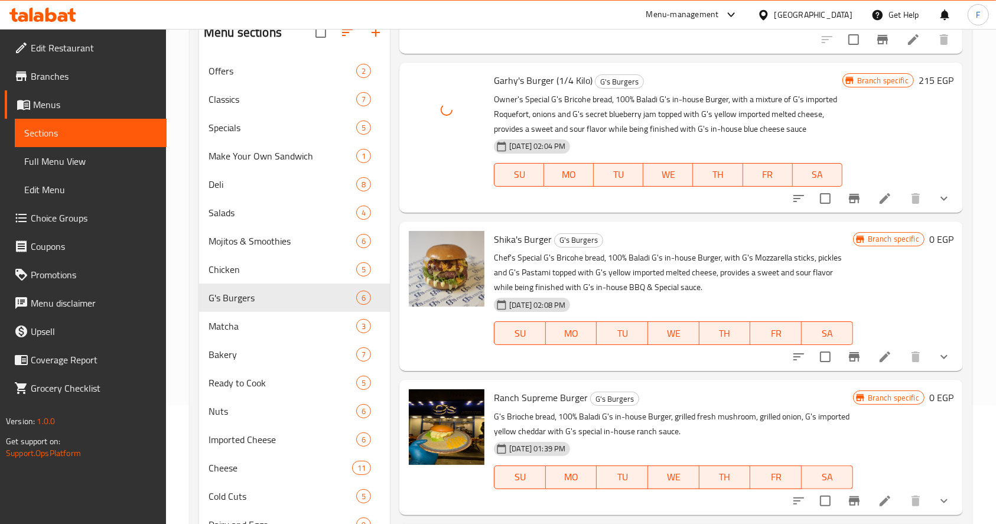
scroll to position [138, 0]
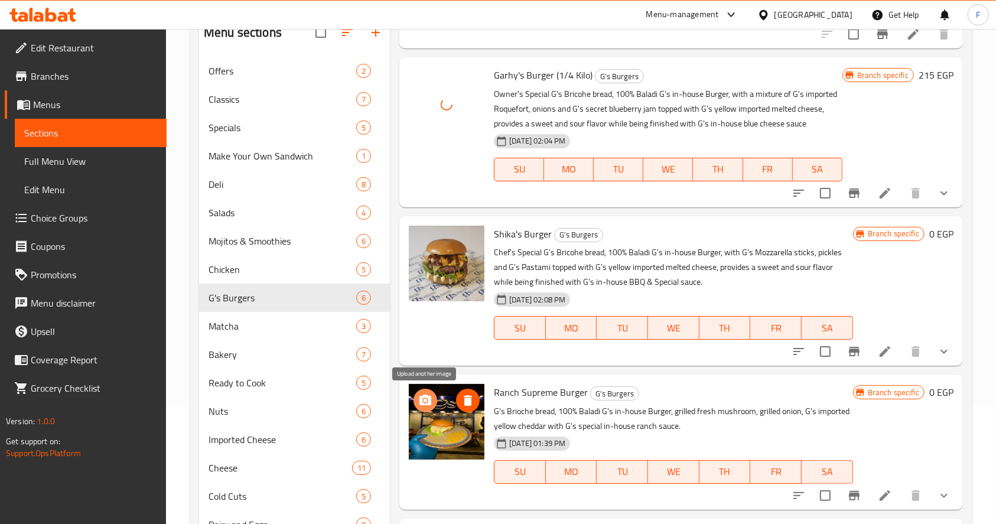
click at [421, 397] on icon "upload picture" at bounding box center [426, 400] width 12 height 11
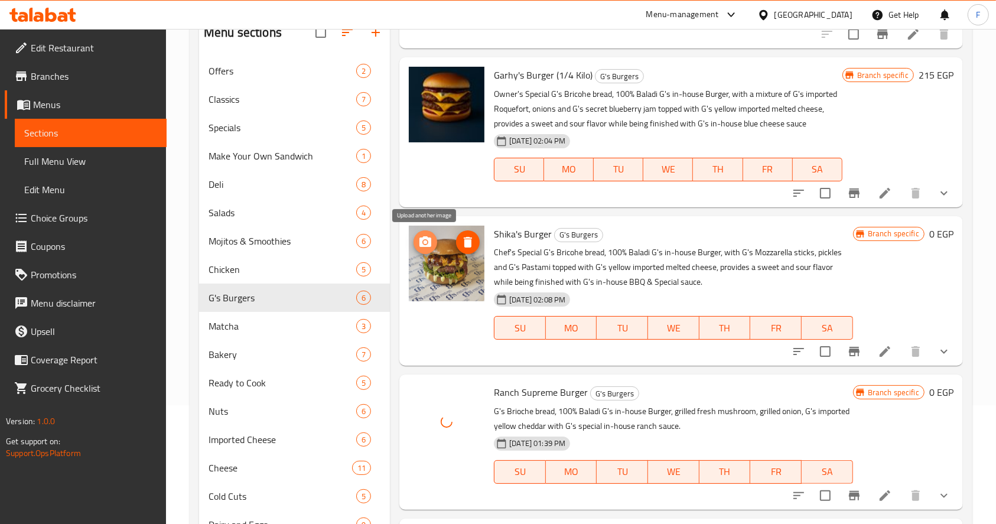
click at [420, 239] on icon "upload picture" at bounding box center [425, 242] width 14 height 14
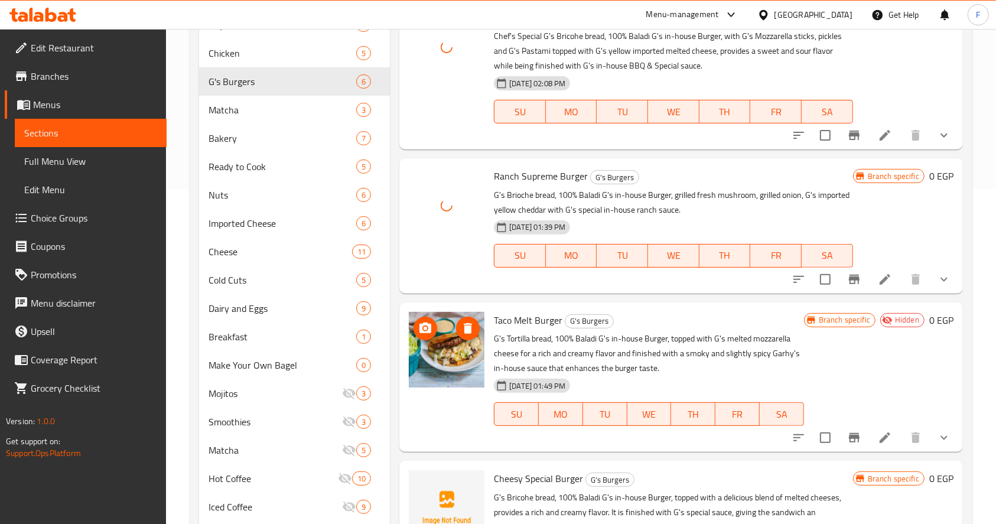
scroll to position [454, 0]
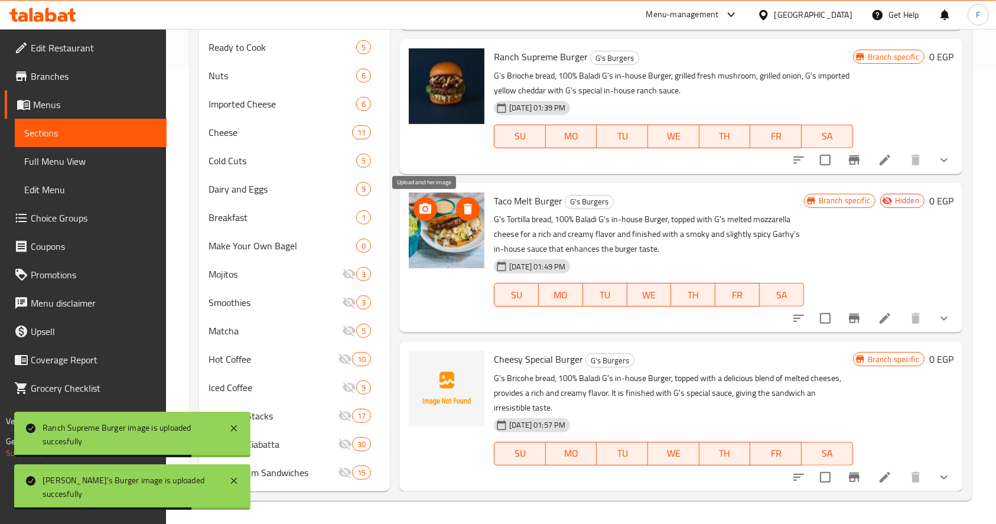
click at [423, 212] on icon "upload picture" at bounding box center [426, 208] width 12 height 11
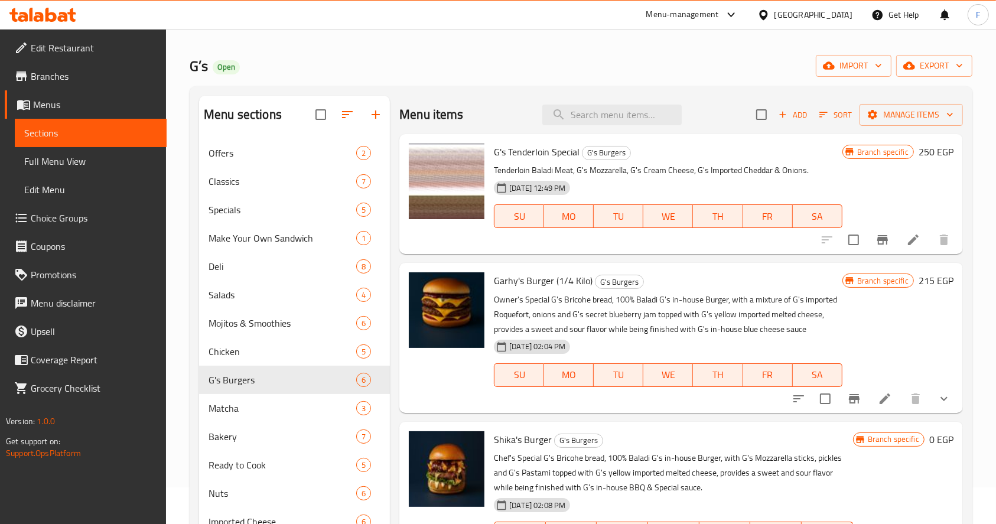
scroll to position [0, 0]
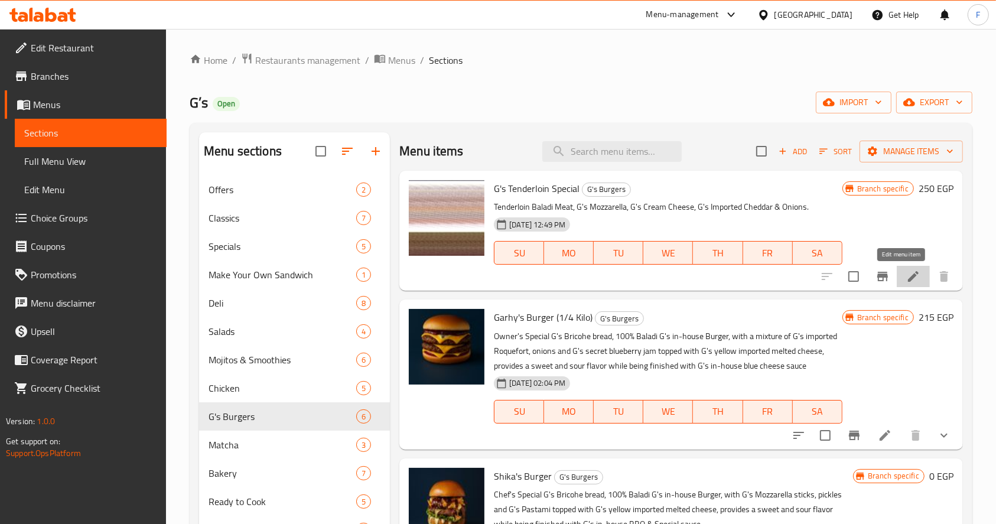
click at [906, 280] on icon at bounding box center [913, 276] width 14 height 14
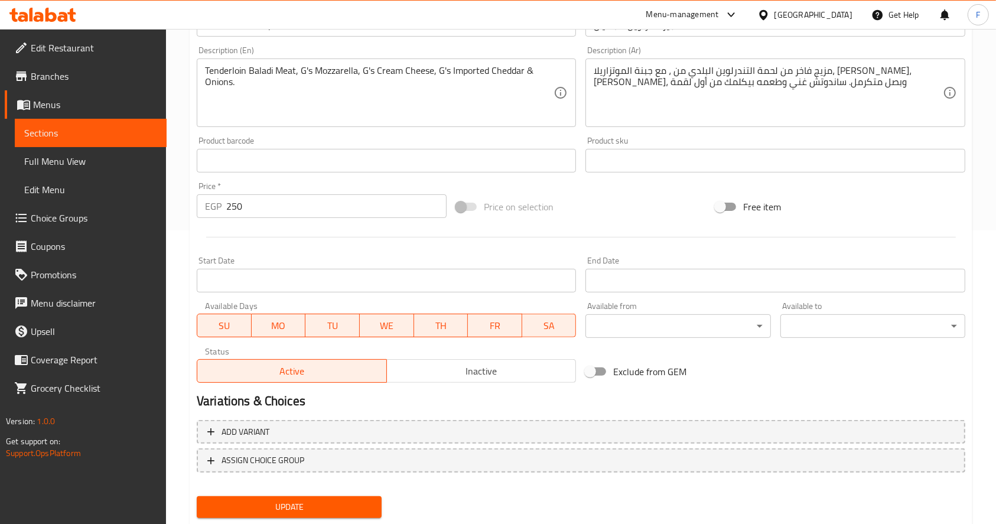
scroll to position [327, 0]
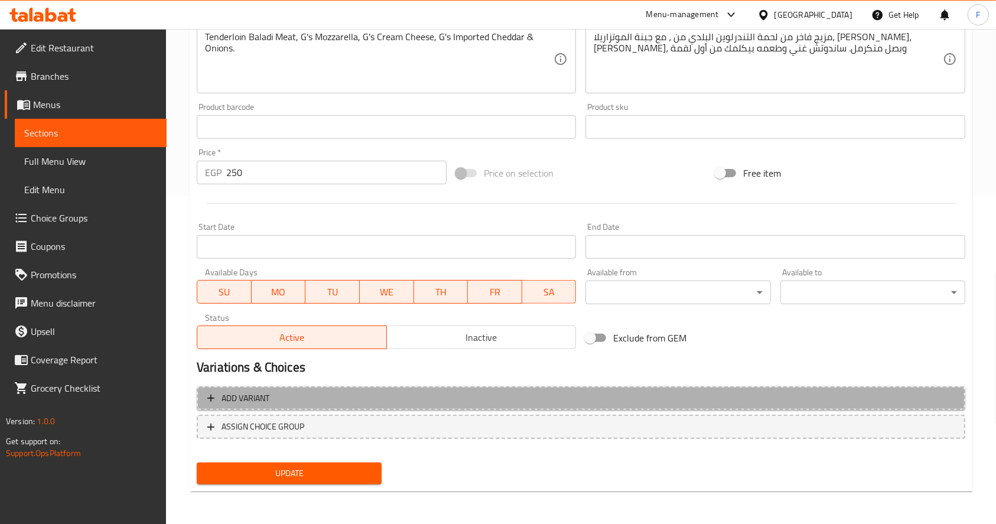
click at [256, 399] on span "Add variant" at bounding box center [246, 398] width 48 height 15
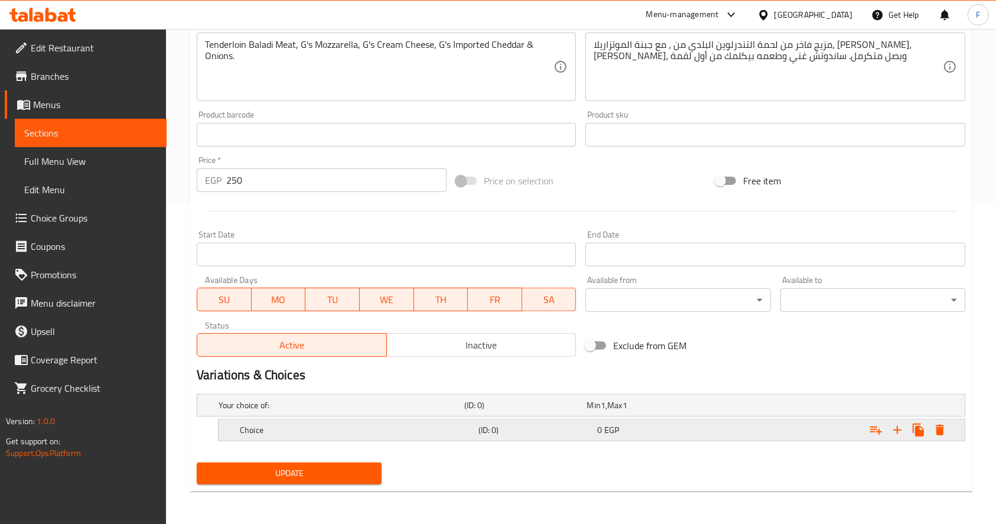
click at [310, 430] on h5 "Choice" at bounding box center [357, 430] width 234 height 12
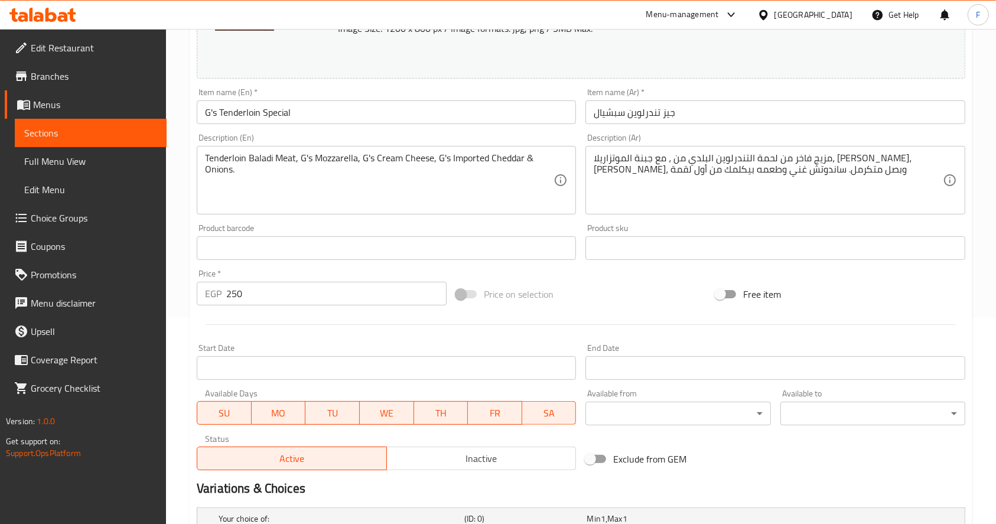
scroll to position [370, 0]
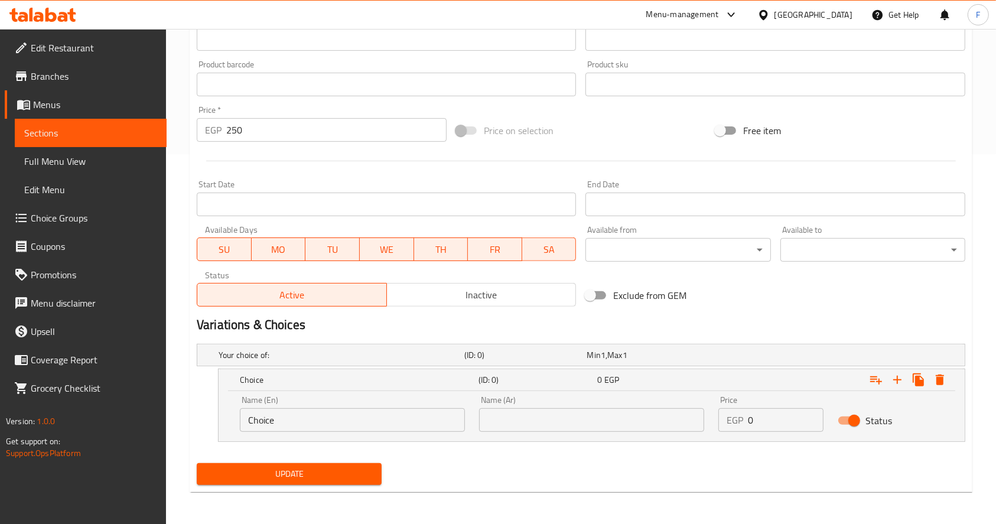
click at [336, 471] on span "Update" at bounding box center [289, 474] width 166 height 15
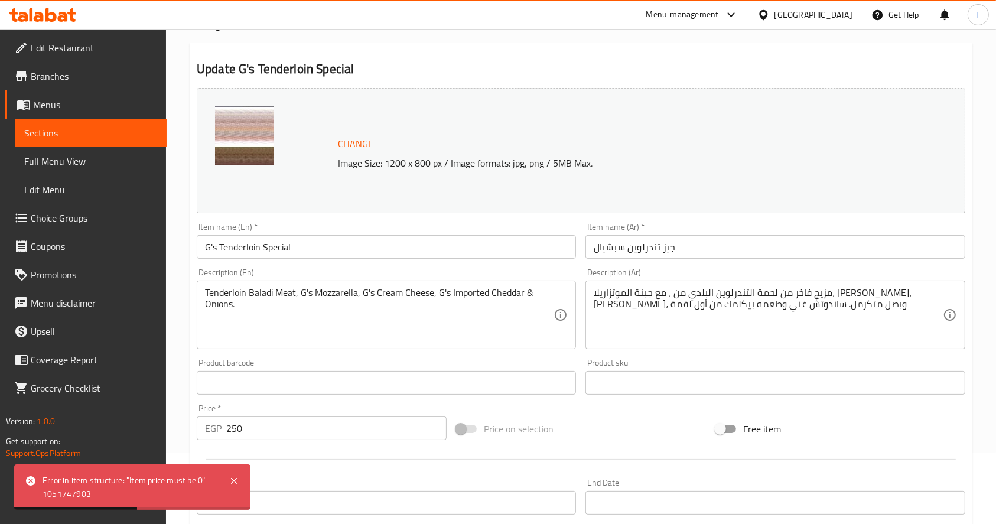
scroll to position [71, 0]
click at [62, 16] on icon at bounding box center [63, 17] width 10 height 10
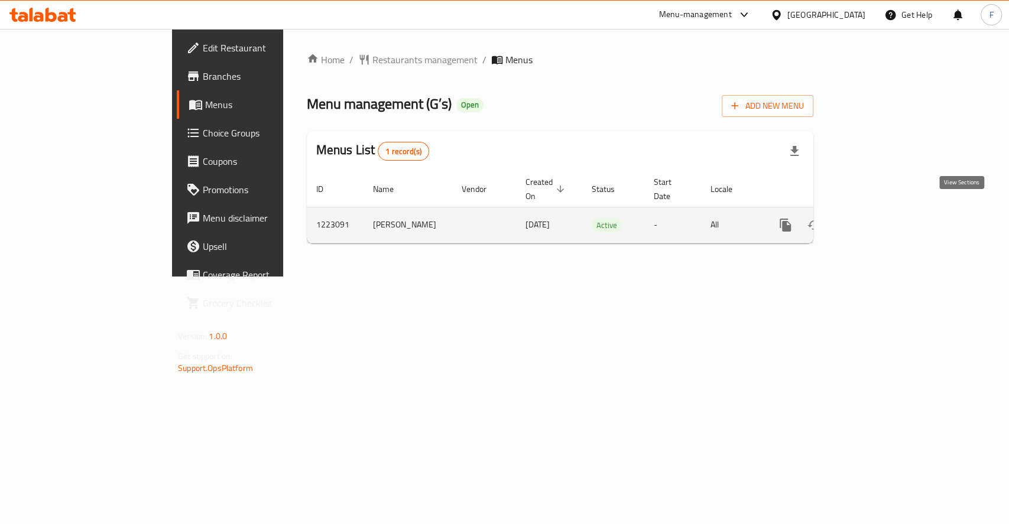
click at [877, 218] on icon "enhanced table" at bounding box center [870, 225] width 14 height 14
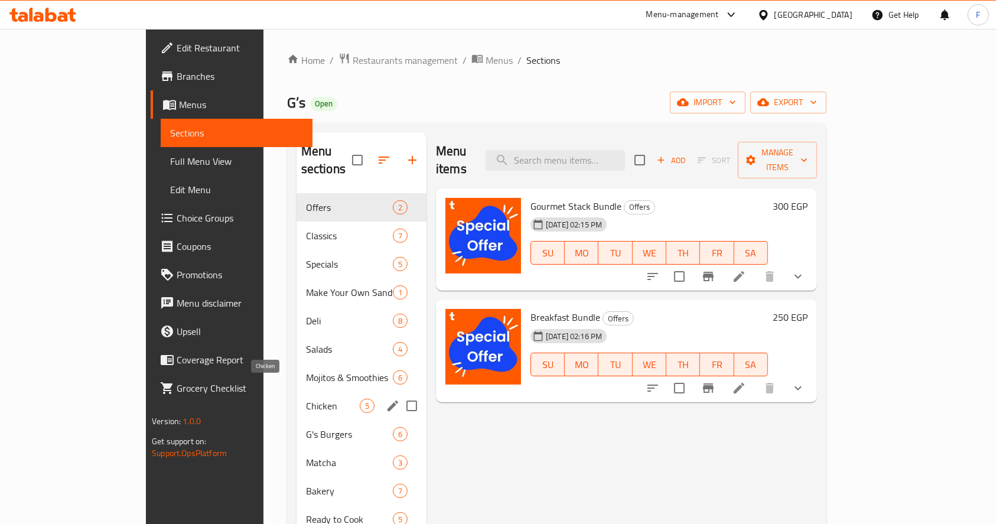
click at [306, 399] on span "Chicken" at bounding box center [333, 406] width 54 height 14
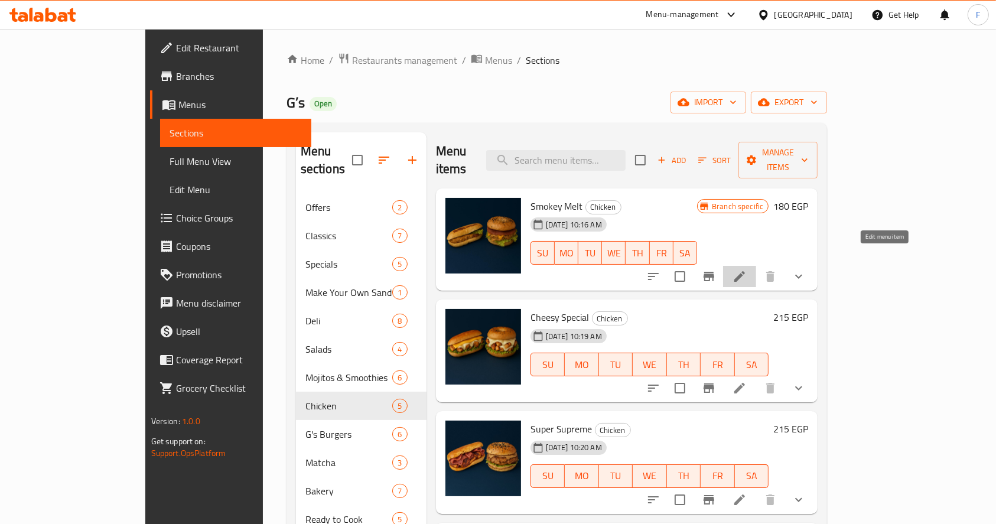
click at [747, 269] on icon at bounding box center [740, 276] width 14 height 14
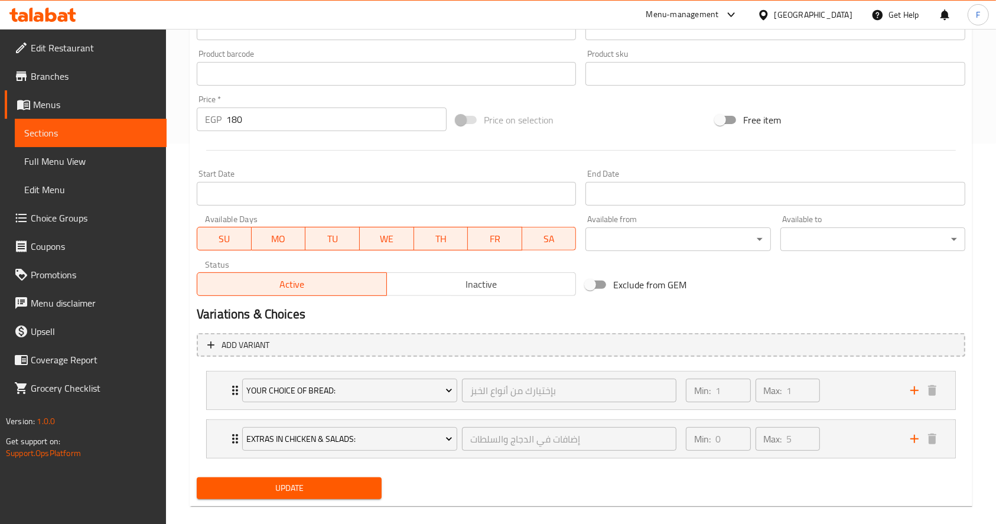
scroll to position [395, 0]
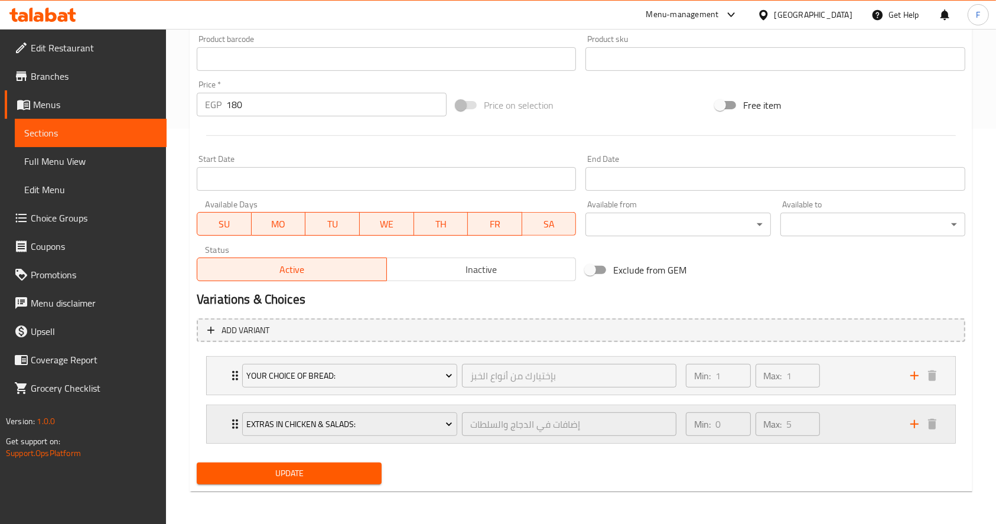
click at [831, 431] on div "Min: 0 ​ Max: 5 ​" at bounding box center [791, 424] width 225 height 38
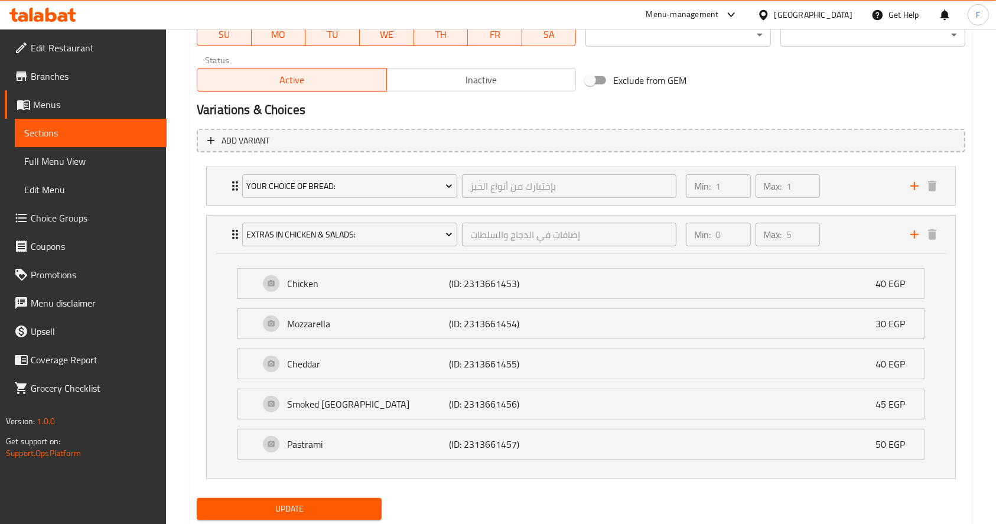
scroll to position [580, 0]
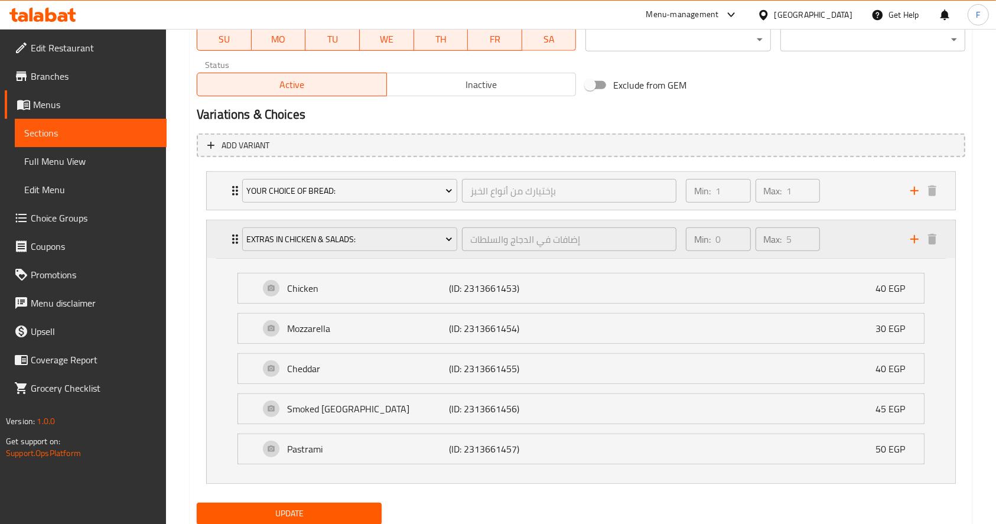
click at [850, 248] on div "Min: 0 ​ Max: 5 ​" at bounding box center [791, 239] width 225 height 38
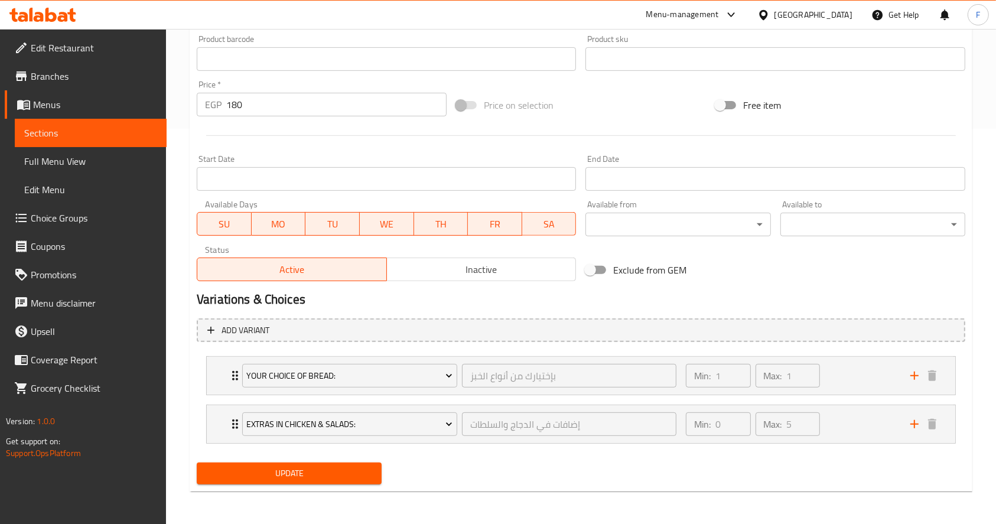
scroll to position [394, 0]
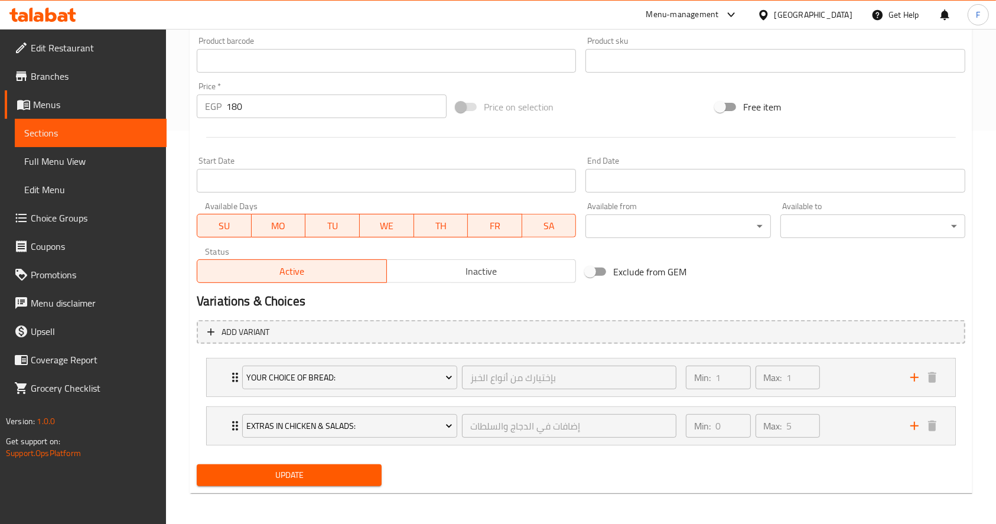
click at [331, 470] on span "Update" at bounding box center [289, 475] width 166 height 15
